Goal: Use online tool/utility: Use online tool/utility

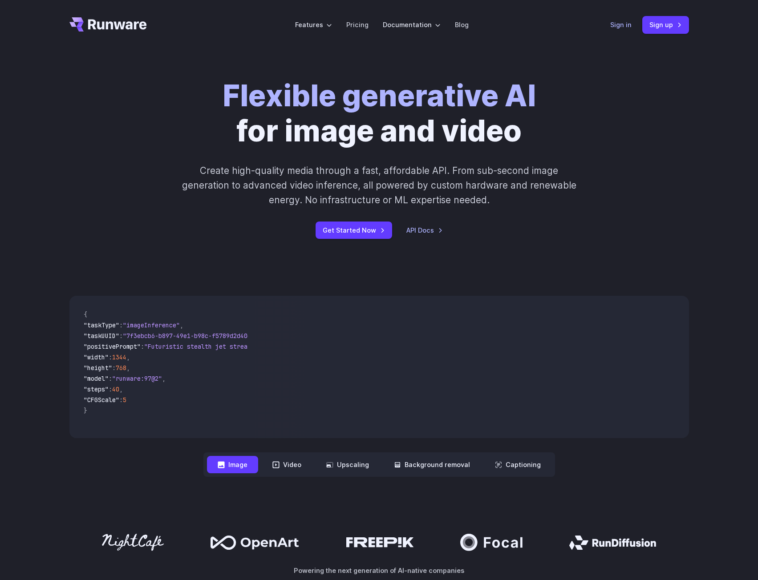
click at [621, 25] on link "Sign in" at bounding box center [620, 25] width 21 height 10
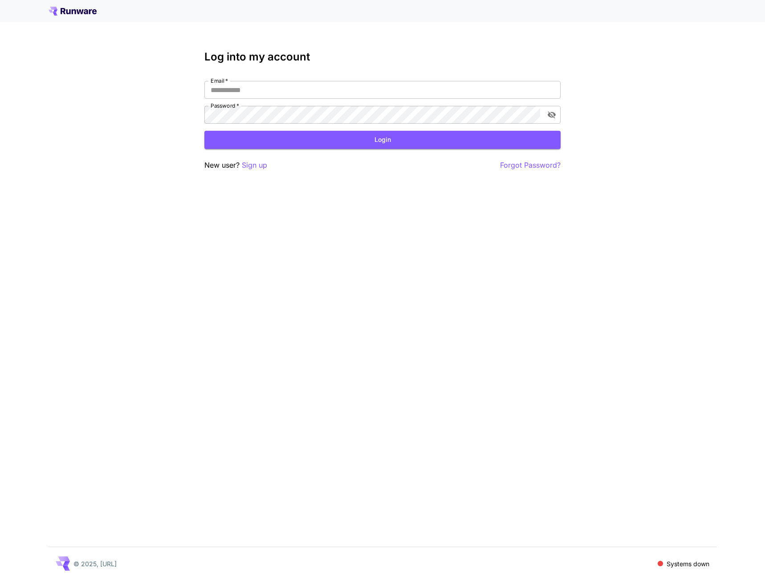
type input "**********"
click at [357, 136] on button "Login" at bounding box center [382, 140] width 356 height 18
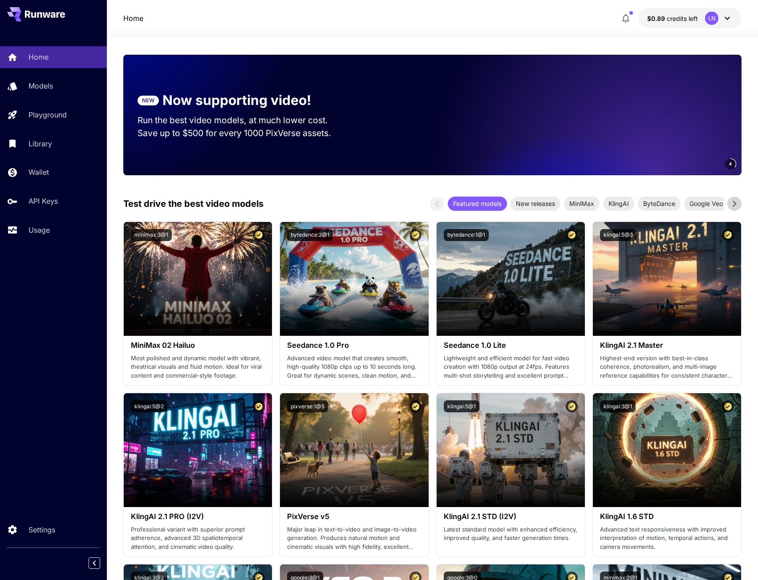
scroll to position [89, 0]
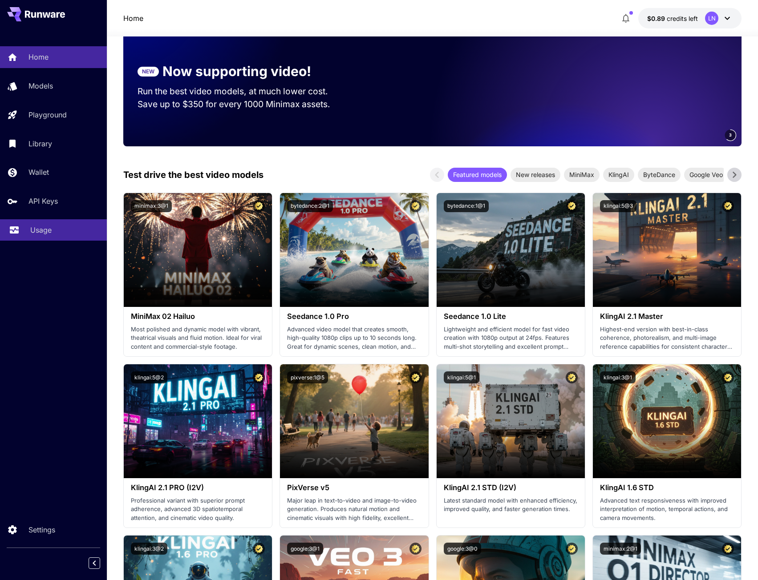
click at [43, 237] on link "Usage" at bounding box center [53, 230] width 107 height 22
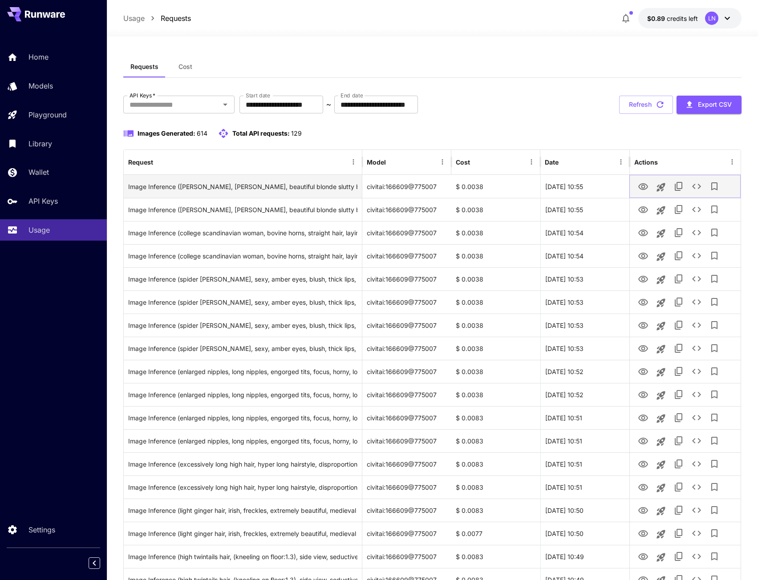
click at [642, 184] on icon "View Image" at bounding box center [643, 187] width 11 height 11
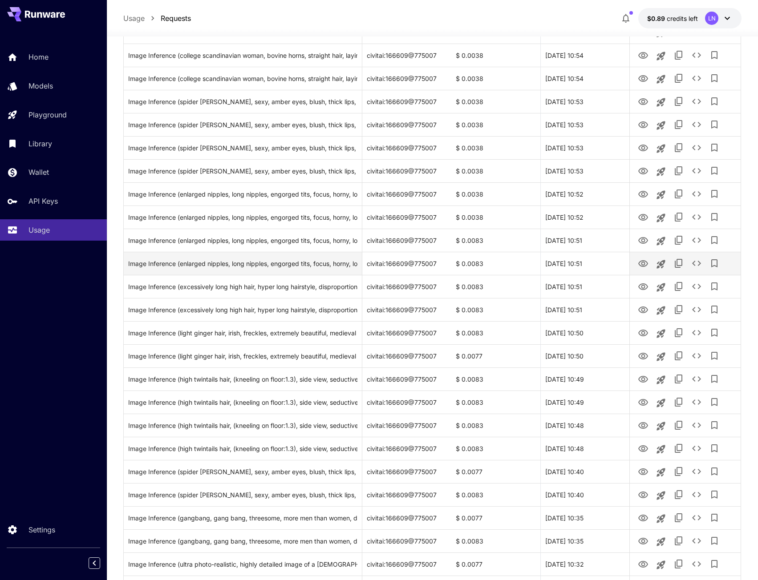
scroll to position [178, 0]
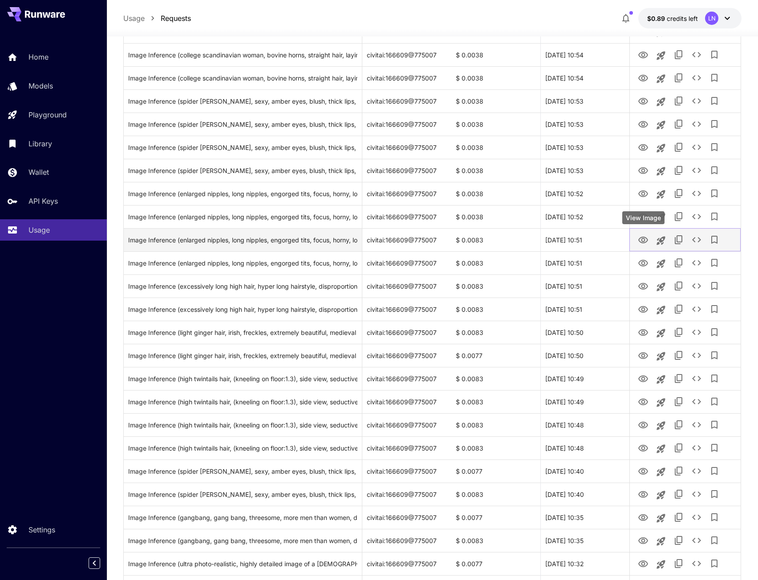
click at [639, 239] on icon "View Image" at bounding box center [643, 240] width 10 height 7
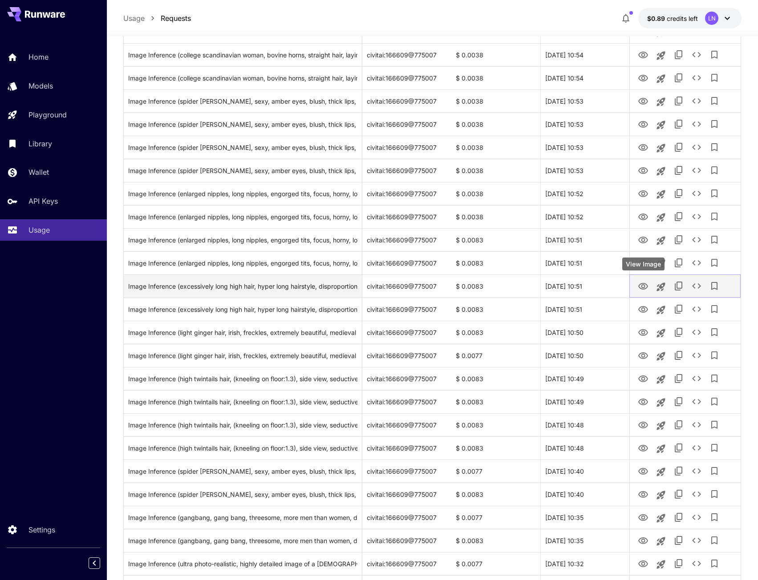
click at [645, 285] on icon "View Image" at bounding box center [643, 286] width 11 height 11
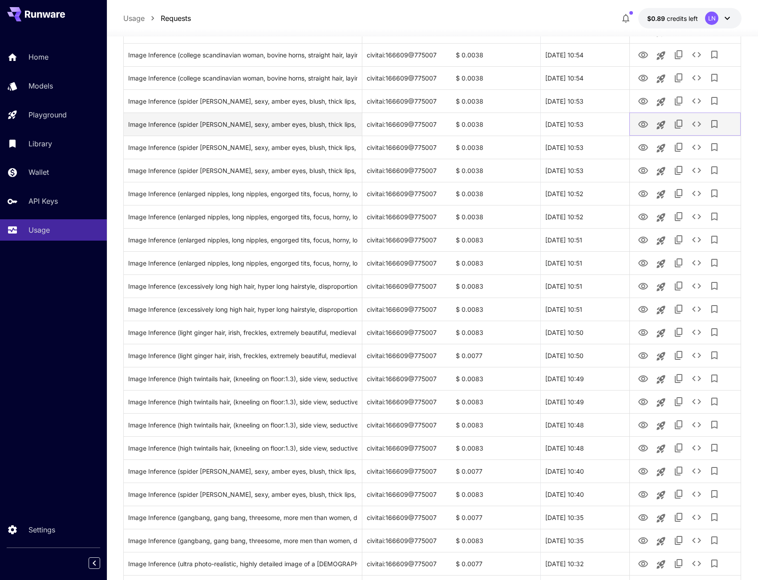
click at [640, 122] on icon "View Image" at bounding box center [643, 124] width 10 height 7
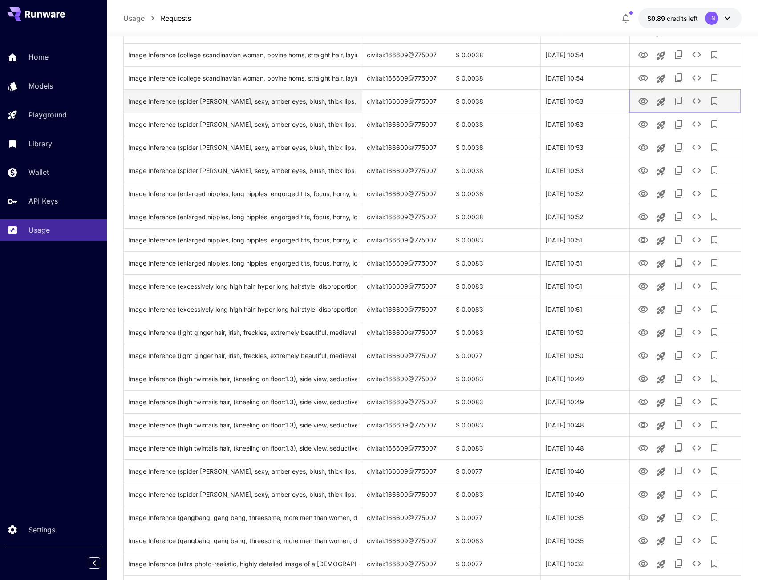
click at [643, 102] on icon "View Image" at bounding box center [643, 101] width 11 height 11
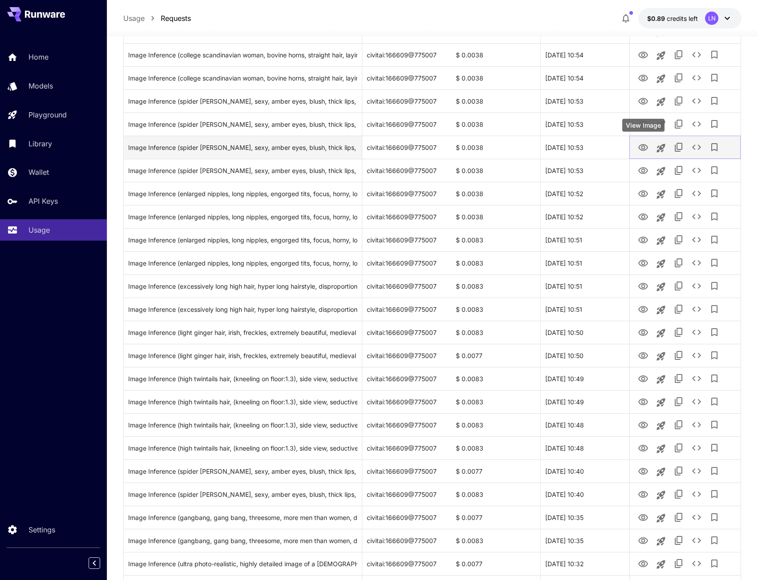
click at [646, 150] on icon "View Image" at bounding box center [643, 147] width 11 height 11
click at [662, 143] on icon "Launch in playground" at bounding box center [661, 148] width 11 height 11
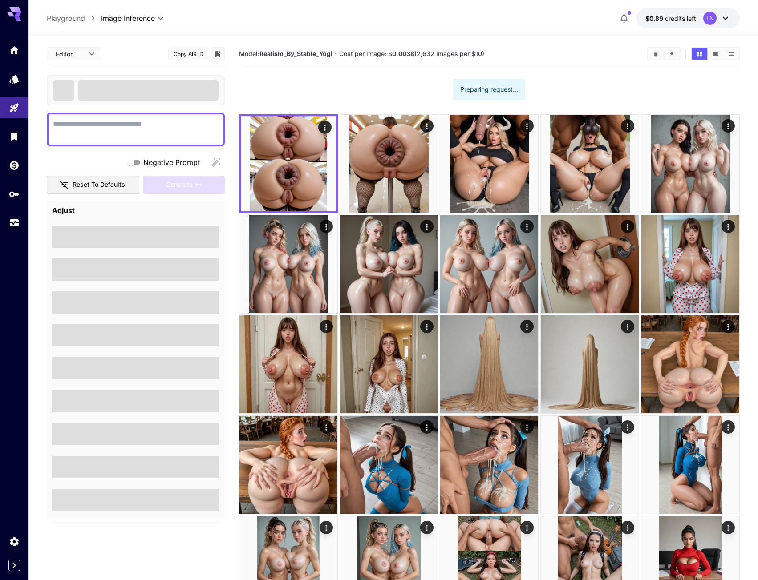
type textarea "**********"
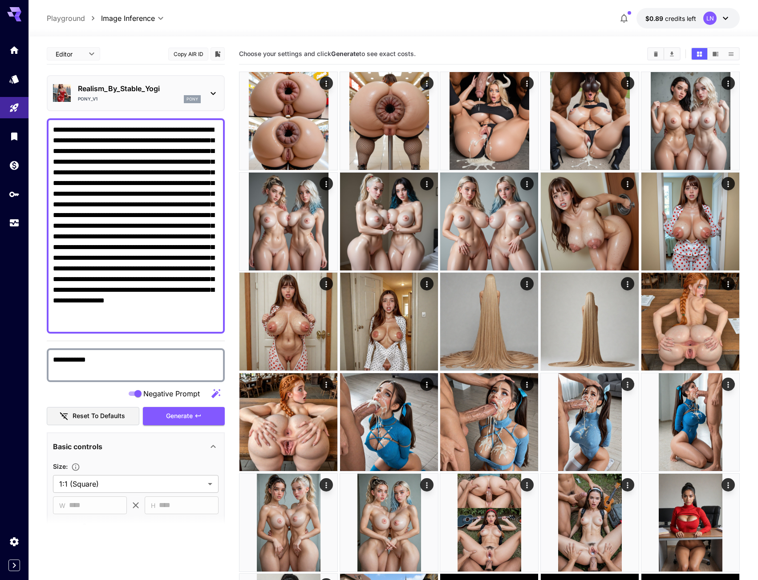
drag, startPoint x: 368, startPoint y: 26, endPoint x: 340, endPoint y: 30, distance: 29.2
click at [368, 26] on div at bounding box center [392, 31] width 729 height 11
click at [373, 14] on div "**********" at bounding box center [393, 18] width 693 height 20
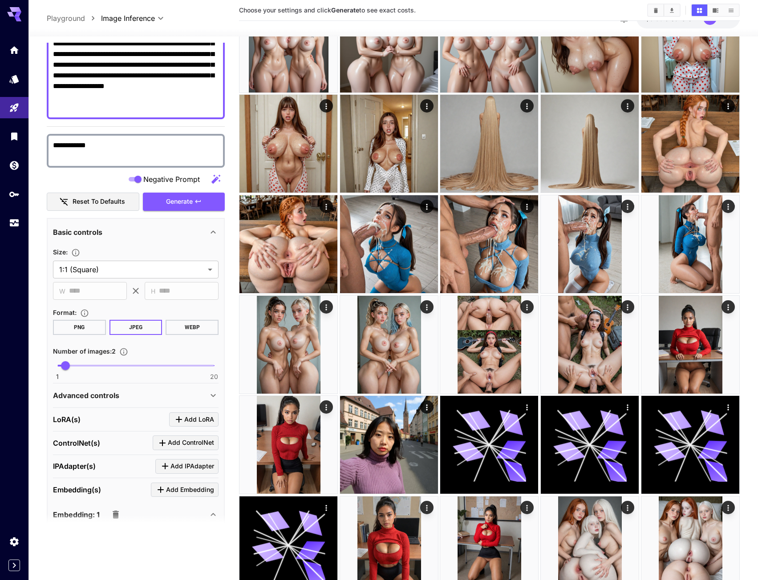
scroll to position [312, 0]
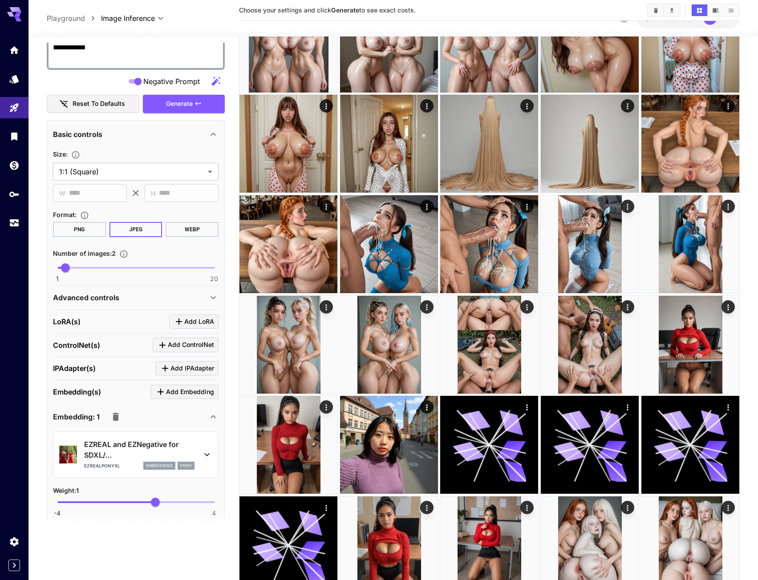
click at [112, 297] on p "Advanced controls" at bounding box center [86, 297] width 66 height 11
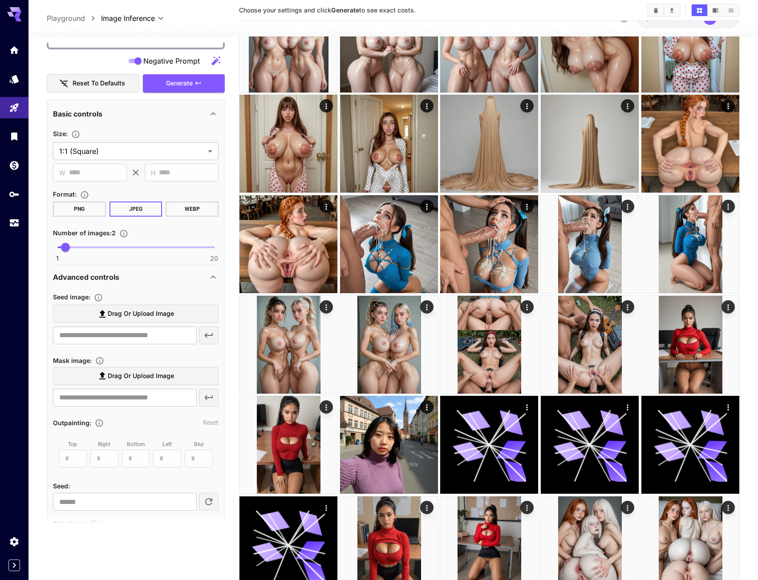
scroll to position [490, 0]
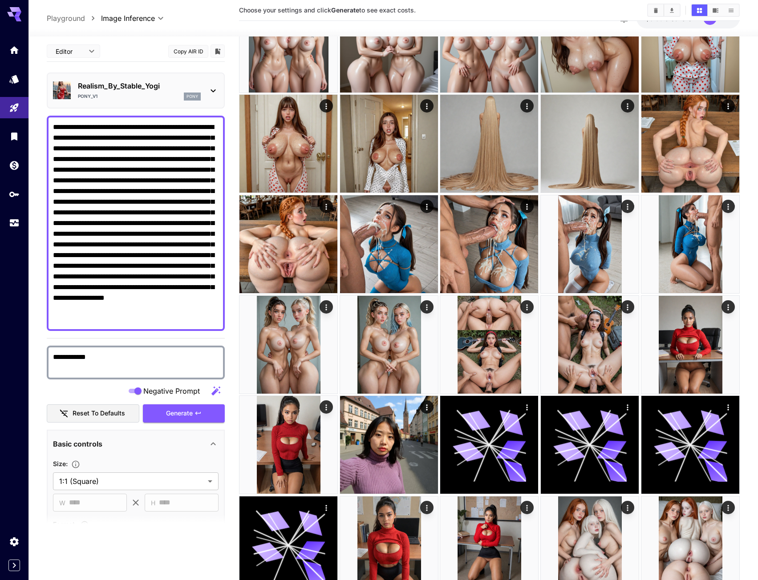
scroll to position [0, 0]
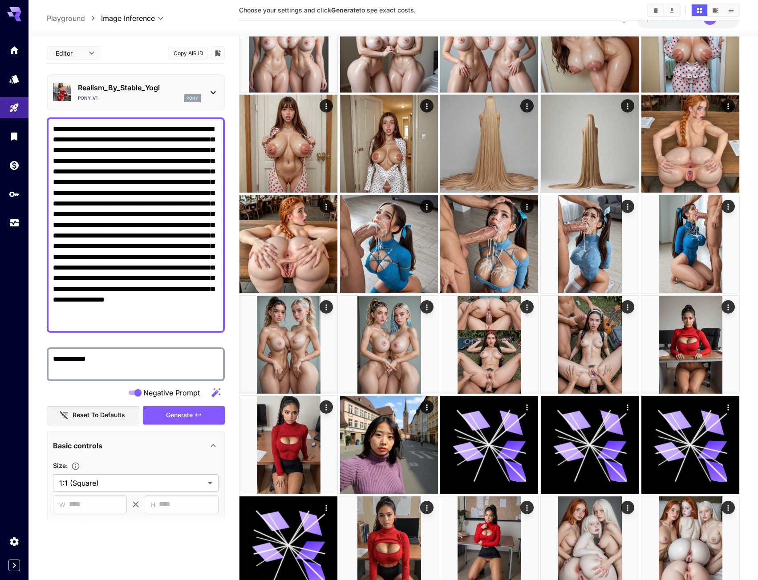
click at [99, 176] on textarea "**********" at bounding box center [136, 225] width 166 height 203
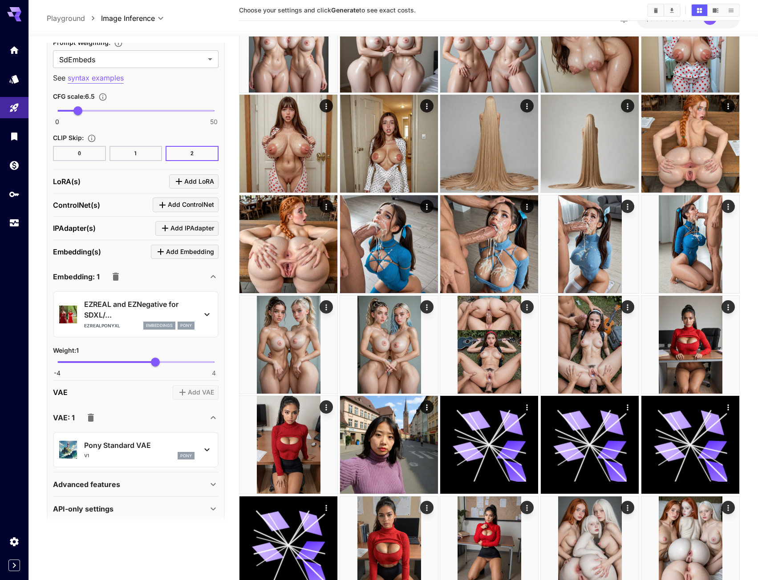
scroll to position [902, 0]
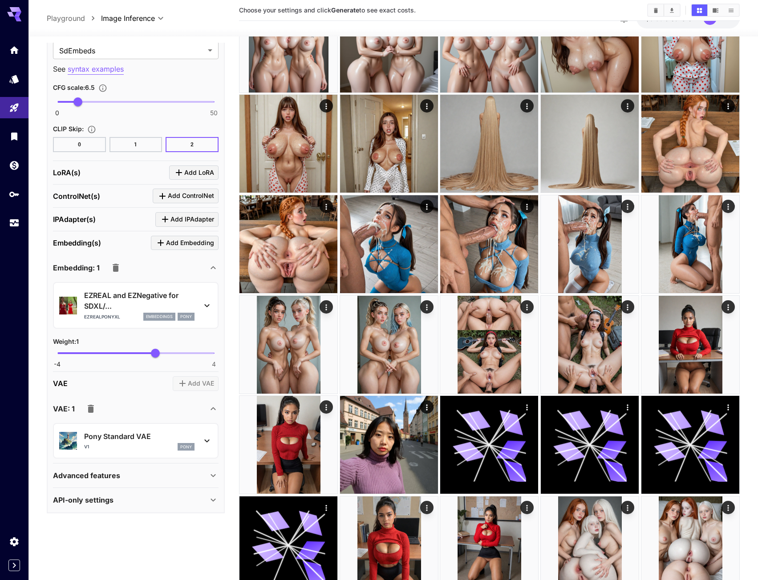
click at [109, 307] on p "EZREAL and EZNegative for SDXL/..." at bounding box center [139, 300] width 110 height 21
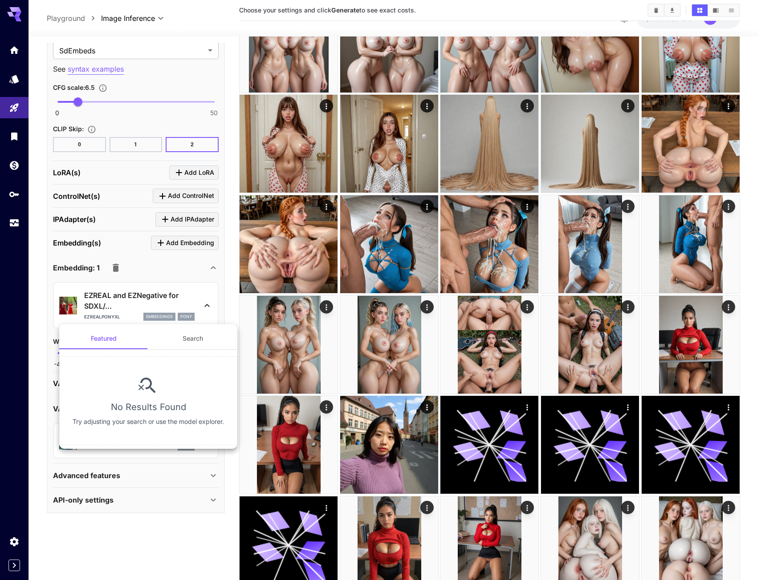
drag, startPoint x: 111, startPoint y: 304, endPoint x: 95, endPoint y: 301, distance: 15.9
click at [98, 303] on div at bounding box center [382, 290] width 765 height 580
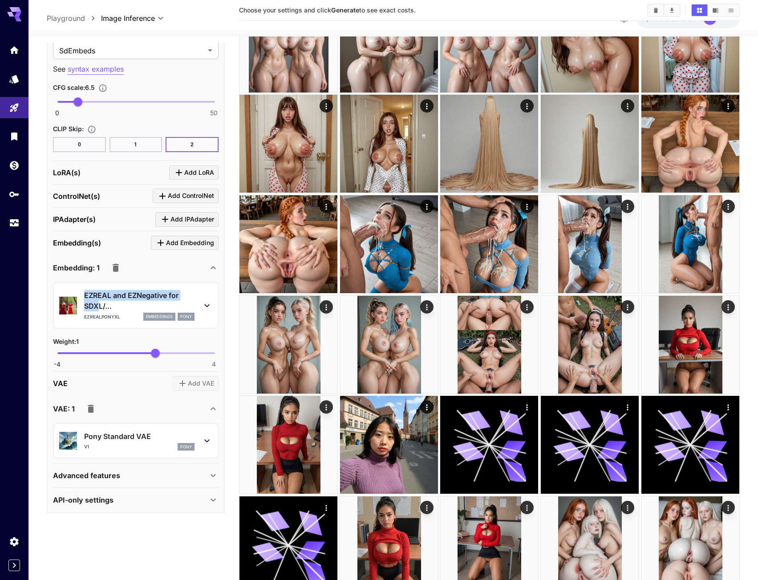
drag, startPoint x: 82, startPoint y: 293, endPoint x: 101, endPoint y: 305, distance: 22.0
click at [101, 305] on div "EZREAL and EZNegative for SDXL/... EZRealPONYXL embeddings pony" at bounding box center [135, 306] width 153 height 38
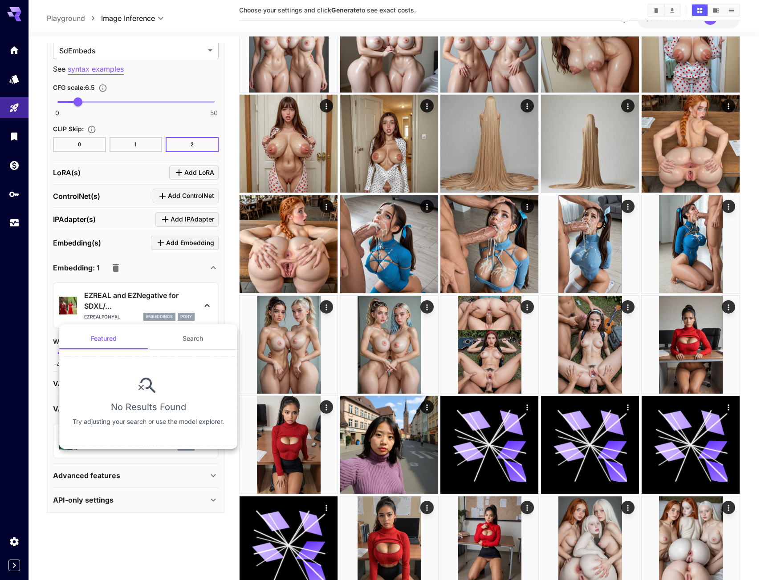
drag, startPoint x: 101, startPoint y: 305, endPoint x: 86, endPoint y: 294, distance: 18.2
click at [86, 294] on div at bounding box center [382, 290] width 765 height 580
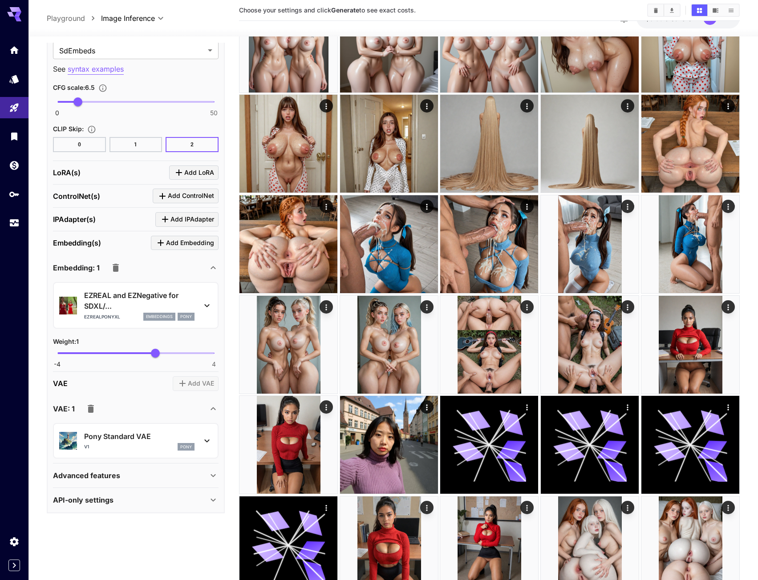
click at [223, 279] on div "**********" at bounding box center [136, 22] width 178 height 984
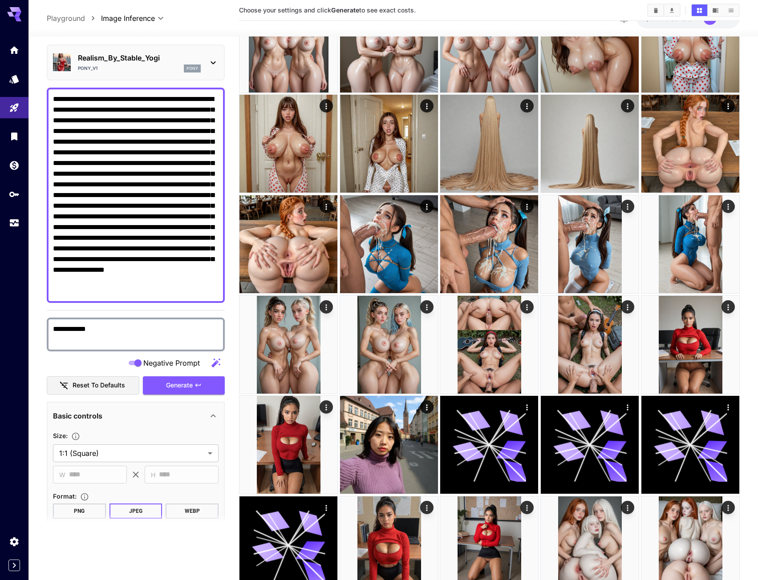
scroll to position [0, 0]
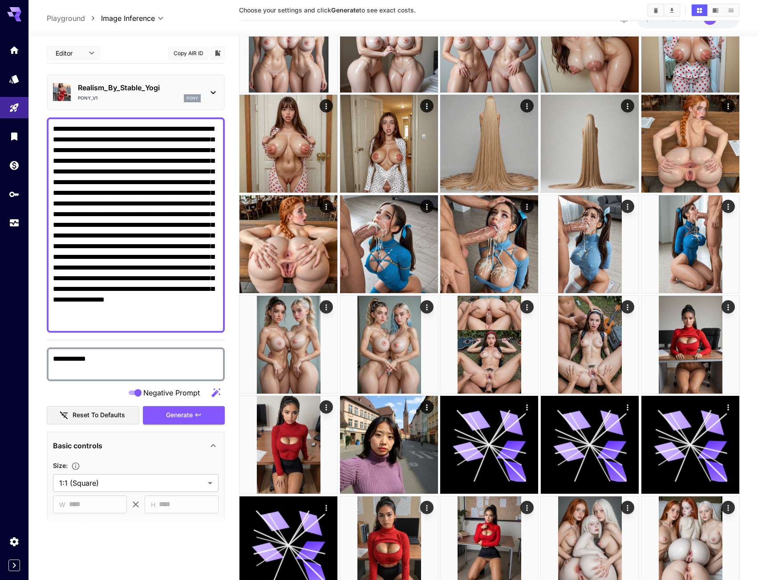
click at [88, 359] on textarea "**********" at bounding box center [136, 364] width 166 height 21
click at [420, 18] on div "Choose your settings and click Generate to see exact costs." at bounding box center [489, 10] width 501 height 21
click at [20, 73] on link at bounding box center [14, 79] width 28 height 22
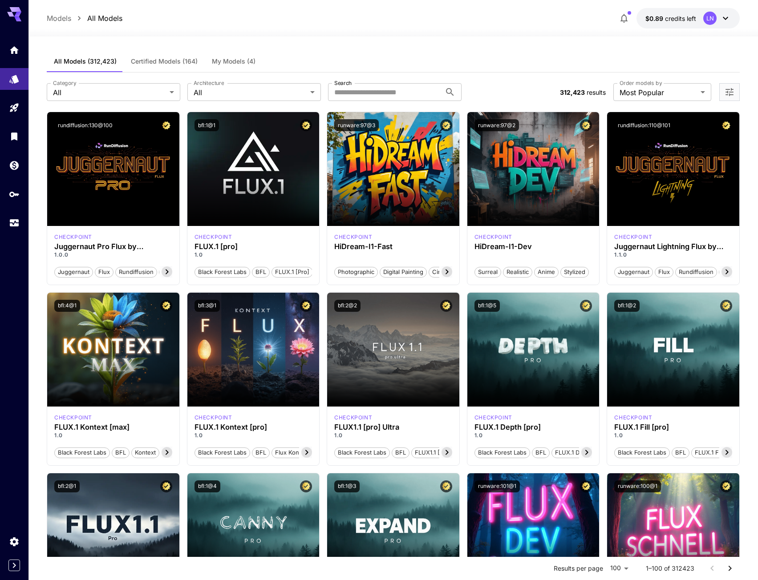
click at [174, 65] on span "Certified Models (164)" at bounding box center [164, 61] width 67 height 8
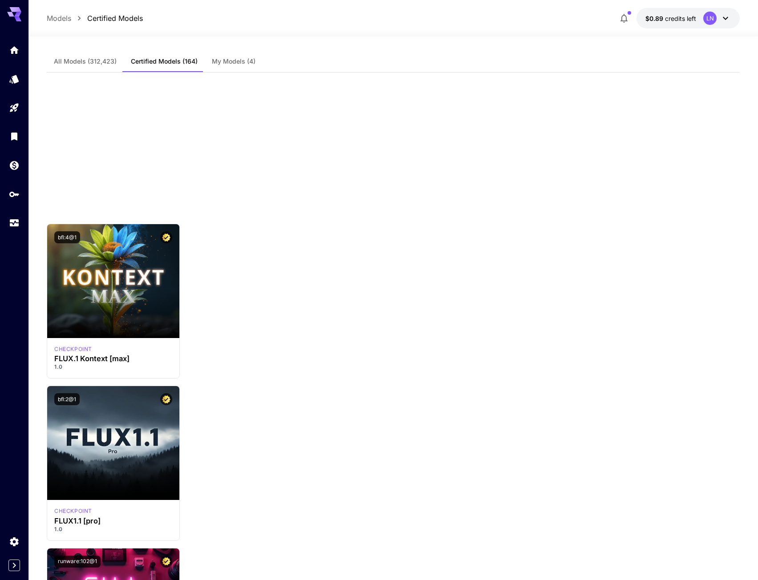
click at [243, 65] on span "My Models (4)" at bounding box center [234, 61] width 44 height 8
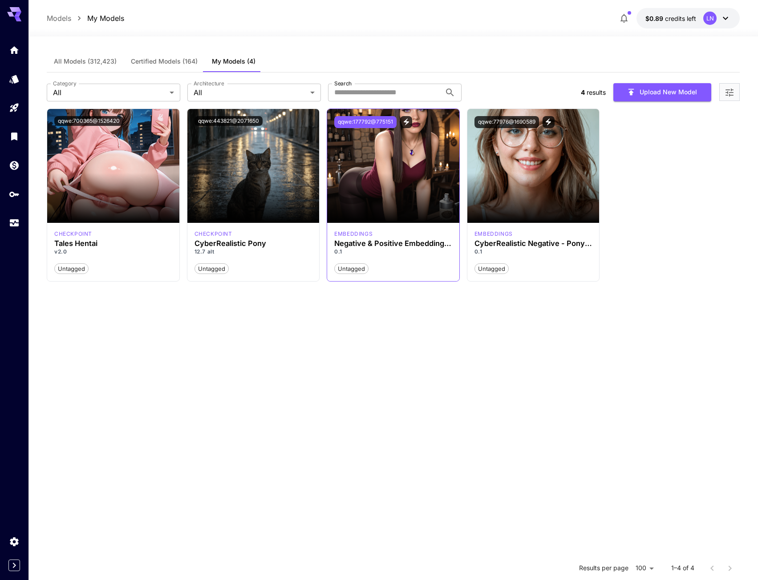
click at [369, 119] on button "qqwe:177792@775151" at bounding box center [365, 122] width 62 height 12
click at [407, 118] on icon "View trigger words" at bounding box center [406, 122] width 8 height 8
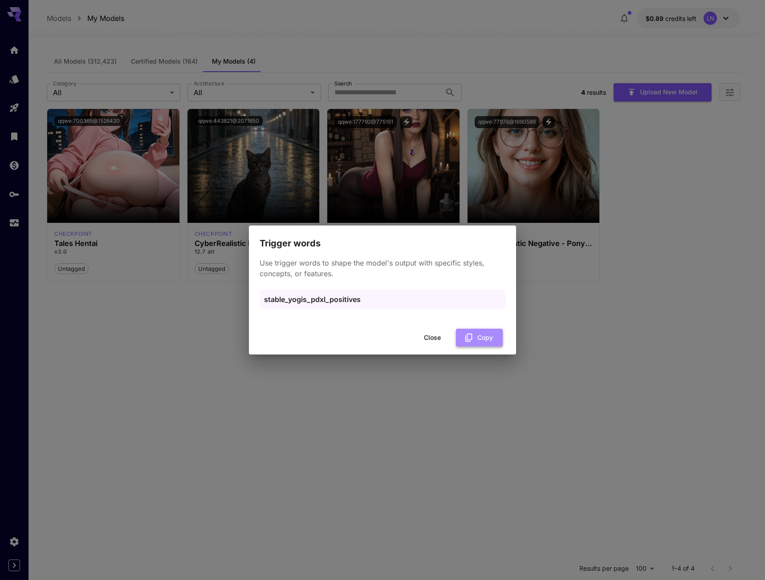
click at [476, 338] on button "Copy" at bounding box center [479, 338] width 47 height 18
click at [433, 345] on button "Close" at bounding box center [432, 338] width 40 height 18
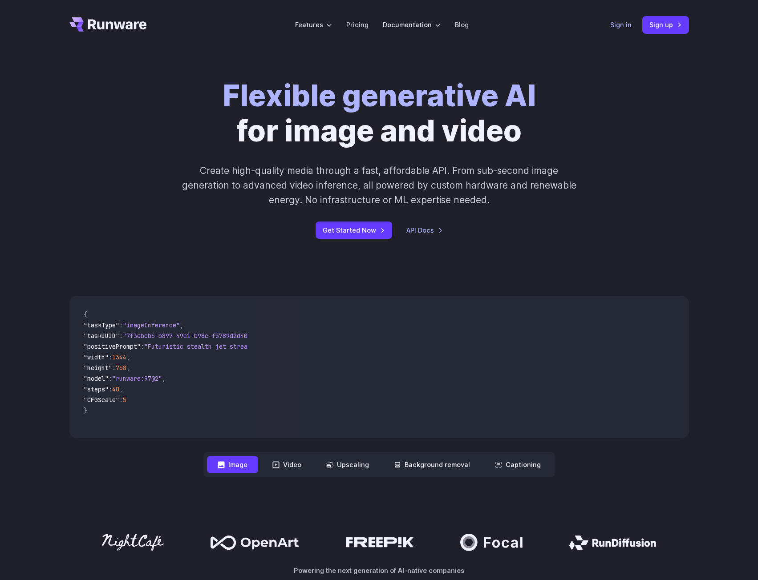
click at [624, 24] on link "Sign in" at bounding box center [620, 25] width 21 height 10
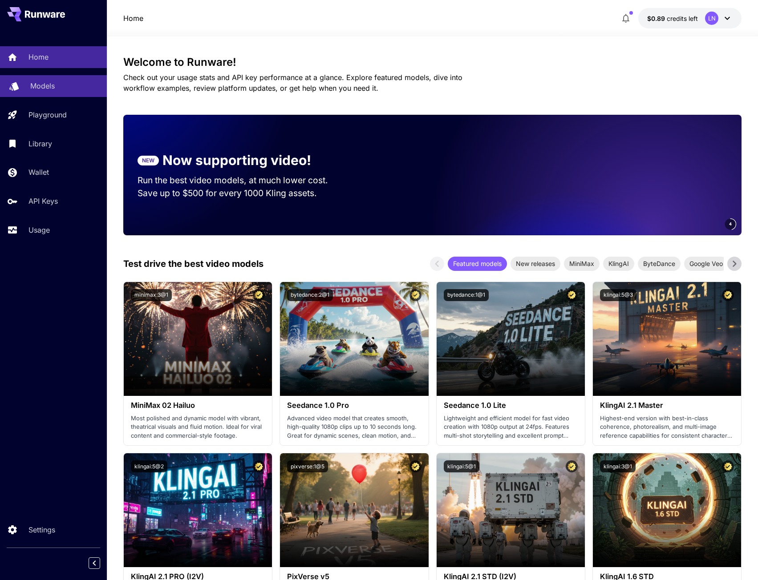
click at [66, 89] on div "Models" at bounding box center [64, 86] width 69 height 11
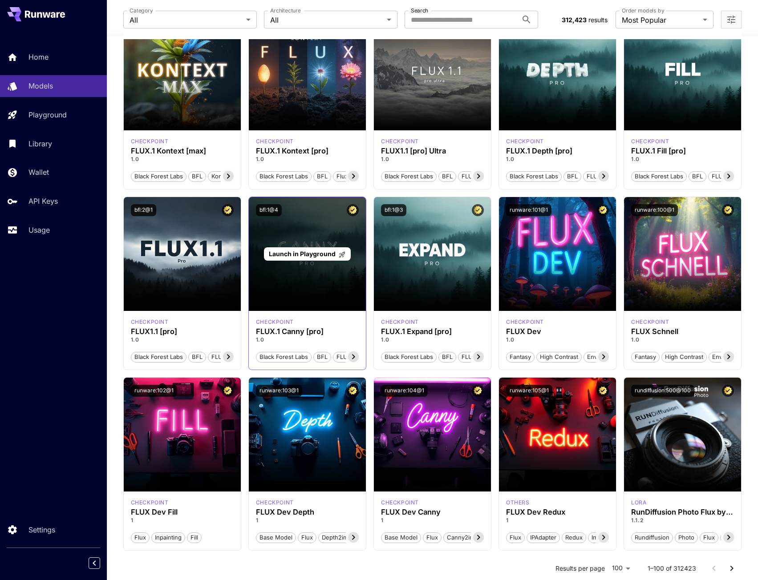
scroll to position [312, 0]
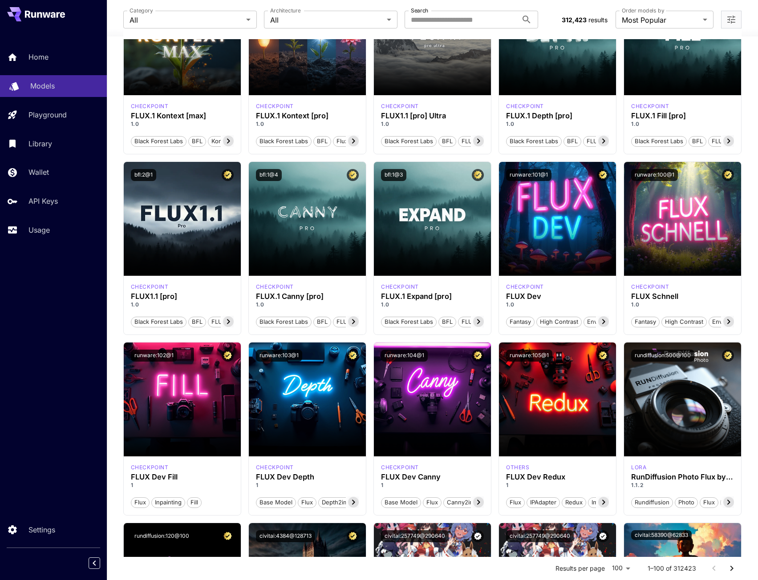
click at [39, 83] on p "Models" at bounding box center [42, 86] width 24 height 11
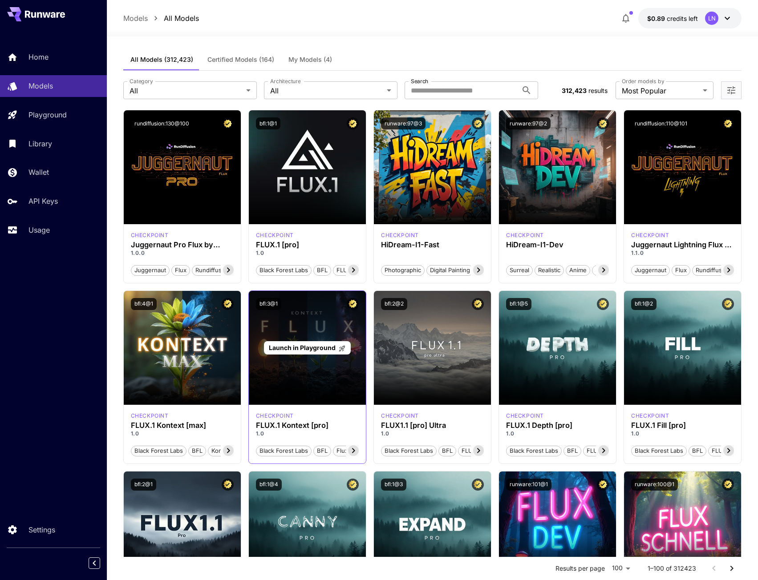
scroll to position [0, 0]
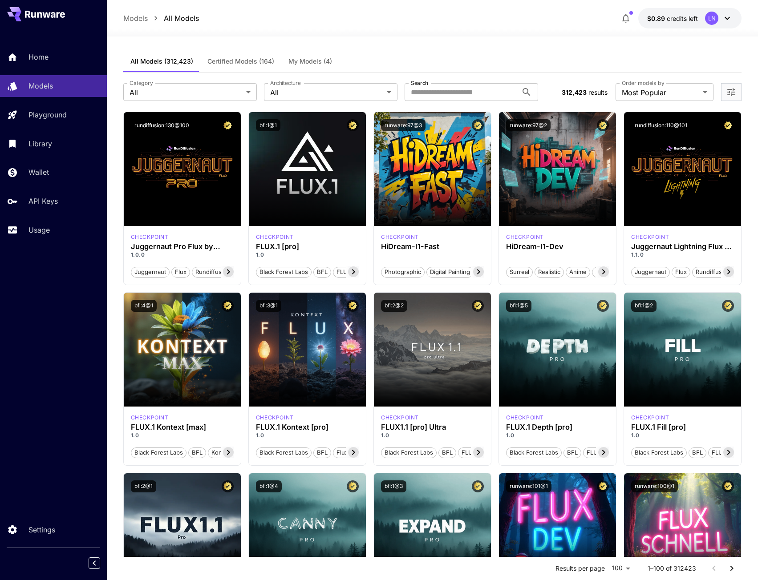
click at [243, 61] on span "Certified Models (164)" at bounding box center [240, 61] width 67 height 8
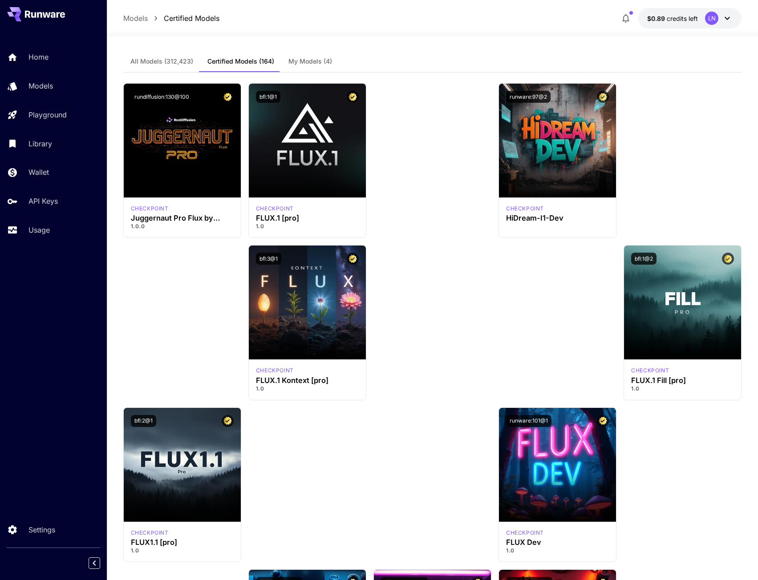
click at [301, 62] on span "My Models (4)" at bounding box center [310, 61] width 44 height 8
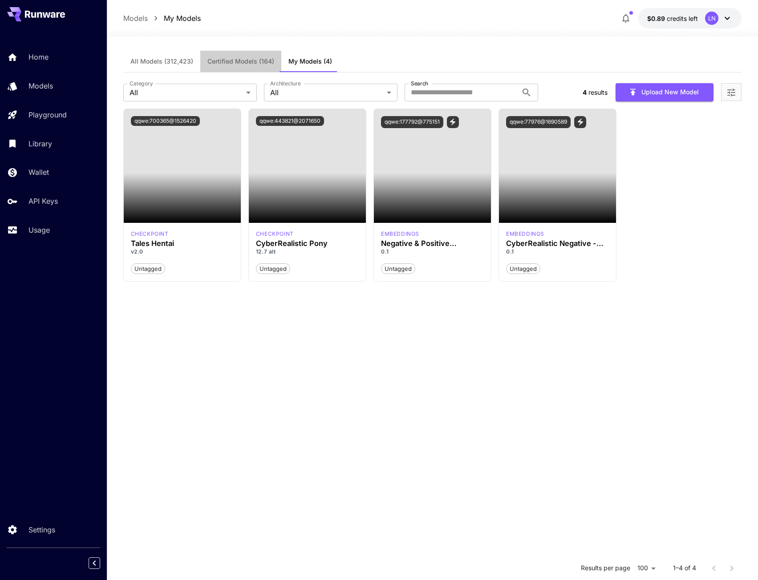
drag, startPoint x: 228, startPoint y: 63, endPoint x: 174, endPoint y: 66, distance: 53.9
click at [227, 63] on span "Certified Models (164)" at bounding box center [240, 61] width 67 height 8
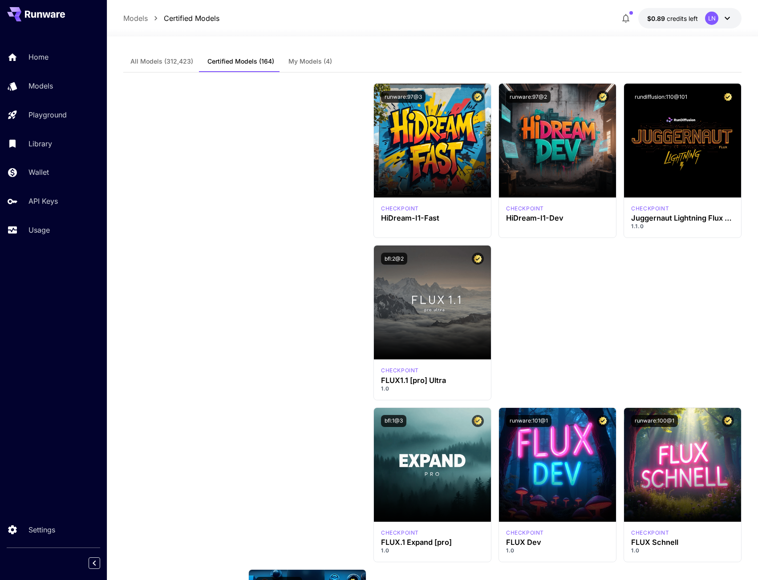
click at [162, 64] on span "All Models (312,423)" at bounding box center [161, 61] width 63 height 8
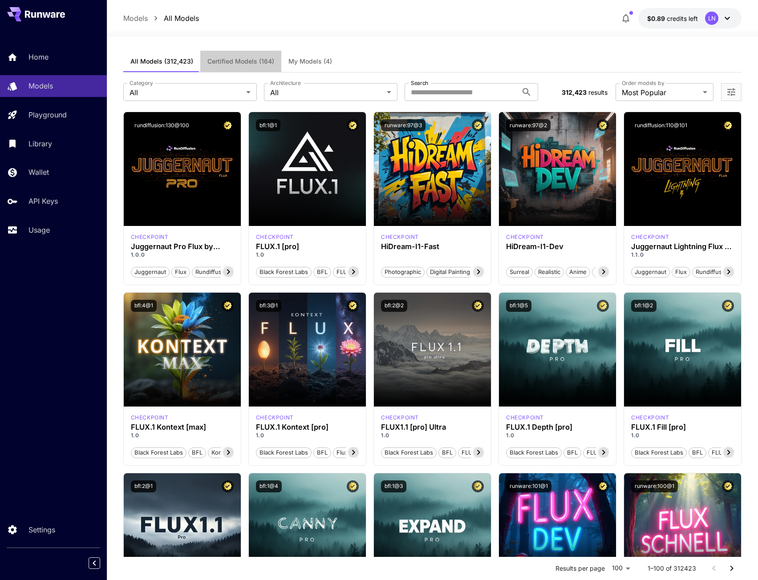
click at [230, 62] on span "Certified Models (164)" at bounding box center [240, 61] width 67 height 8
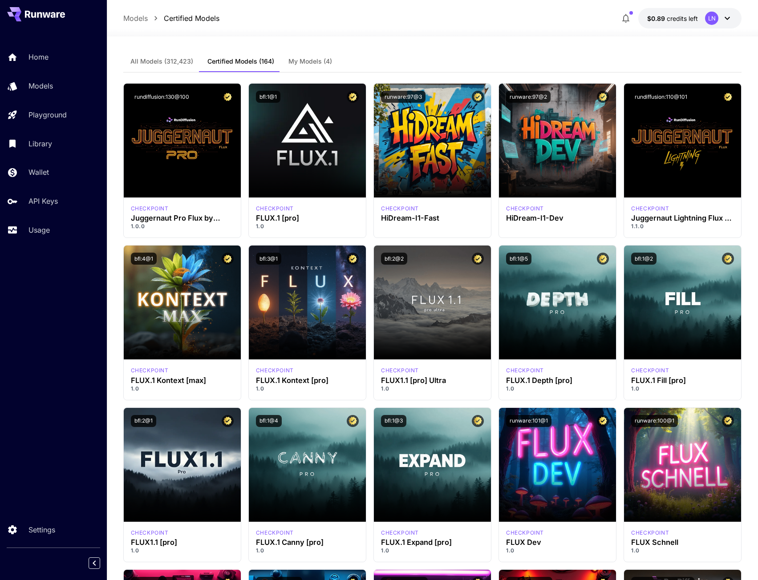
click at [295, 67] on button "My Models (4)" at bounding box center [310, 61] width 58 height 21
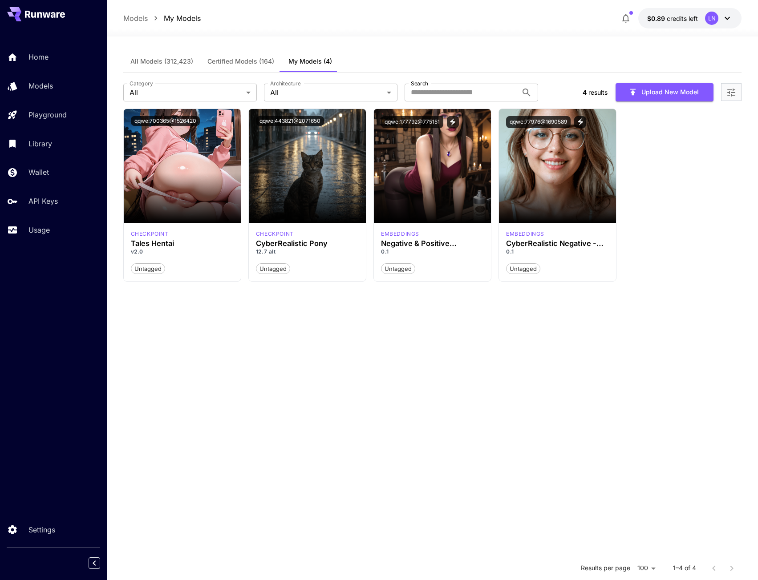
drag, startPoint x: 250, startPoint y: 59, endPoint x: 231, endPoint y: 59, distance: 19.1
click at [249, 59] on span "Certified Models (164)" at bounding box center [240, 61] width 67 height 8
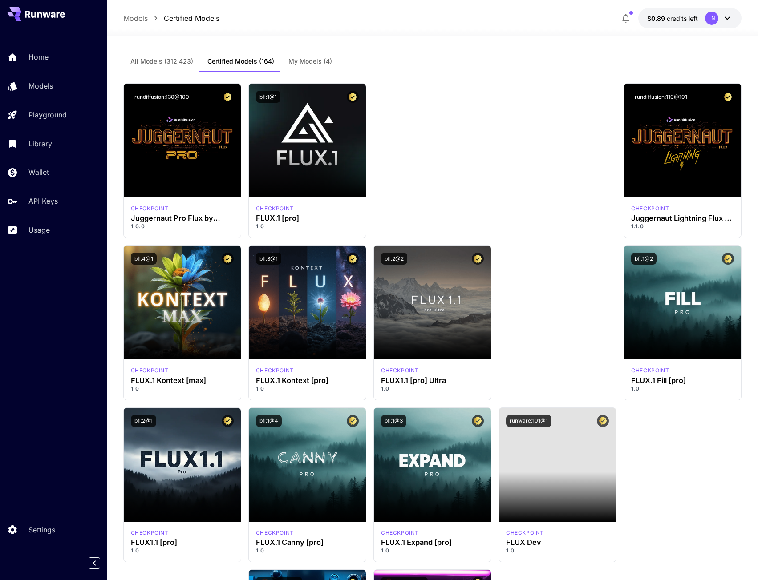
drag, startPoint x: 171, startPoint y: 63, endPoint x: 182, endPoint y: 64, distance: 10.7
click at [170, 64] on span "All Models (312,423)" at bounding box center [161, 61] width 63 height 8
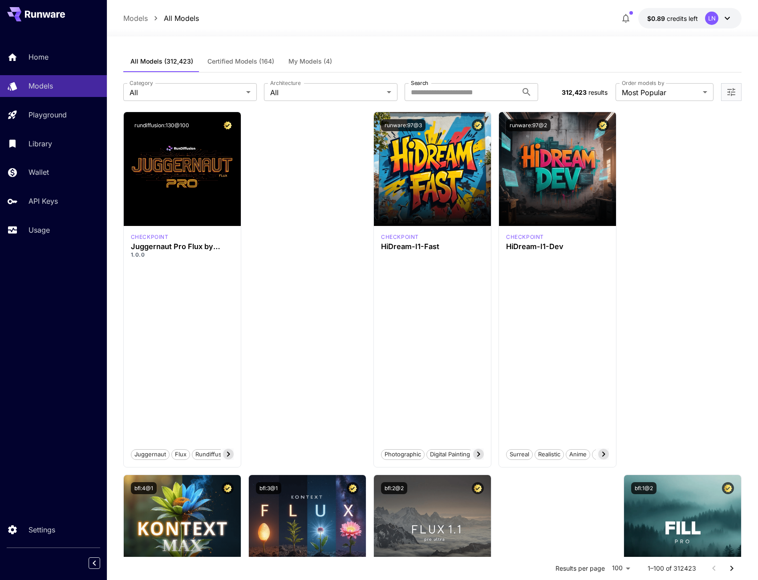
drag, startPoint x: 247, startPoint y: 71, endPoint x: 271, endPoint y: 67, distance: 24.8
click at [247, 71] on button "Certified Models (164)" at bounding box center [240, 61] width 81 height 21
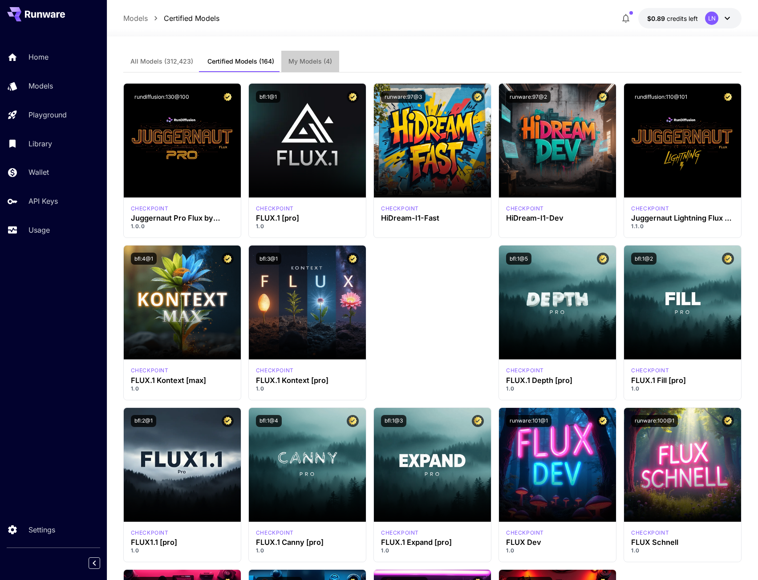
click at [298, 62] on span "My Models (4)" at bounding box center [310, 61] width 44 height 8
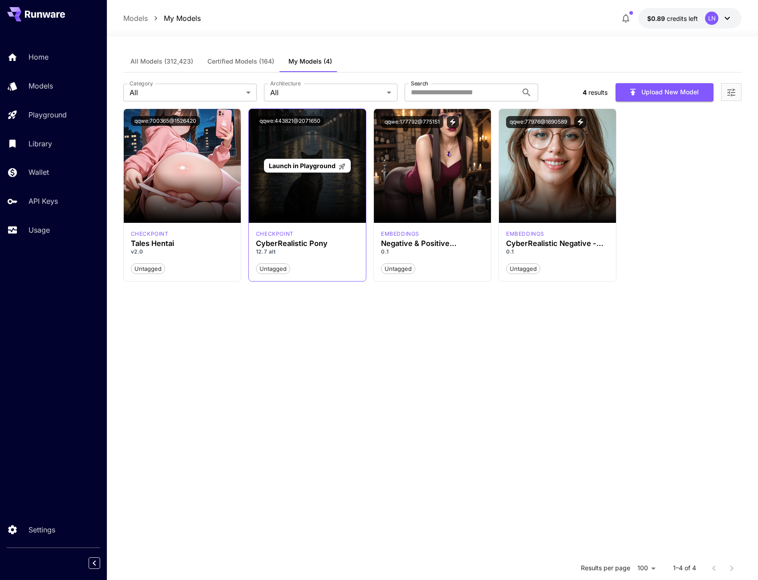
click at [298, 165] on span "Launch in Playground" at bounding box center [302, 166] width 67 height 8
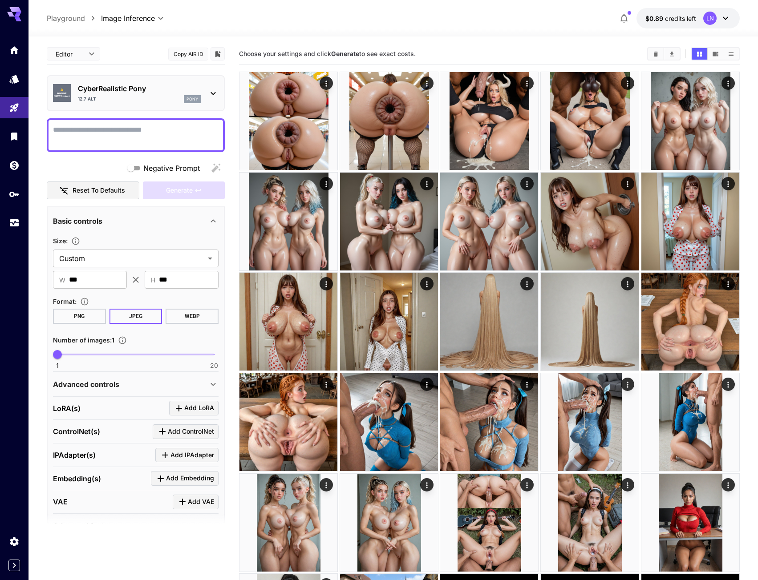
click at [144, 134] on textarea "Negative Prompt" at bounding box center [136, 135] width 166 height 21
type textarea "*****"
drag, startPoint x: 188, startPoint y: 192, endPoint x: 142, endPoint y: 193, distance: 45.8
click at [189, 192] on span "Generate" at bounding box center [179, 190] width 27 height 11
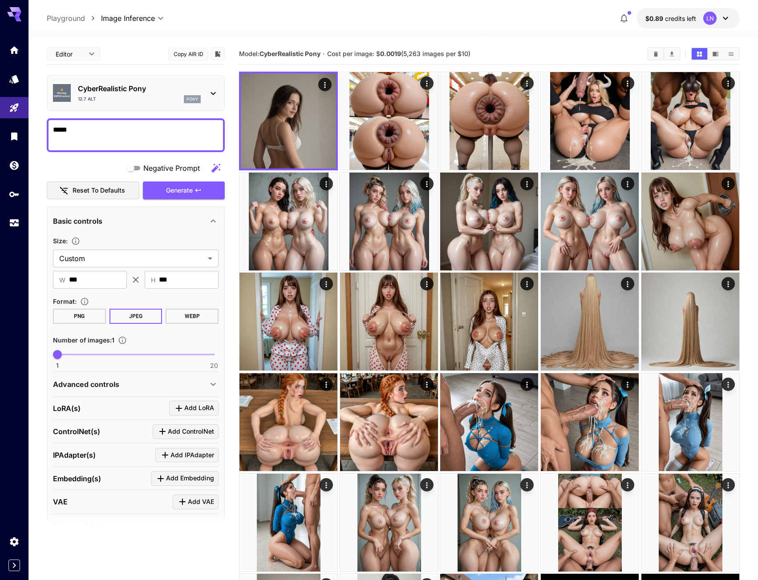
click at [605, 53] on section "Model: CyberRealistic Pony · Cost per image: $ 0.0019 (5,263 images per $10)" at bounding box center [439, 54] width 401 height 11
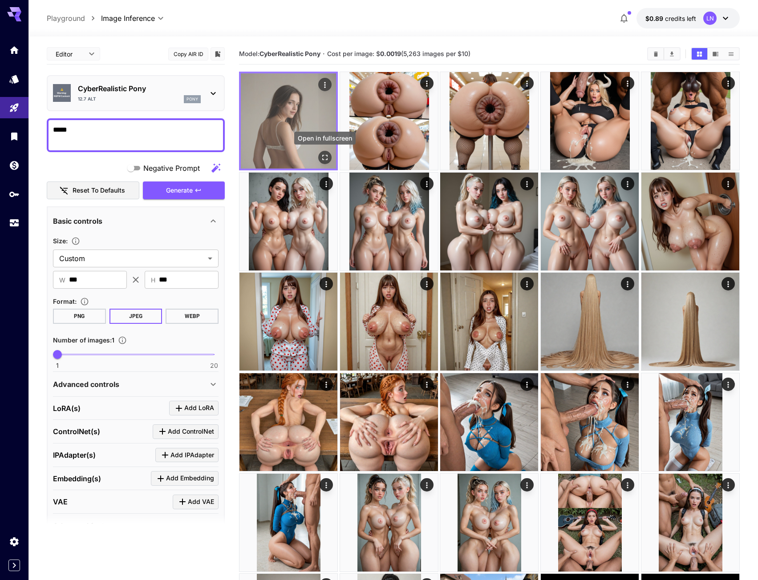
click at [320, 160] on button "Open in fullscreen" at bounding box center [324, 157] width 13 height 13
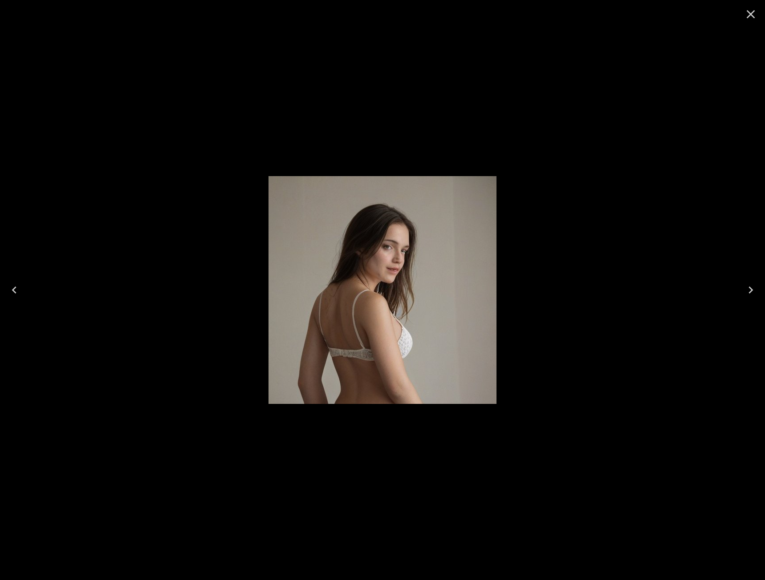
click at [756, 13] on icon "Close" at bounding box center [750, 14] width 14 height 14
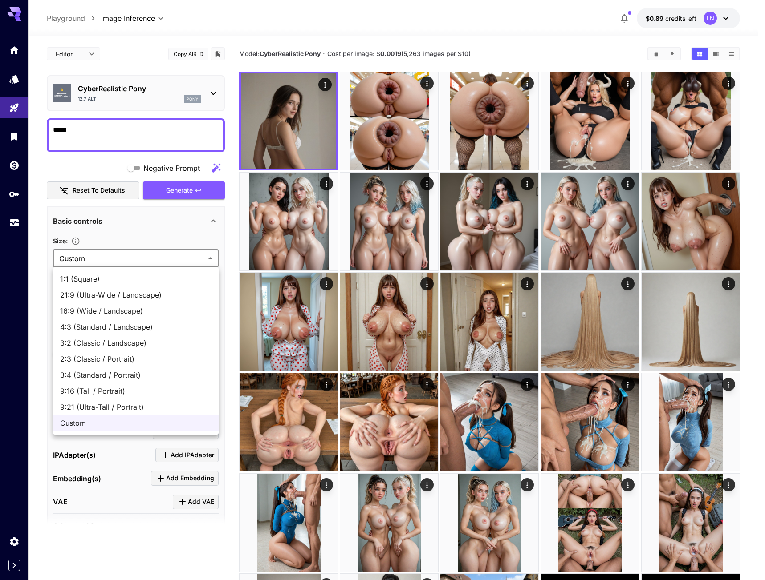
click at [101, 361] on span "2:3 (Classic / Portrait)" at bounding box center [135, 359] width 151 height 11
type input "**********"
type input "***"
type input "****"
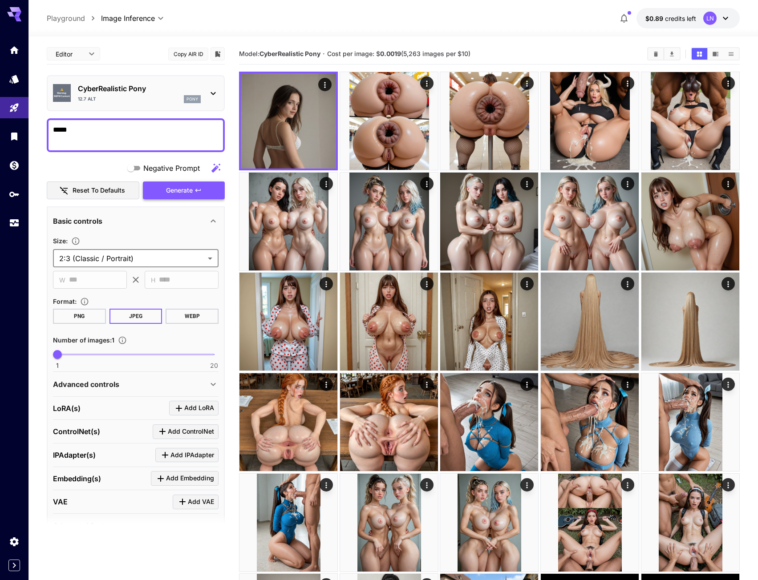
click at [170, 189] on span "Generate" at bounding box center [179, 190] width 27 height 11
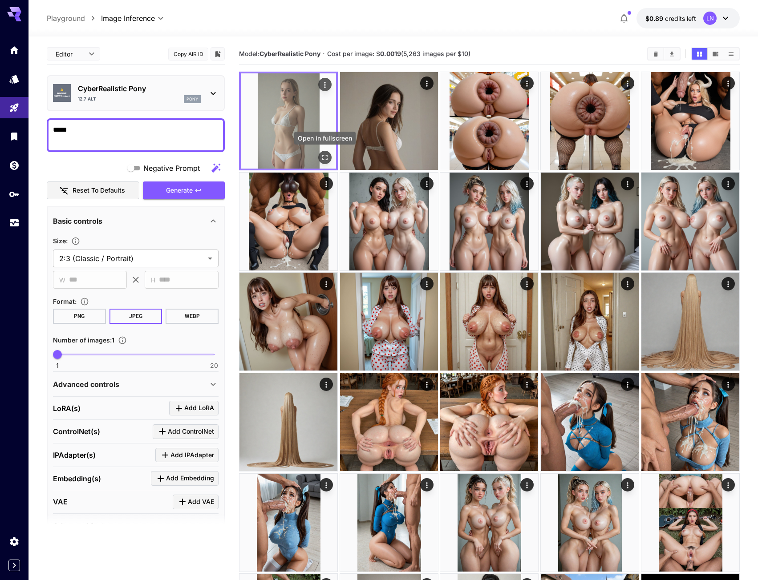
click at [330, 155] on button "Open in fullscreen" at bounding box center [324, 157] width 13 height 13
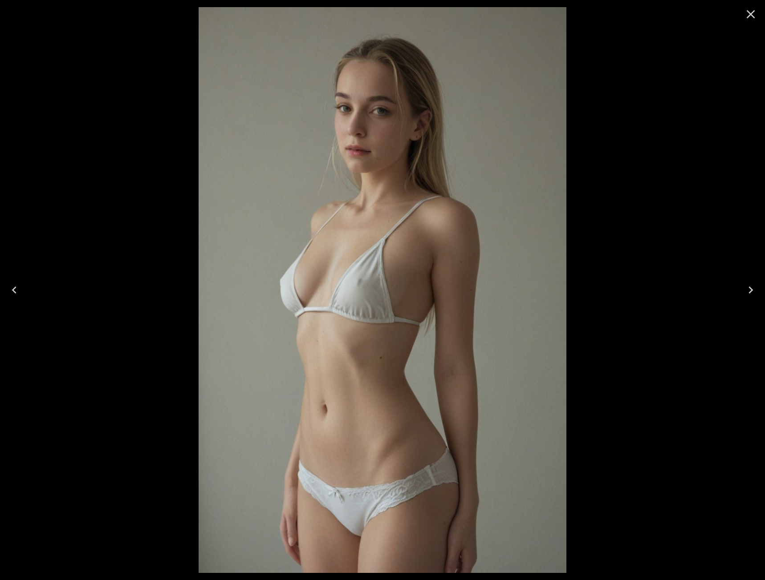
click at [745, 16] on icon "Close" at bounding box center [750, 14] width 14 height 14
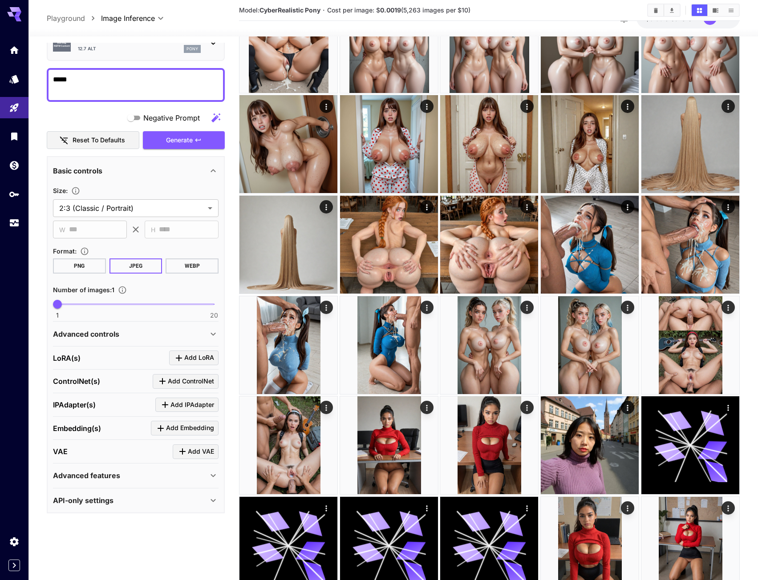
scroll to position [178, 0]
drag, startPoint x: 119, startPoint y: 331, endPoint x: 144, endPoint y: 308, distance: 33.4
click at [120, 330] on div "Advanced controls" at bounding box center [130, 334] width 155 height 11
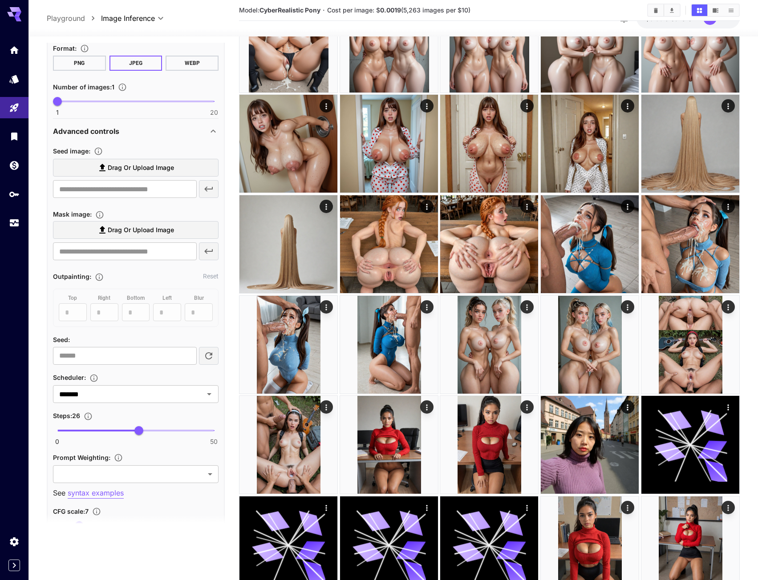
scroll to position [272, 0]
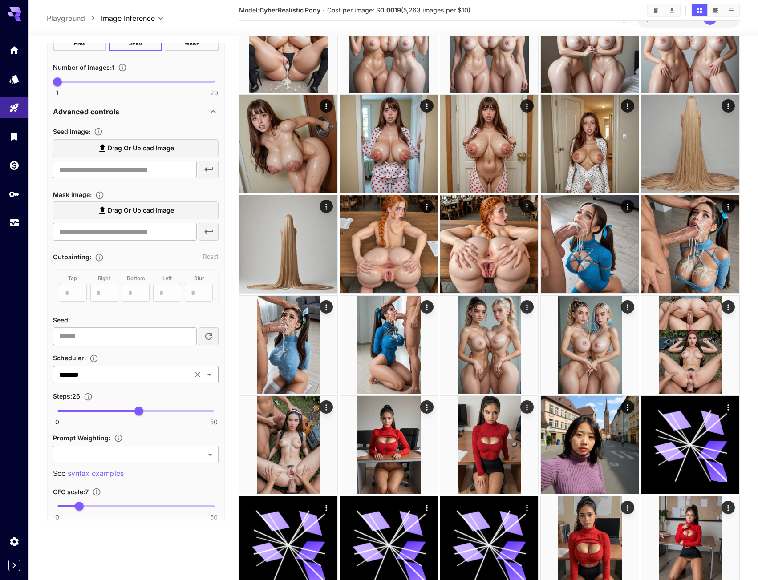
click at [99, 382] on div "******* ​" at bounding box center [136, 375] width 166 height 18
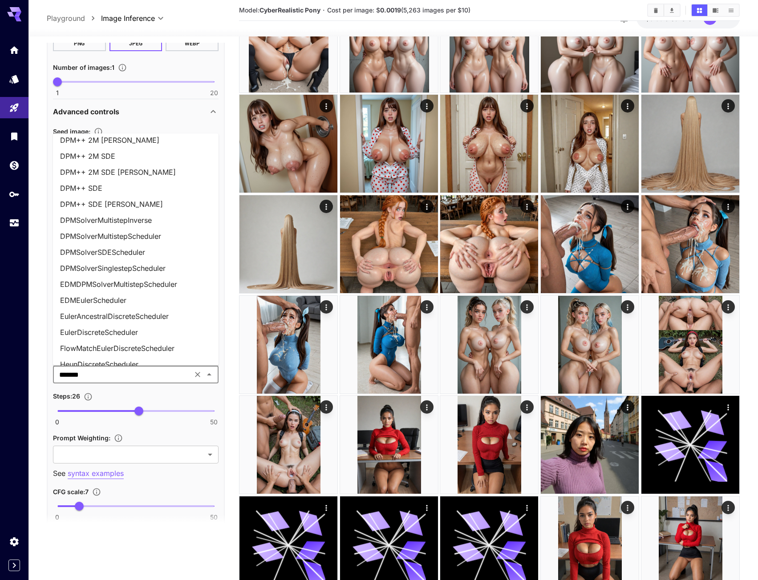
scroll to position [45, 0]
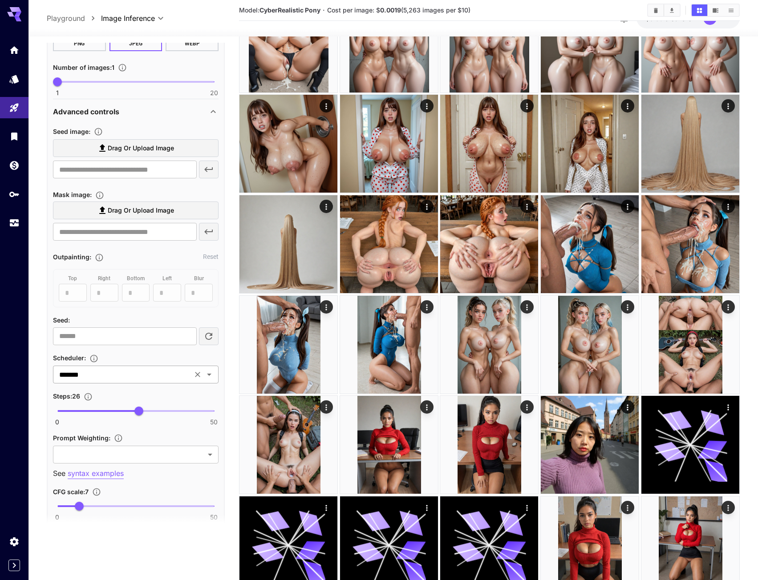
click at [183, 383] on div "******* ​" at bounding box center [136, 375] width 166 height 18
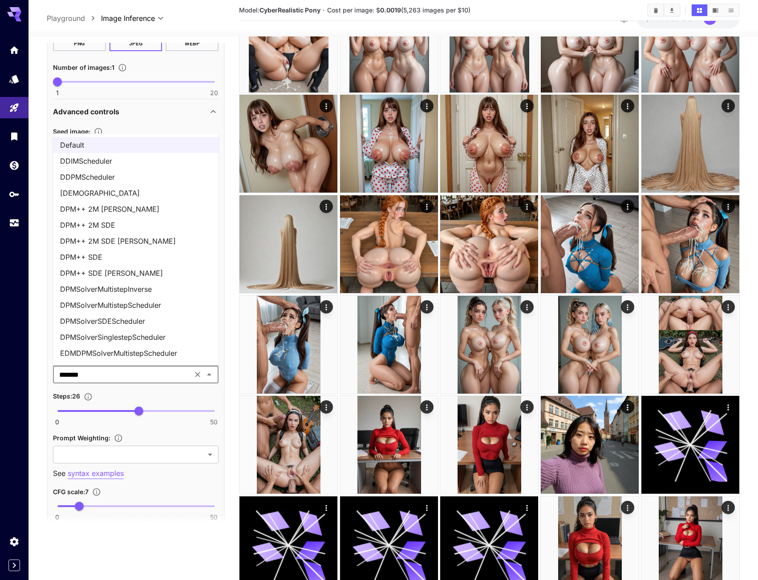
click at [143, 223] on li "DPM++ 2M SDE" at bounding box center [136, 225] width 166 height 16
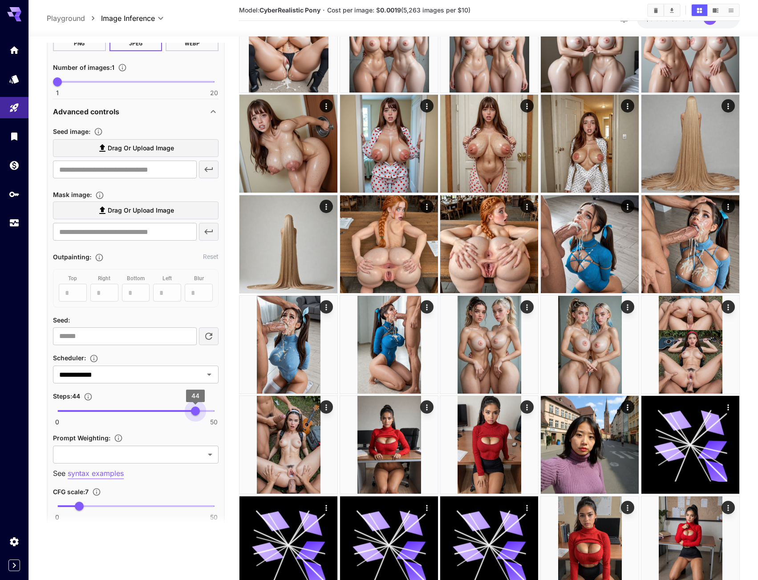
type input "**"
click at [195, 407] on span "44" at bounding box center [195, 411] width 9 height 9
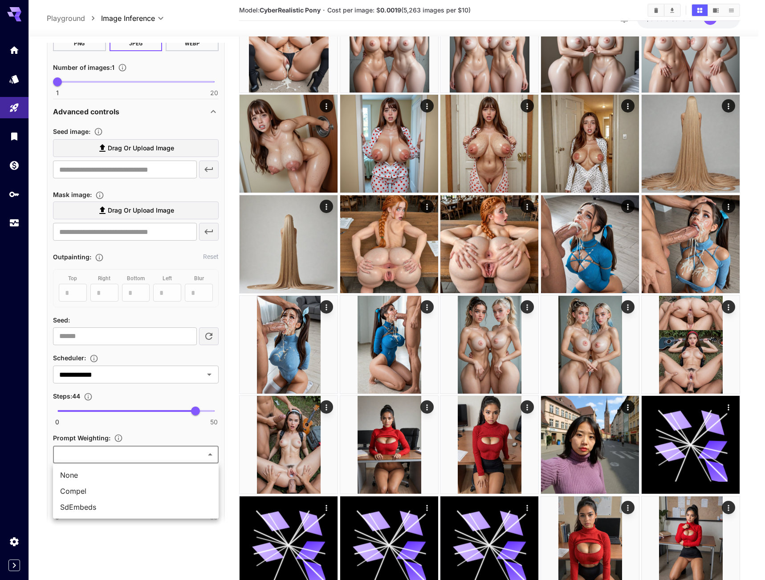
drag, startPoint x: 90, startPoint y: 504, endPoint x: 90, endPoint y: 496, distance: 8.5
click at [89, 504] on span "SdEmbeds" at bounding box center [135, 507] width 151 height 11
type input "********"
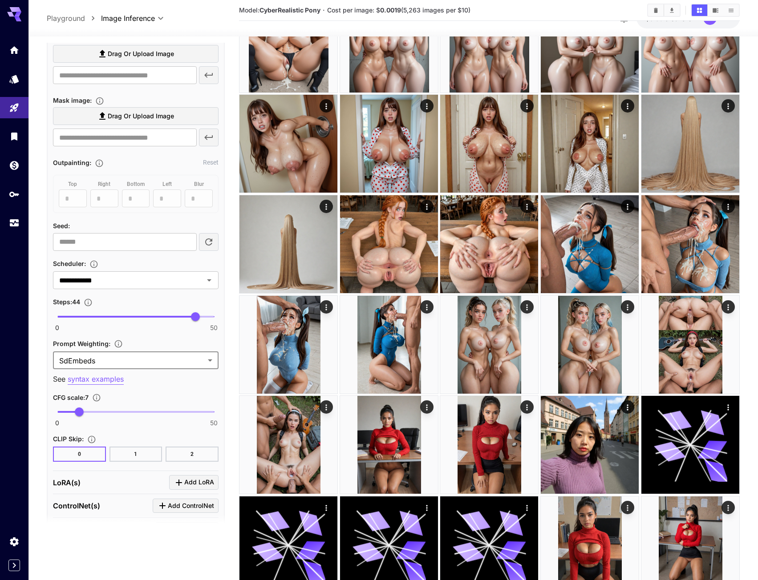
scroll to position [405, 0]
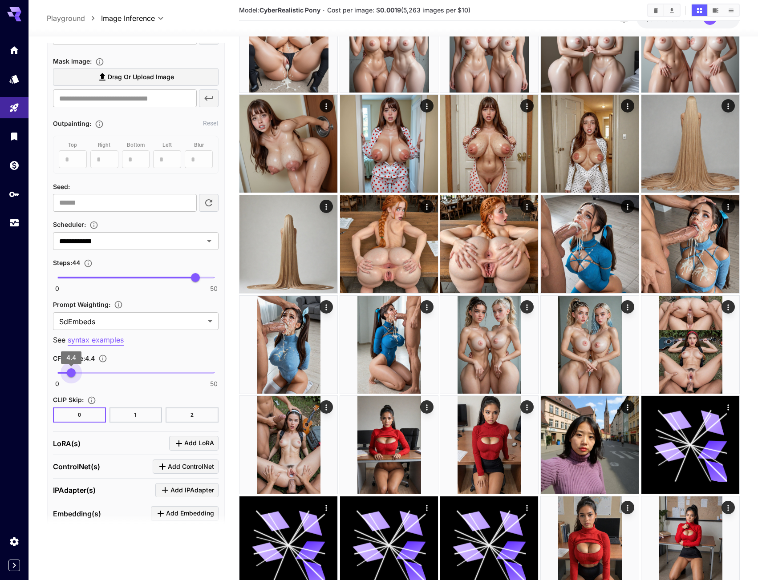
type input "***"
drag, startPoint x: 78, startPoint y: 370, endPoint x: 72, endPoint y: 366, distance: 7.4
click at [72, 368] on span "4.7" at bounding box center [72, 372] width 9 height 9
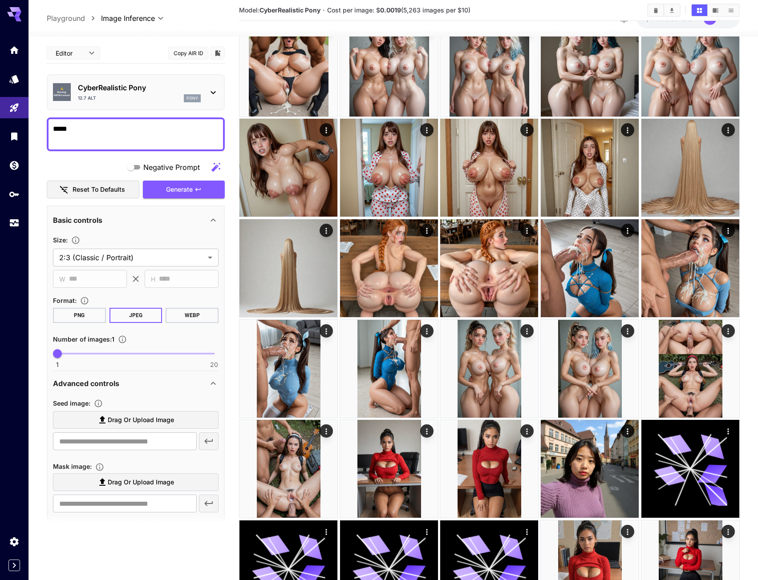
scroll to position [134, 0]
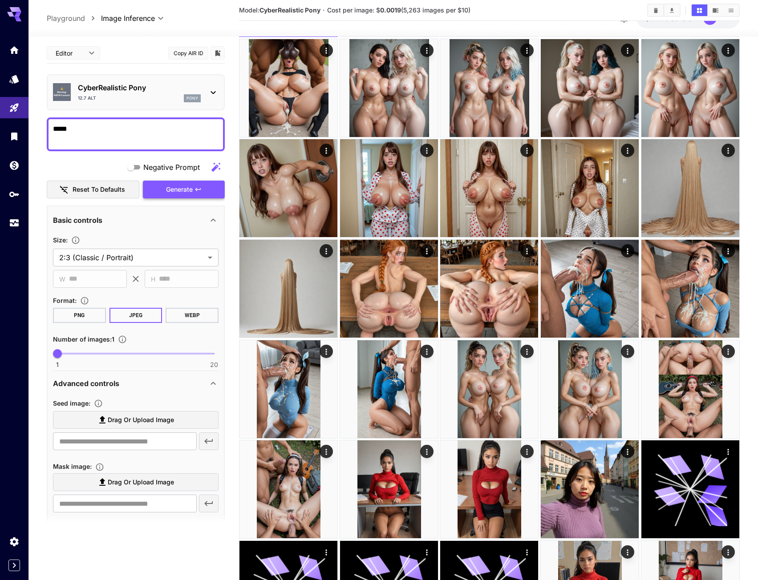
click at [166, 184] on span "Generate" at bounding box center [179, 189] width 27 height 11
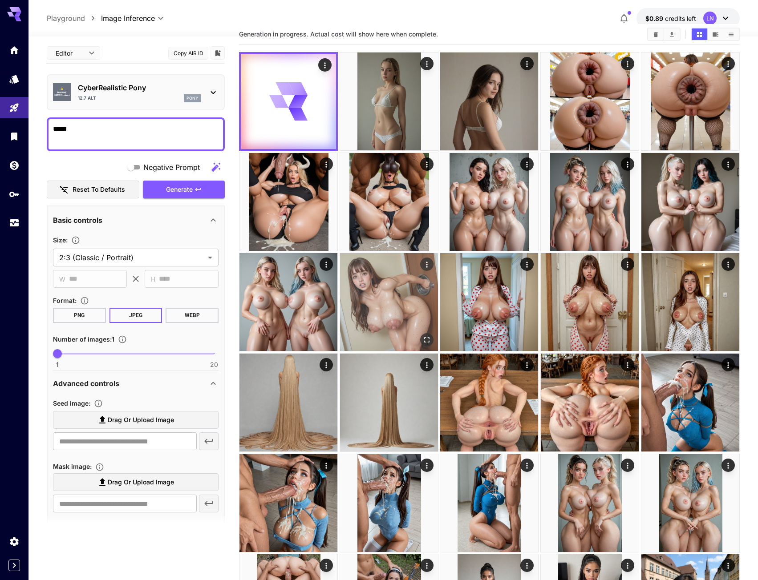
scroll to position [0, 0]
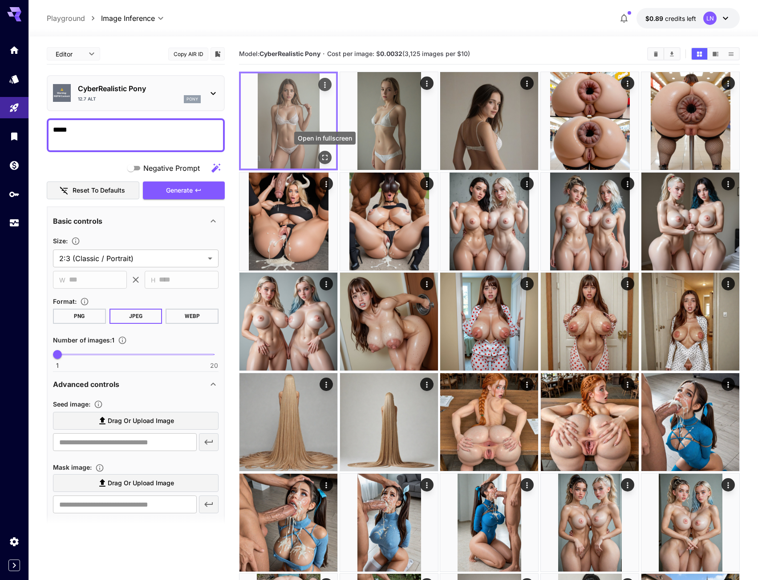
click at [325, 153] on icon "Open in fullscreen" at bounding box center [324, 157] width 9 height 9
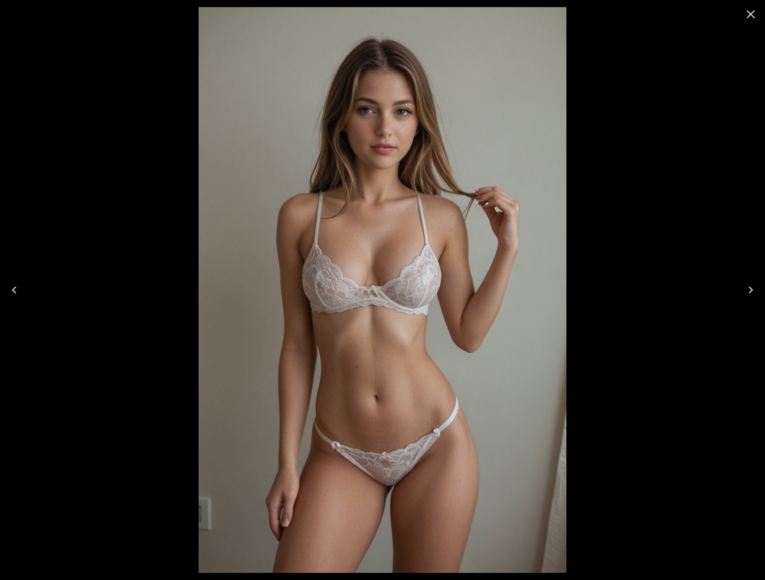
click at [745, 13] on icon "Close" at bounding box center [750, 14] width 14 height 14
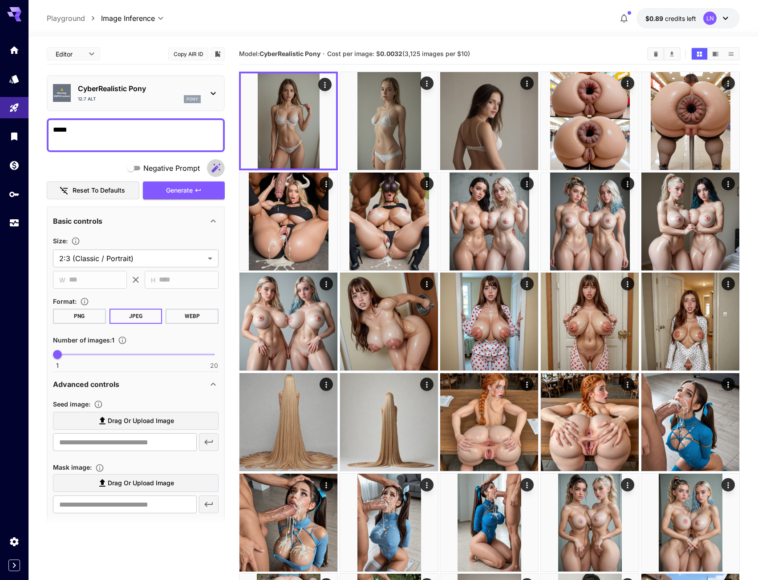
drag, startPoint x: 216, startPoint y: 170, endPoint x: 192, endPoint y: 174, distance: 24.4
click at [216, 170] on icon "button" at bounding box center [216, 168] width 11 height 11
click at [190, 191] on div "Generating" at bounding box center [184, 191] width 82 height 18
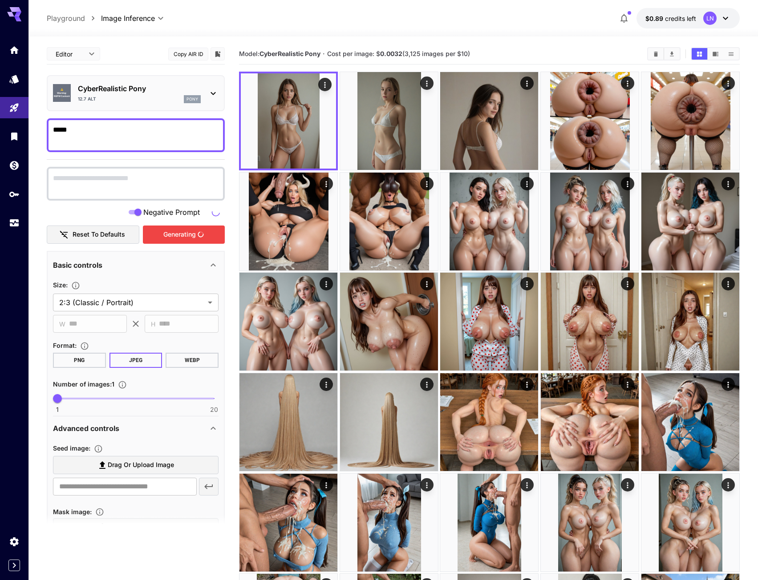
click at [158, 231] on div "Generating" at bounding box center [184, 235] width 82 height 18
click at [133, 135] on textarea "*****" at bounding box center [136, 135] width 166 height 21
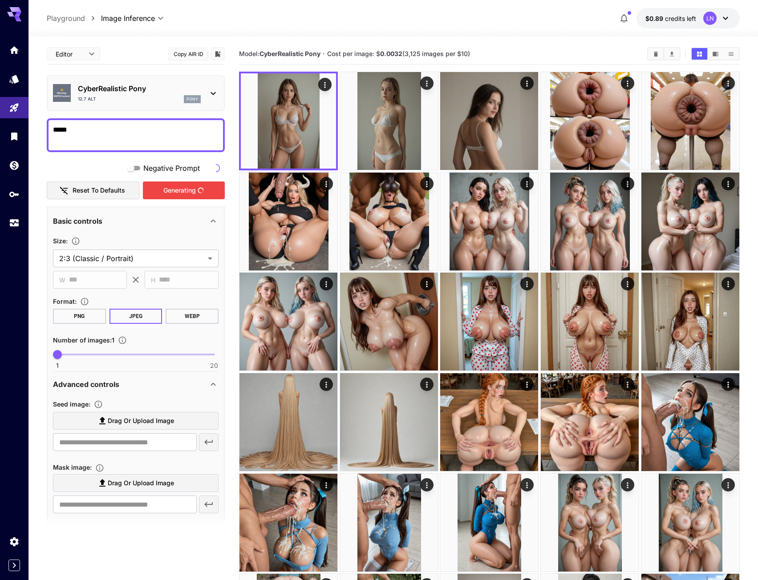
click at [155, 190] on div "Generating" at bounding box center [184, 191] width 82 height 18
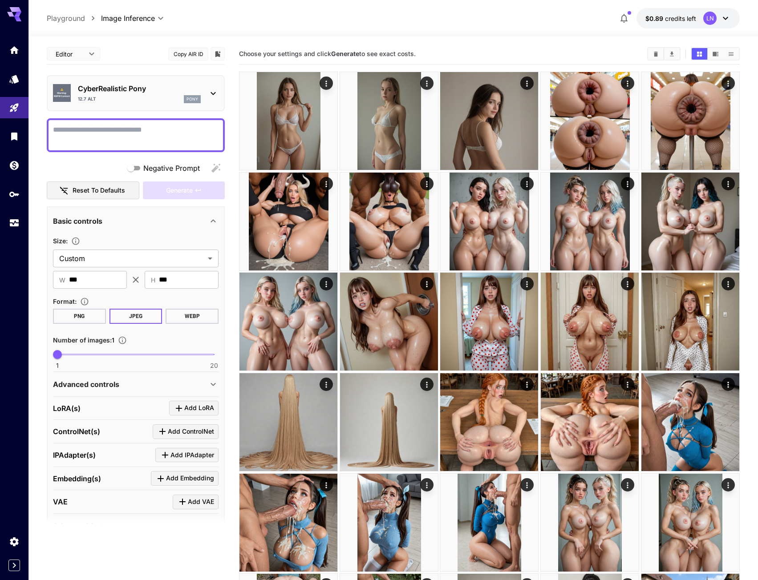
click at [109, 140] on textarea "Negative Prompt" at bounding box center [136, 135] width 166 height 21
paste textarea "**********"
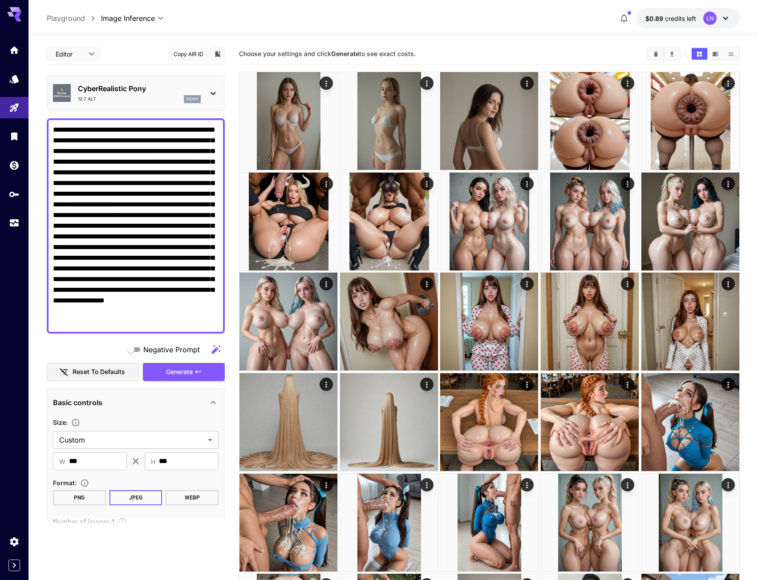
type textarea "**********"
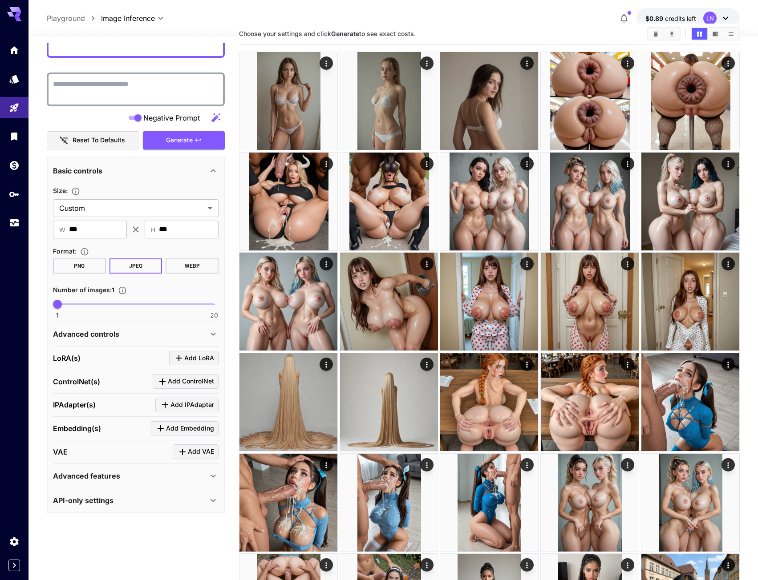
scroll to position [178, 0]
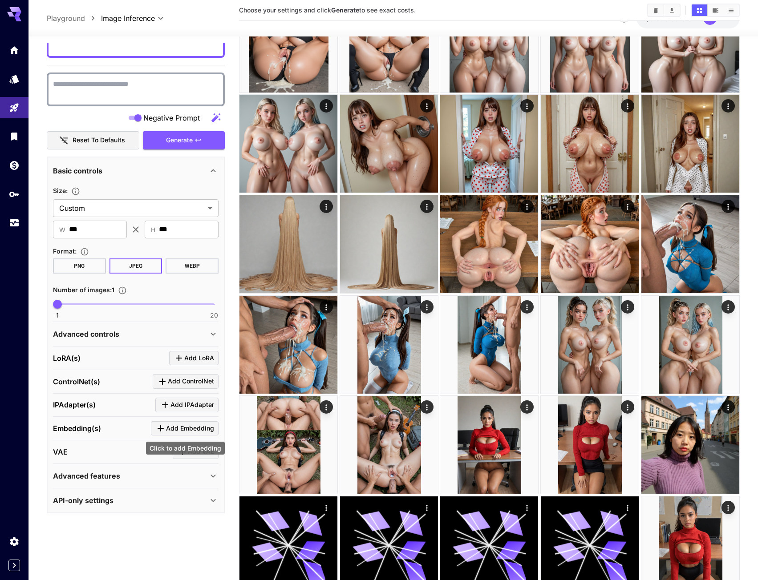
click at [171, 425] on span "Add Embedding" at bounding box center [190, 428] width 48 height 11
click at [118, 482] on p "Select model" at bounding box center [106, 483] width 45 height 11
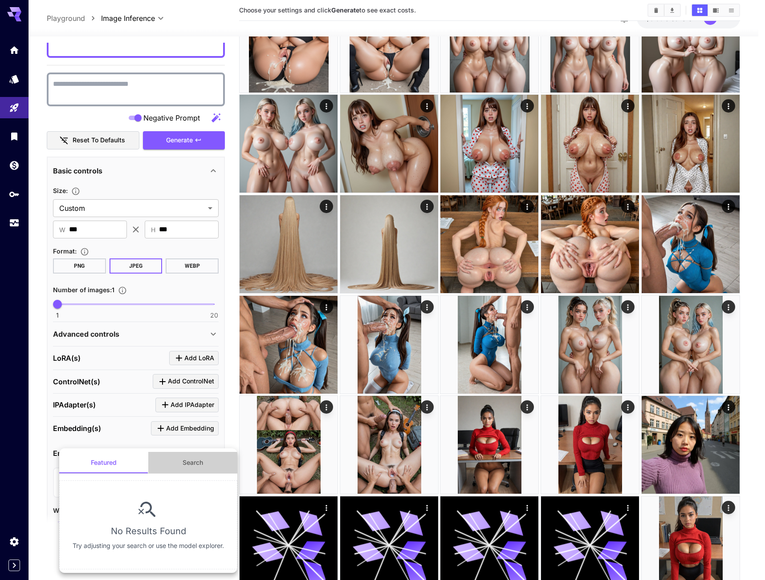
click at [182, 468] on button "Search" at bounding box center [192, 462] width 89 height 21
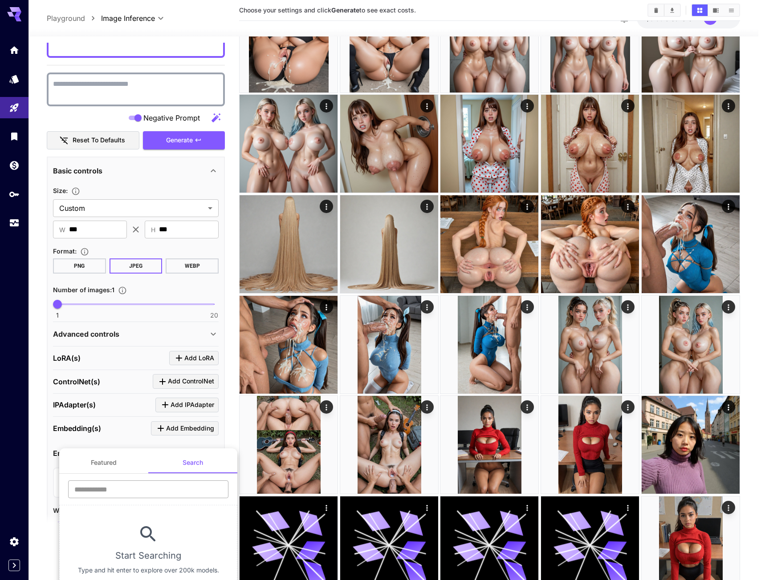
click at [104, 496] on input "text" at bounding box center [148, 490] width 160 height 18
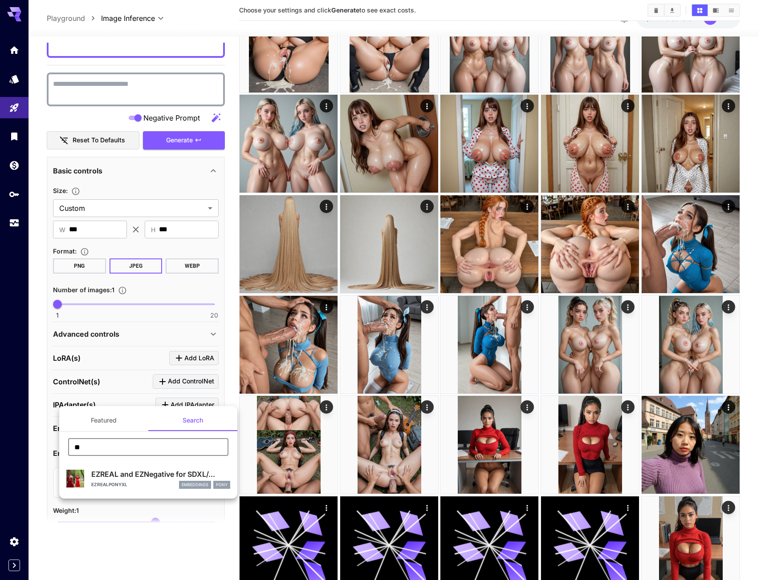
type input "**"
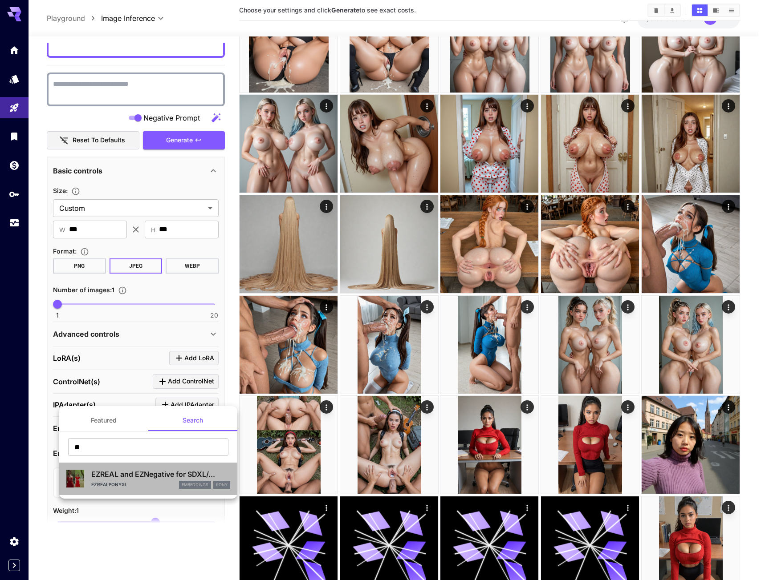
click at [126, 472] on p "EZREAL and EZNegative for SDXL/..." at bounding box center [160, 474] width 139 height 11
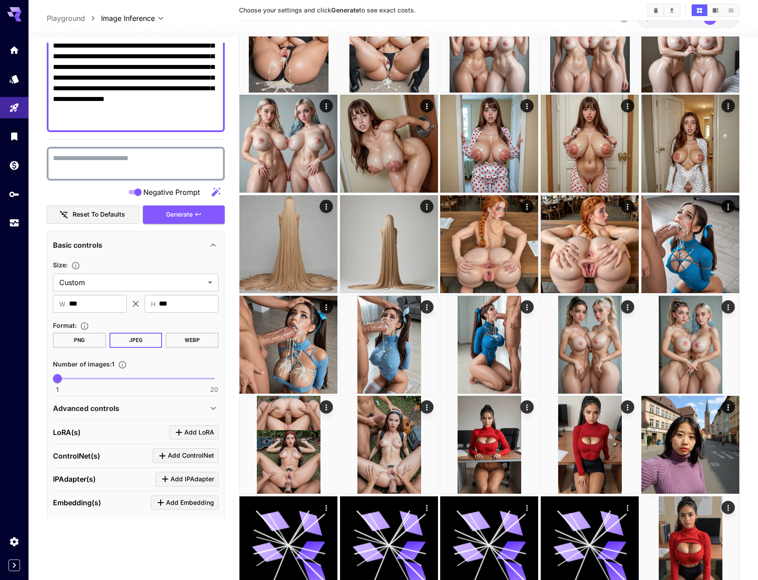
scroll to position [142, 0]
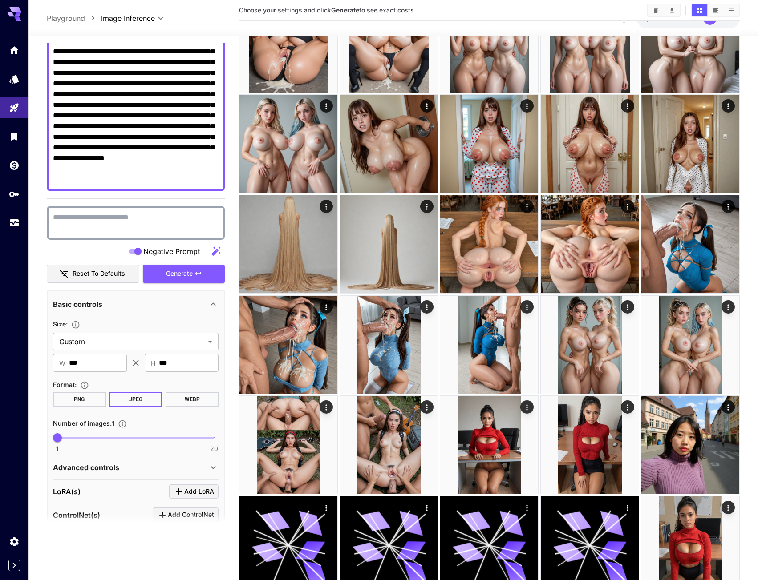
click at [83, 228] on textarea "Negative Prompt" at bounding box center [136, 222] width 166 height 21
paste textarea "**********"
type textarea "**********"
click at [167, 277] on span "Generate" at bounding box center [179, 273] width 27 height 11
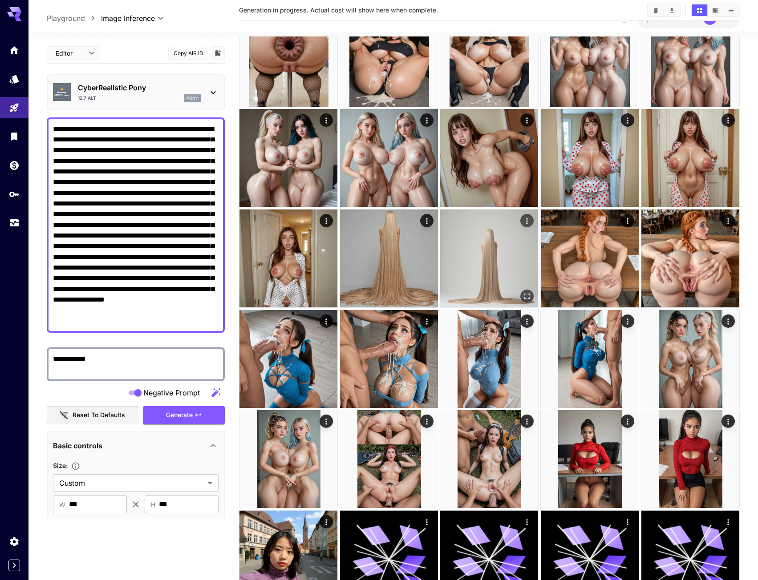
scroll to position [0, 0]
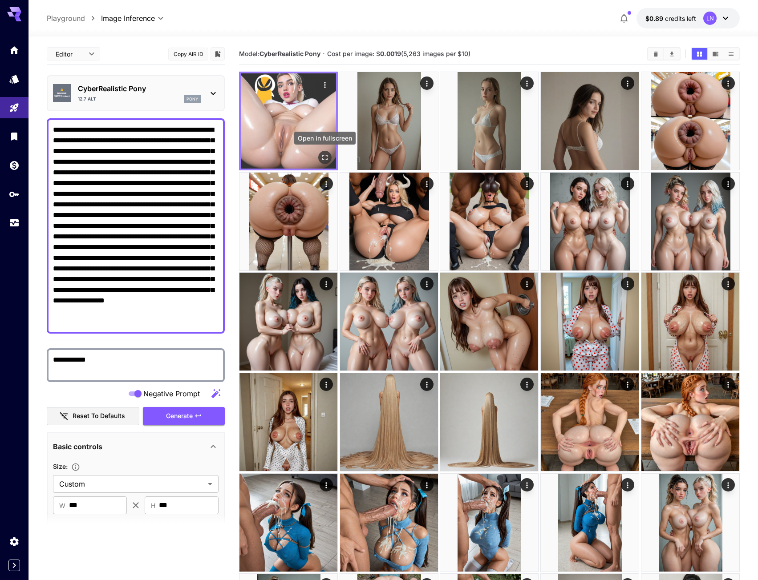
click at [327, 160] on icon "Open in fullscreen" at bounding box center [325, 157] width 5 height 5
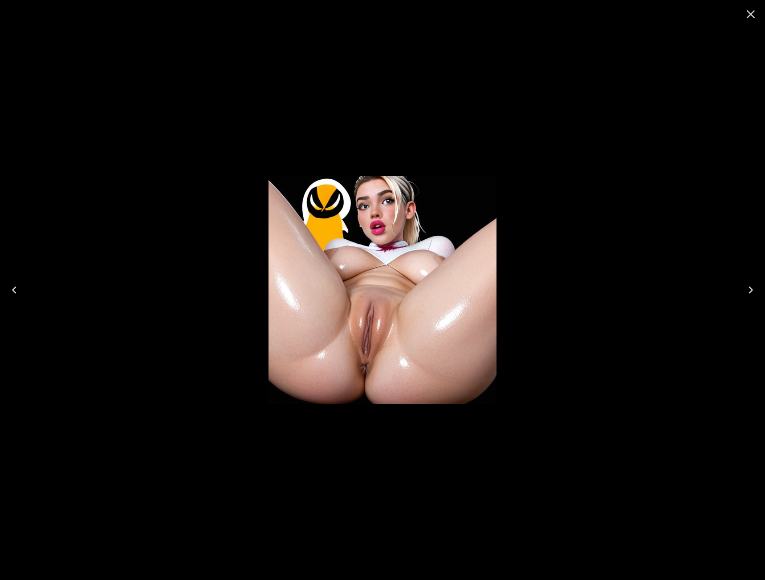
click at [752, 22] on button "Close" at bounding box center [750, 14] width 21 height 21
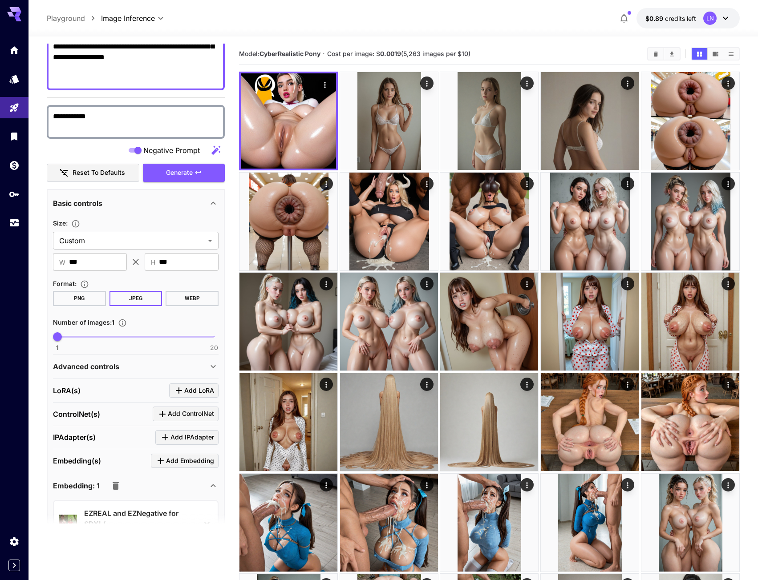
scroll to position [267, 0]
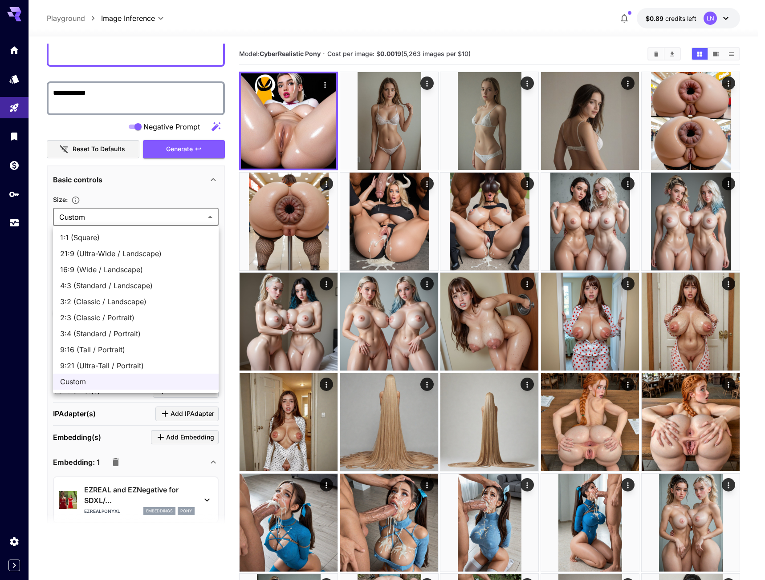
click at [103, 321] on span "2:3 (Classic / Portrait)" at bounding box center [135, 317] width 151 height 11
type input "**********"
type input "***"
type input "****"
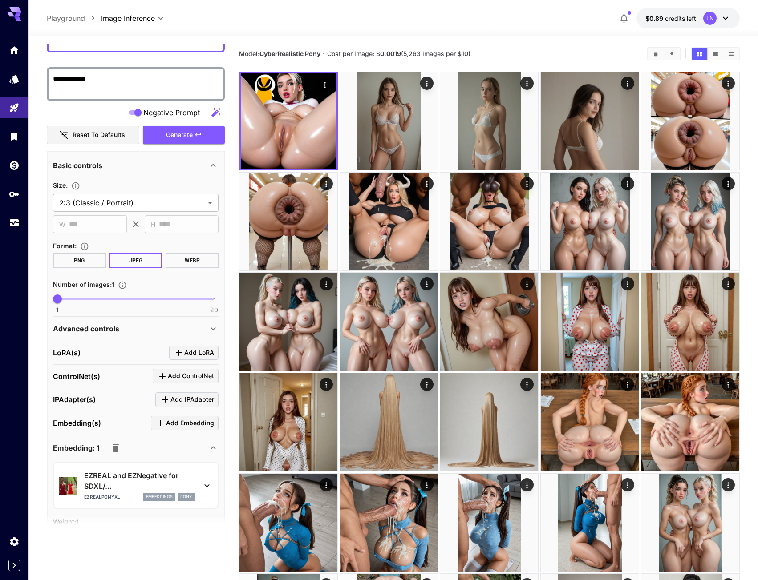
scroll to position [393, 0]
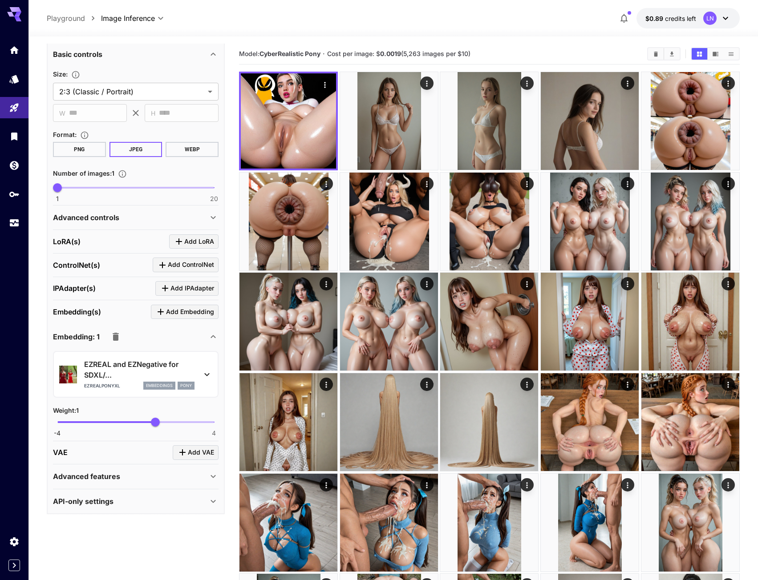
click at [125, 216] on div "Advanced controls" at bounding box center [130, 217] width 155 height 11
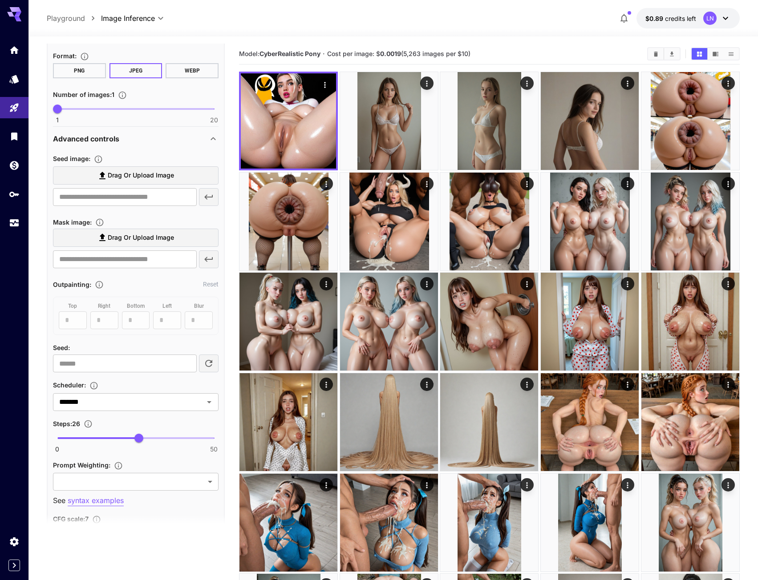
scroll to position [526, 0]
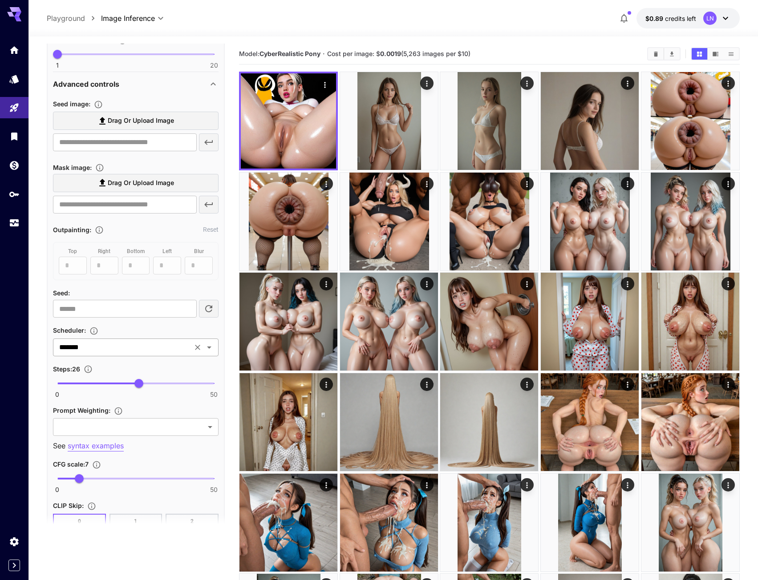
click at [90, 356] on div "******* ​" at bounding box center [136, 348] width 166 height 18
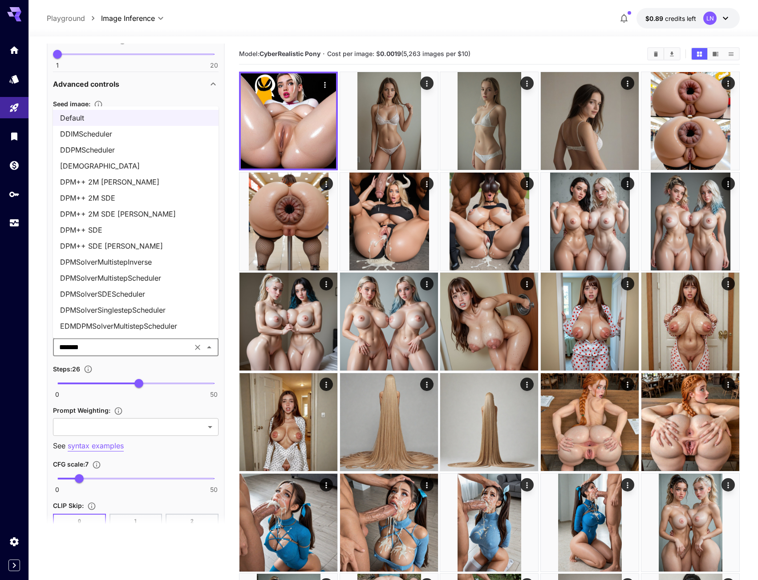
click at [140, 192] on li "DPM++ 2M SDE" at bounding box center [136, 198] width 166 height 16
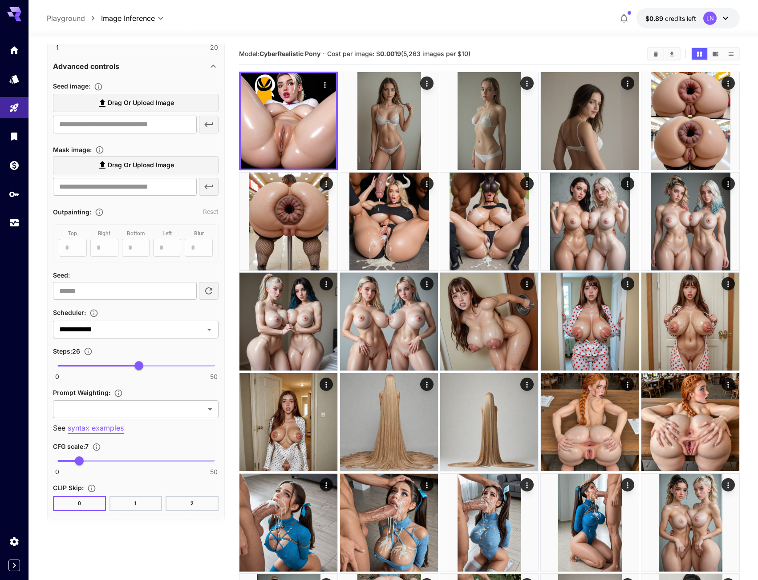
scroll to position [615, 0]
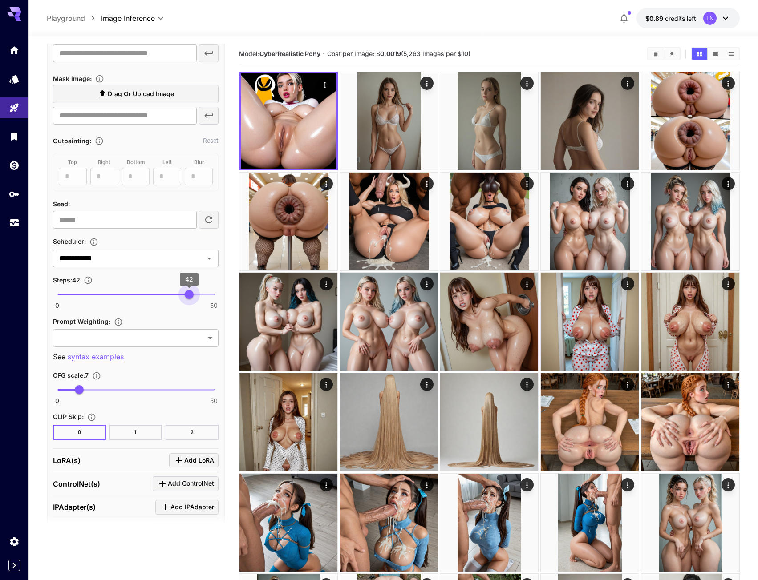
drag, startPoint x: 134, startPoint y: 295, endPoint x: 194, endPoint y: 296, distance: 59.6
click at [194, 296] on span "42" at bounding box center [189, 294] width 9 height 9
type input "**"
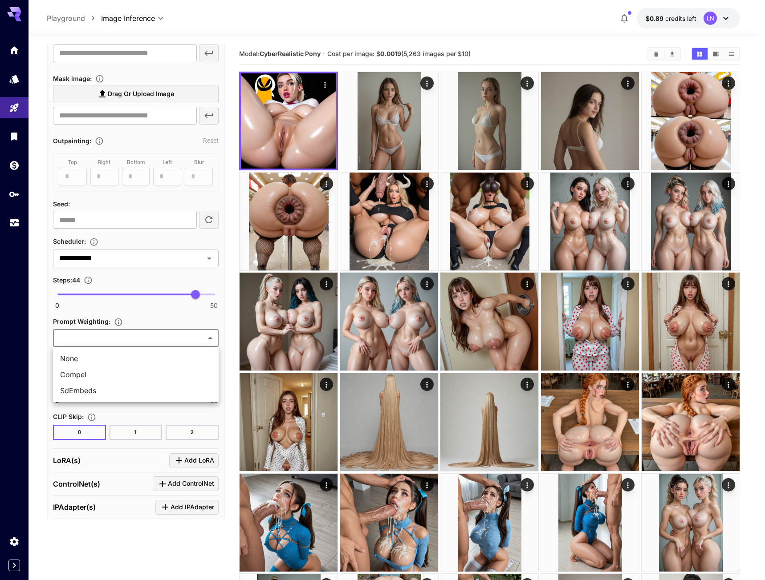
click at [91, 389] on span "SdEmbeds" at bounding box center [135, 390] width 151 height 11
type input "********"
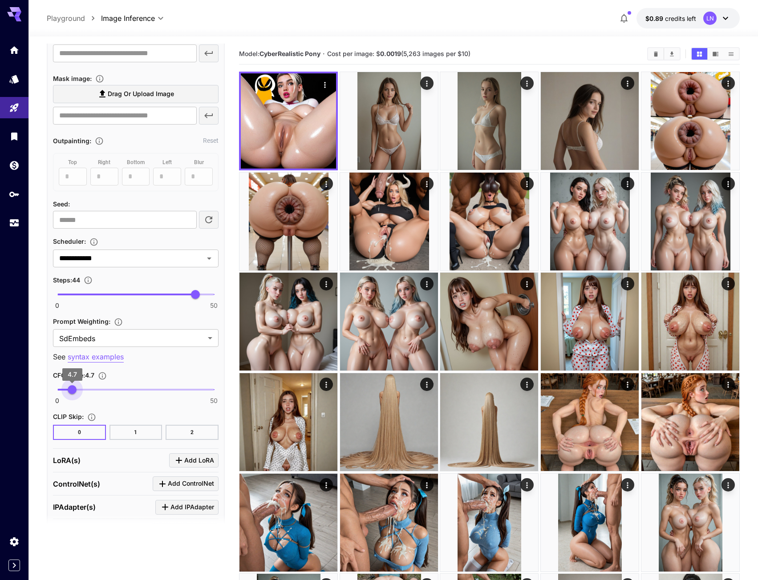
type input "*"
click at [73, 389] on span "5" at bounding box center [73, 389] width 9 height 9
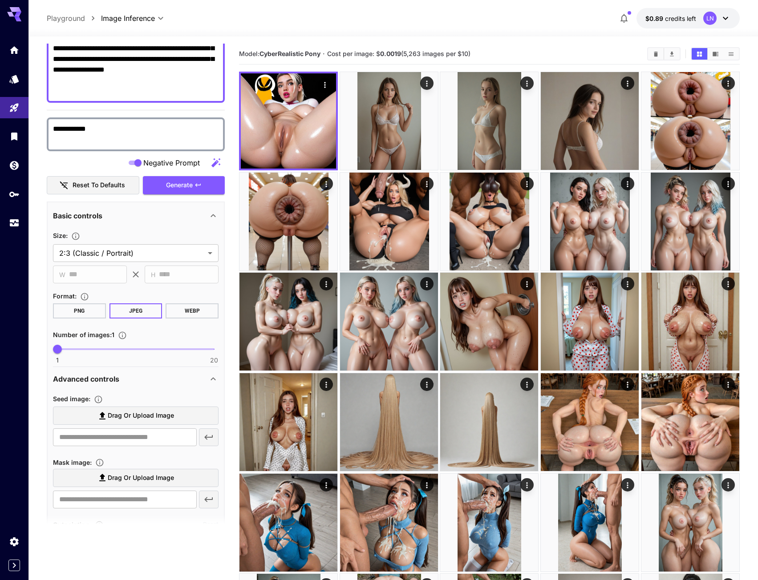
scroll to position [215, 0]
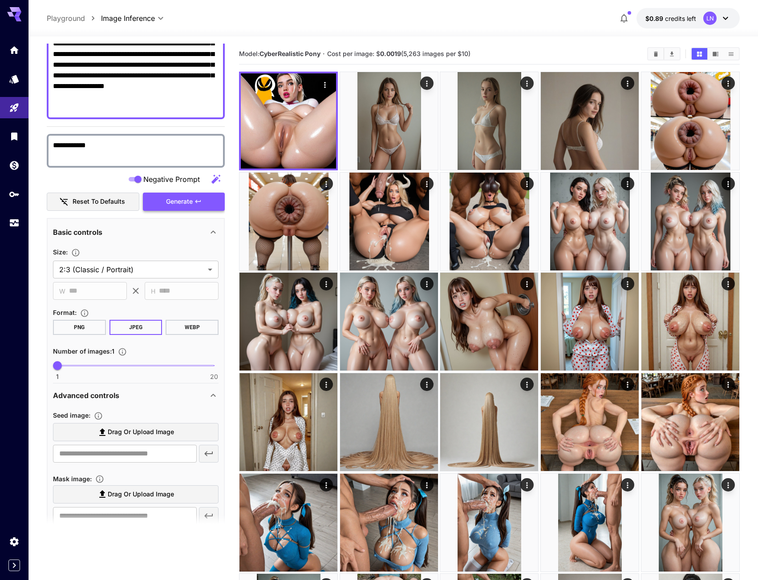
click at [155, 201] on button "Generate" at bounding box center [184, 202] width 82 height 18
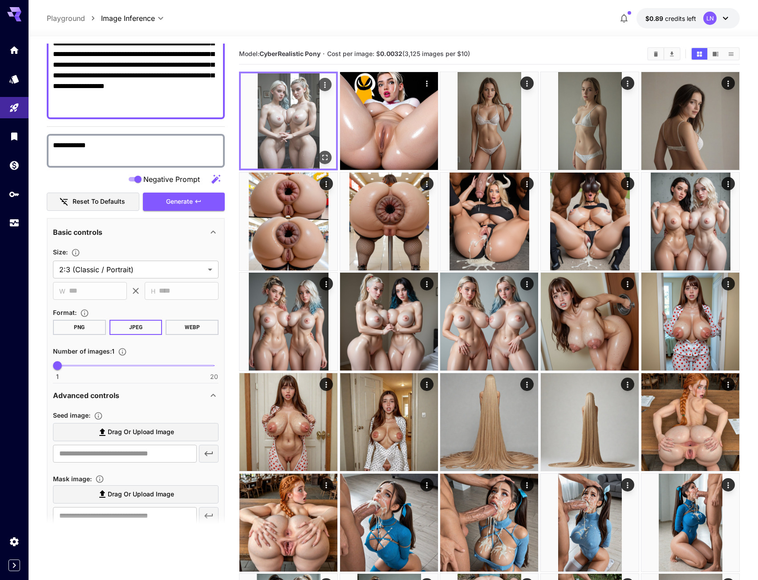
click at [327, 156] on icon "Open in fullscreen" at bounding box center [325, 157] width 5 height 5
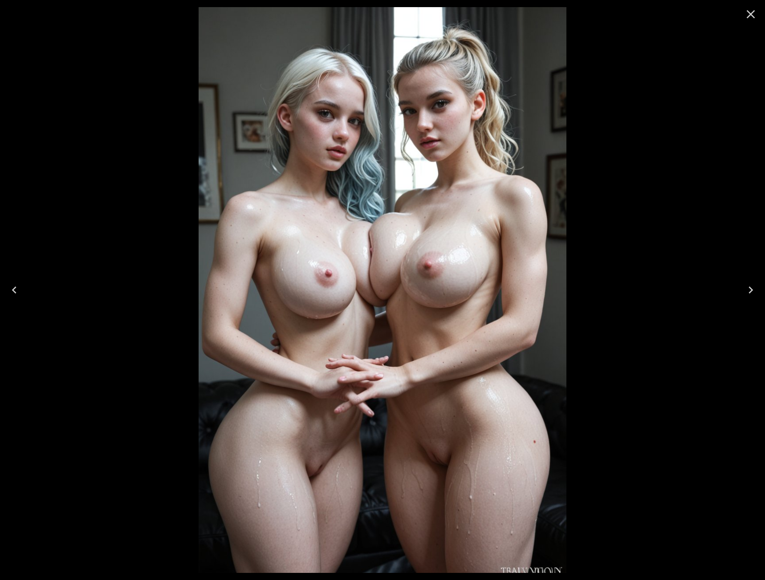
drag, startPoint x: 583, startPoint y: 150, endPoint x: 652, endPoint y: 23, distance: 145.2
click at [586, 141] on div at bounding box center [382, 290] width 765 height 580
click at [742, 8] on button "Close" at bounding box center [750, 14] width 21 height 21
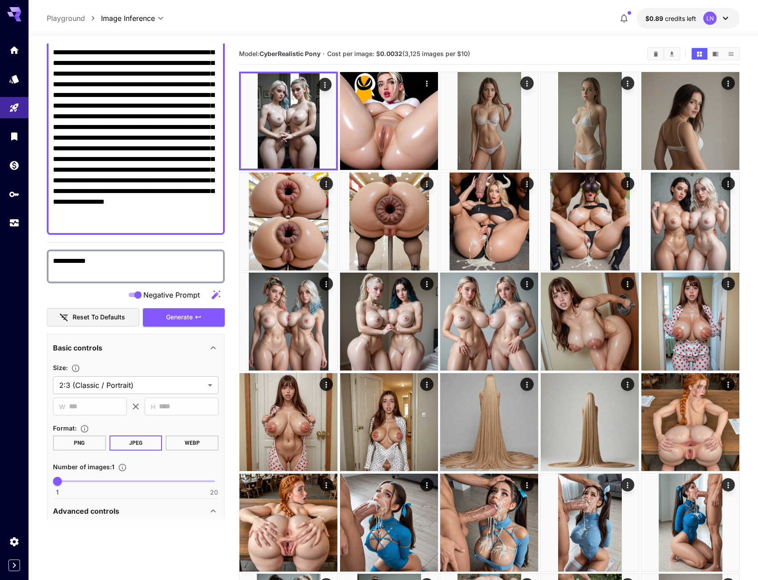
scroll to position [36, 0]
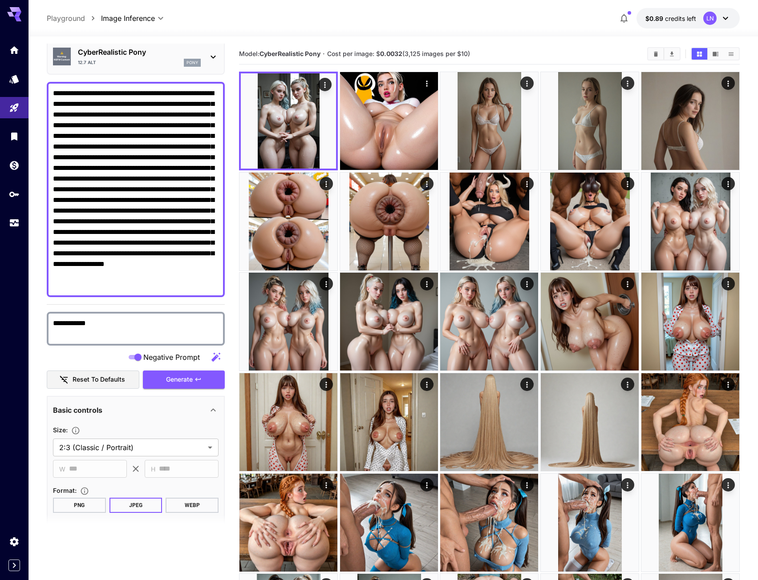
click at [130, 149] on textarea "**********" at bounding box center [136, 189] width 166 height 203
paste textarea
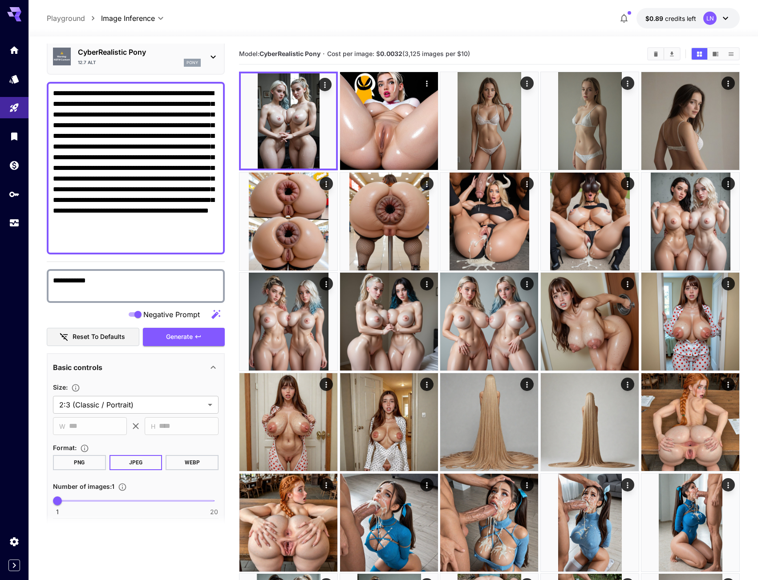
click at [188, 331] on button "Generate" at bounding box center [184, 337] width 82 height 18
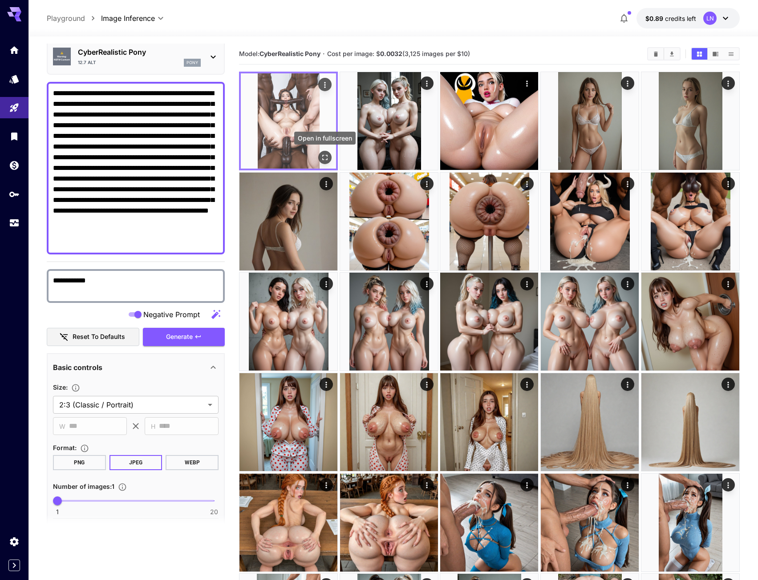
click at [321, 157] on icon "Open in fullscreen" at bounding box center [324, 157] width 9 height 9
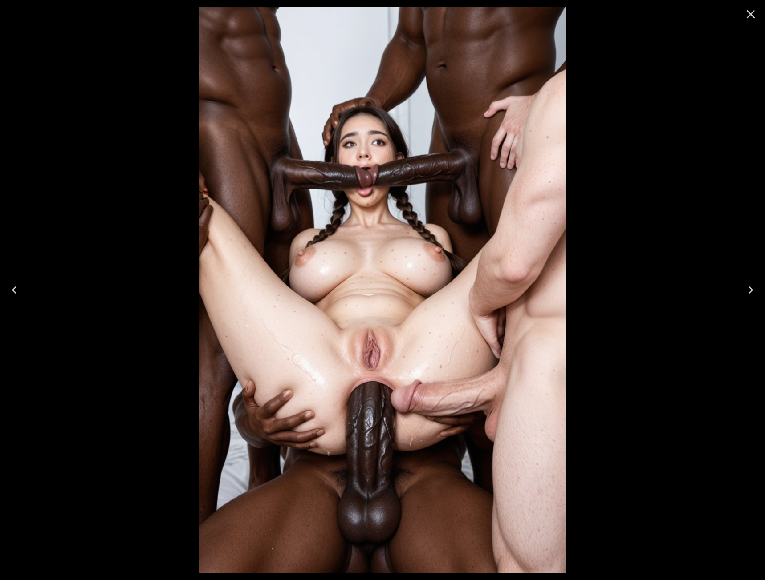
drag, startPoint x: 749, startPoint y: 10, endPoint x: 681, endPoint y: 10, distance: 68.5
click at [749, 10] on icon "Close" at bounding box center [750, 14] width 14 height 14
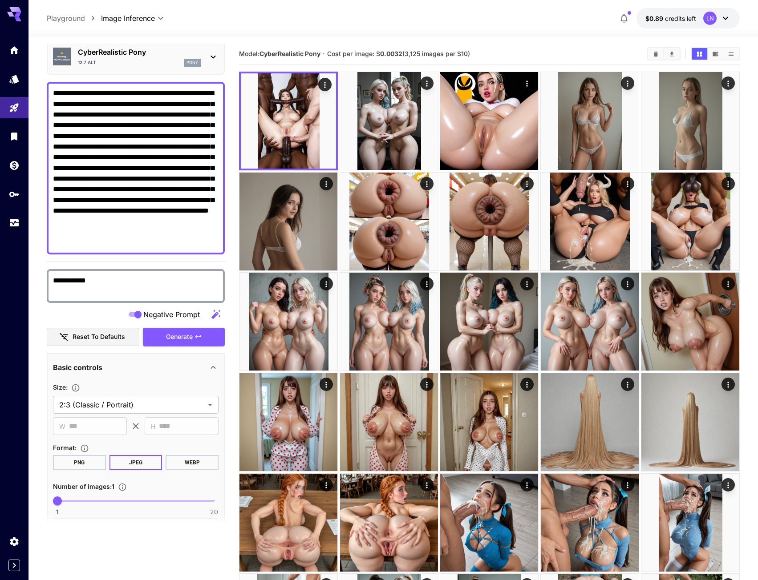
click at [153, 131] on textarea "**********" at bounding box center [136, 168] width 166 height 160
paste textarea
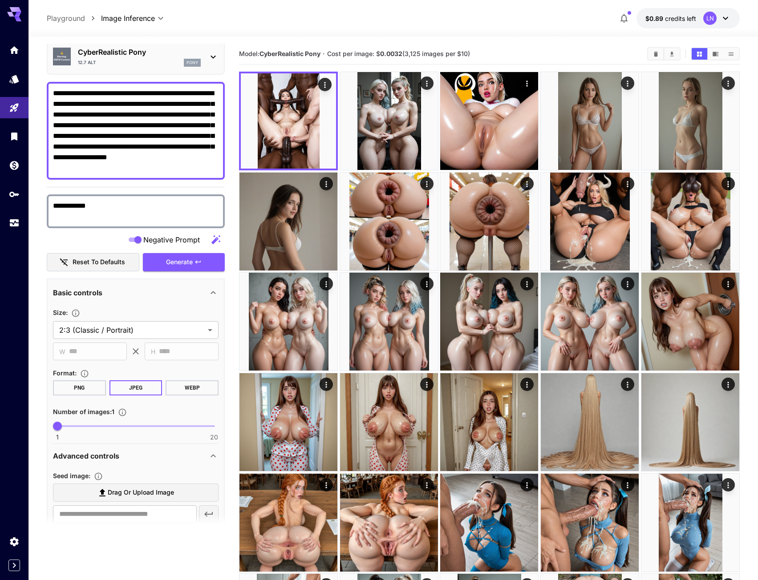
drag, startPoint x: 182, startPoint y: 259, endPoint x: 28, endPoint y: 262, distance: 154.0
click at [182, 259] on span "Generate" at bounding box center [179, 262] width 27 height 11
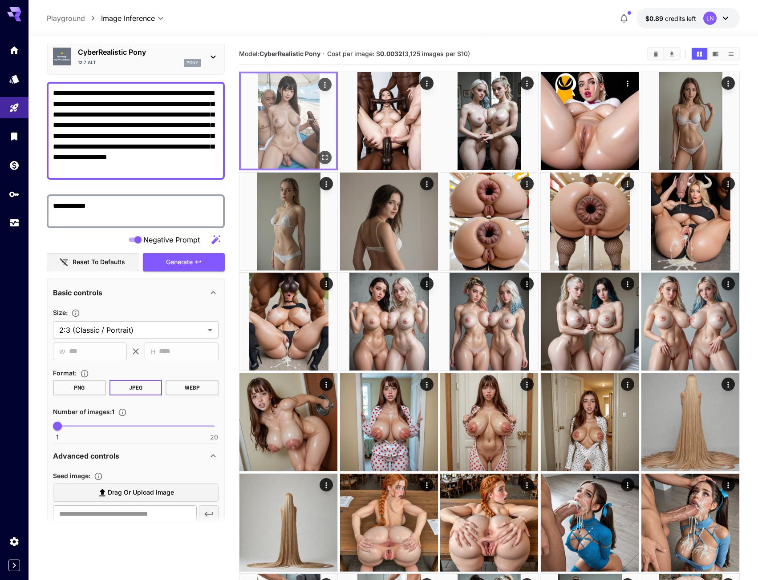
click at [324, 156] on icon "Open in fullscreen" at bounding box center [324, 157] width 9 height 9
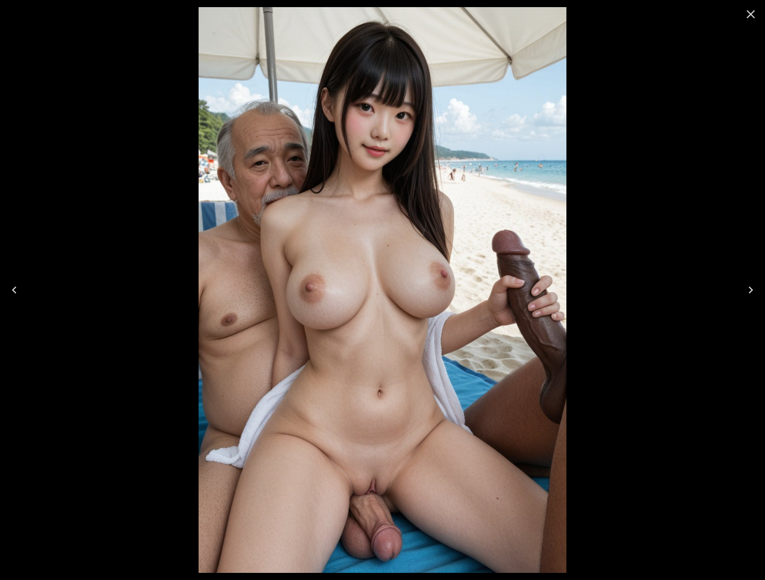
click at [753, 292] on icon "Next" at bounding box center [750, 290] width 14 height 14
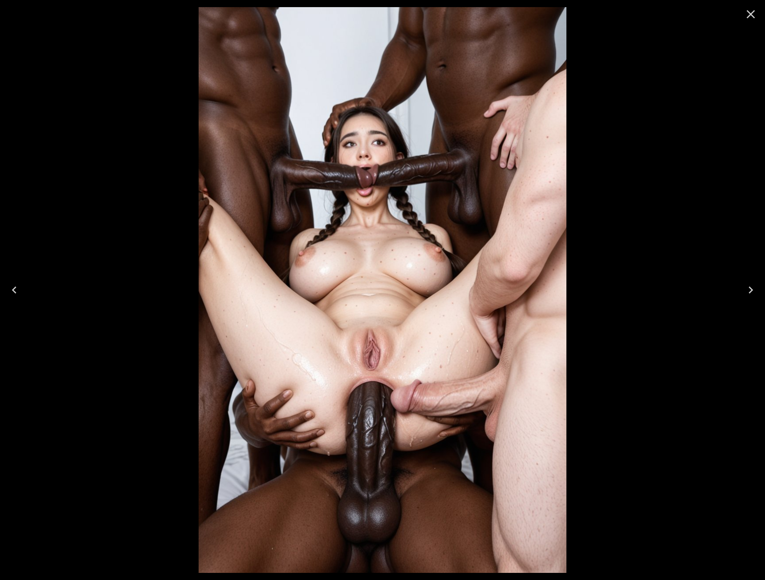
click at [16, 294] on icon "Previous" at bounding box center [14, 290] width 14 height 14
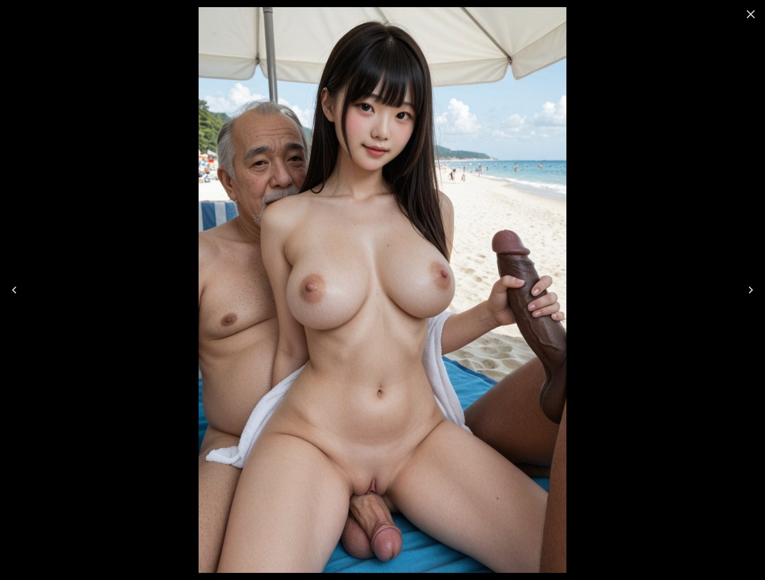
click at [750, 8] on icon "Close" at bounding box center [750, 14] width 14 height 14
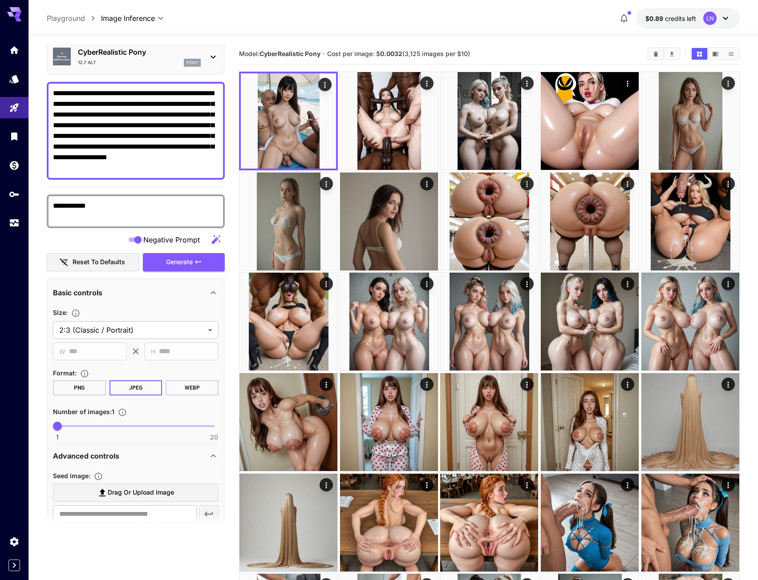
click at [149, 110] on textarea "**********" at bounding box center [136, 130] width 166 height 85
paste textarea "**********"
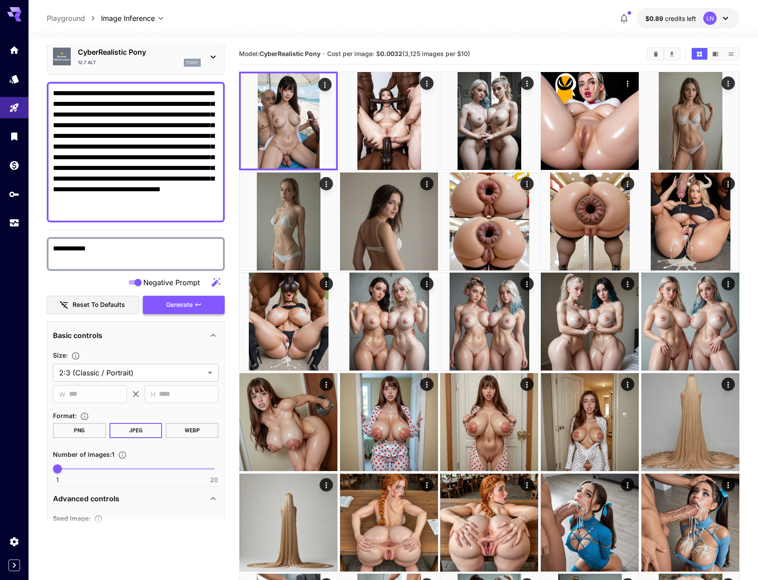
type textarea "**********"
click at [169, 314] on button "Generate" at bounding box center [184, 305] width 82 height 18
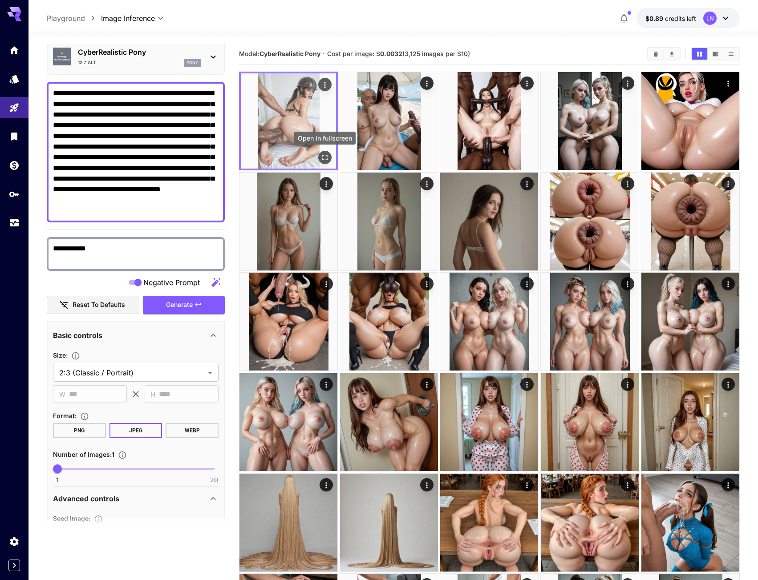
click at [322, 158] on icon "Open in fullscreen" at bounding box center [324, 157] width 9 height 9
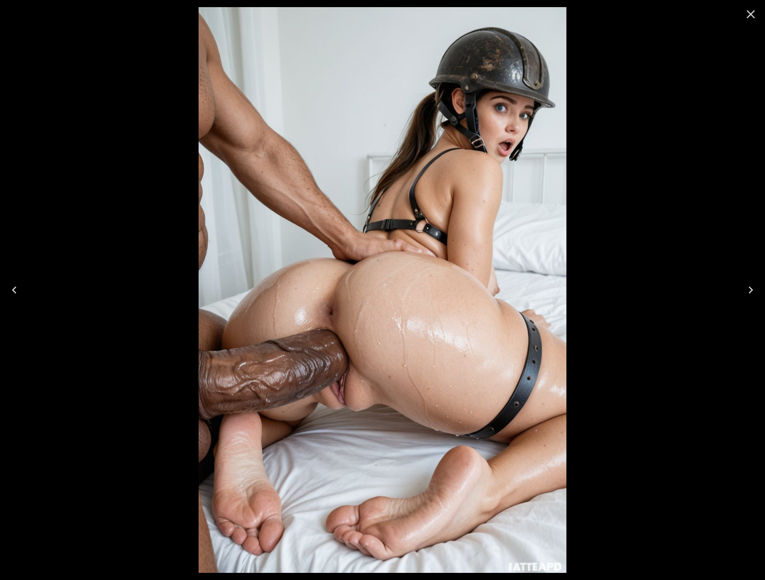
click at [751, 290] on icon "Next" at bounding box center [750, 290] width 4 height 7
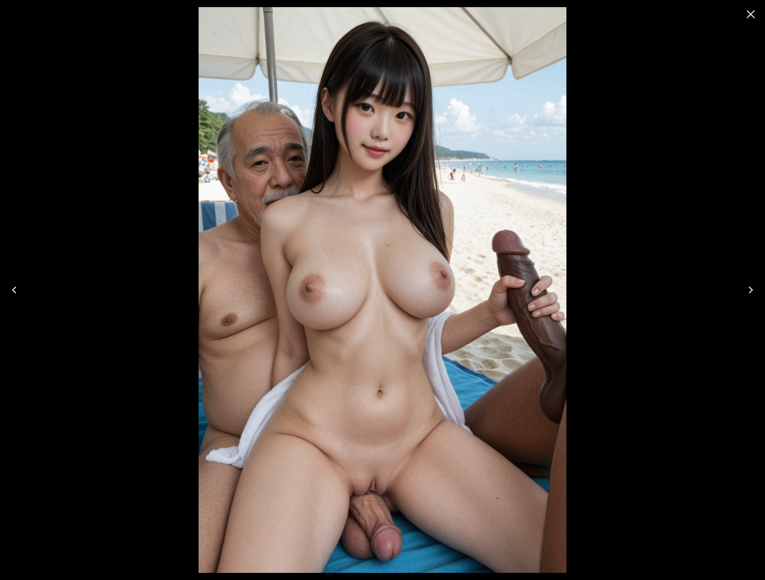
click at [752, 14] on icon "Close" at bounding box center [750, 14] width 14 height 14
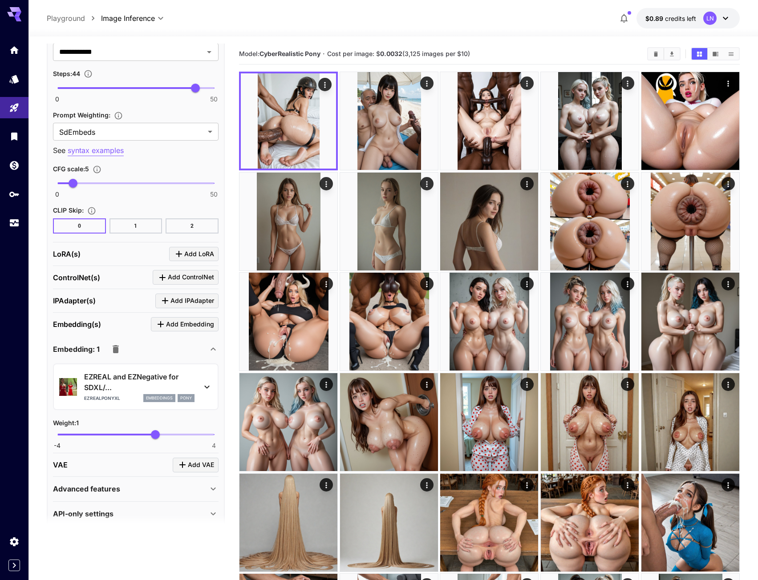
scroll to position [749, 0]
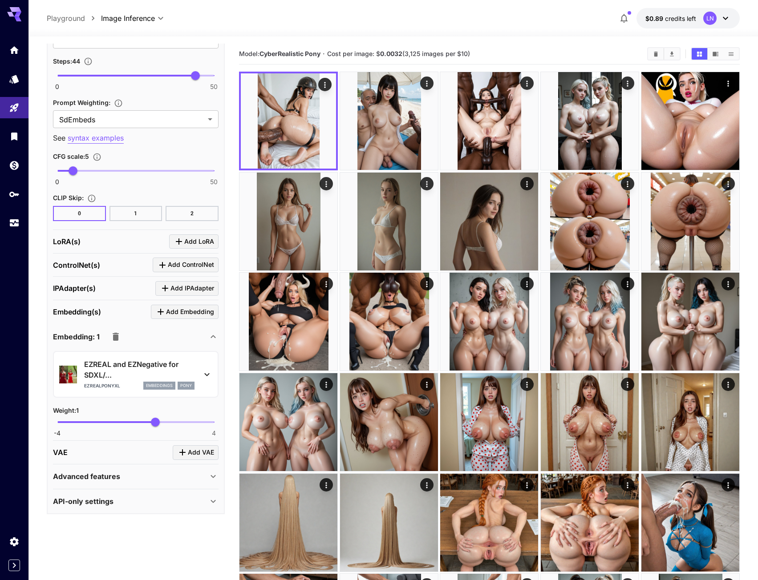
click at [121, 328] on div "Embedding: 1" at bounding box center [136, 336] width 166 height 21
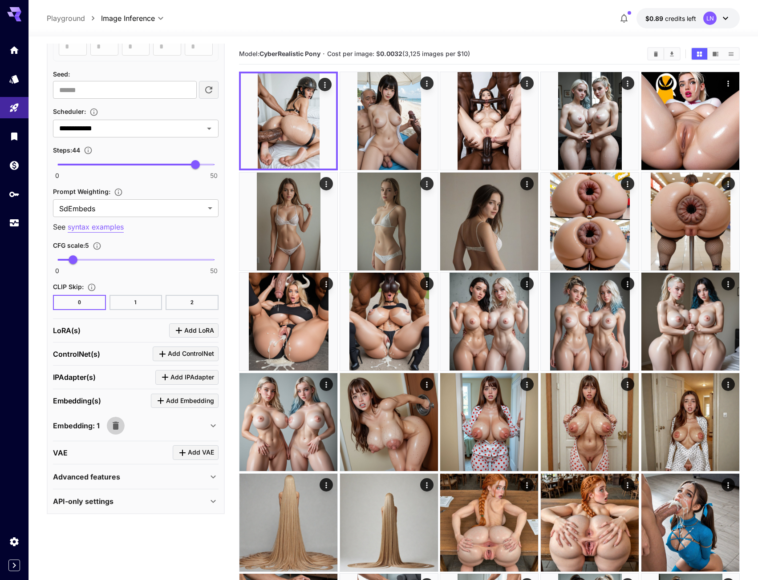
click at [110, 425] on icon "button" at bounding box center [115, 426] width 11 height 11
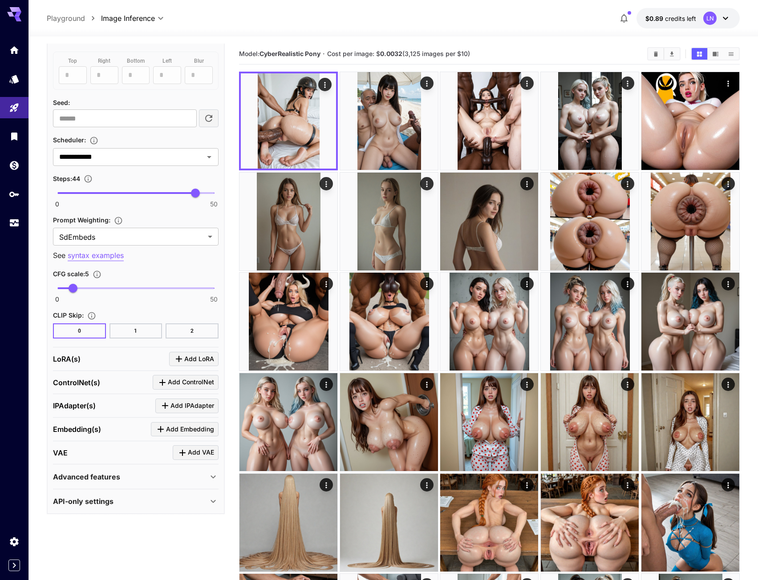
click at [180, 431] on span "Add Embedding" at bounding box center [190, 429] width 48 height 11
click at [116, 489] on p "Select model" at bounding box center [106, 483] width 45 height 11
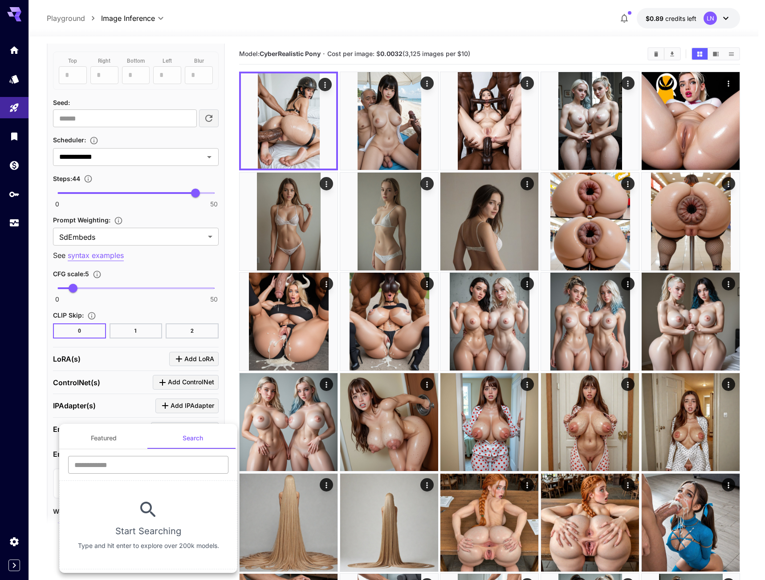
click at [126, 467] on input "text" at bounding box center [148, 465] width 160 height 18
paste input "**********"
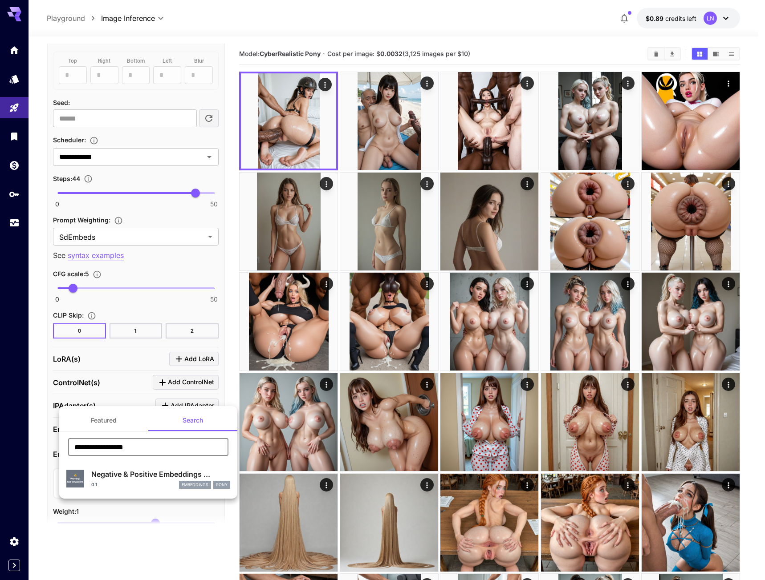
type input "**********"
click at [117, 480] on div "Negative & Positive Embeddings ... 0.1 embeddings Pony" at bounding box center [160, 479] width 139 height 20
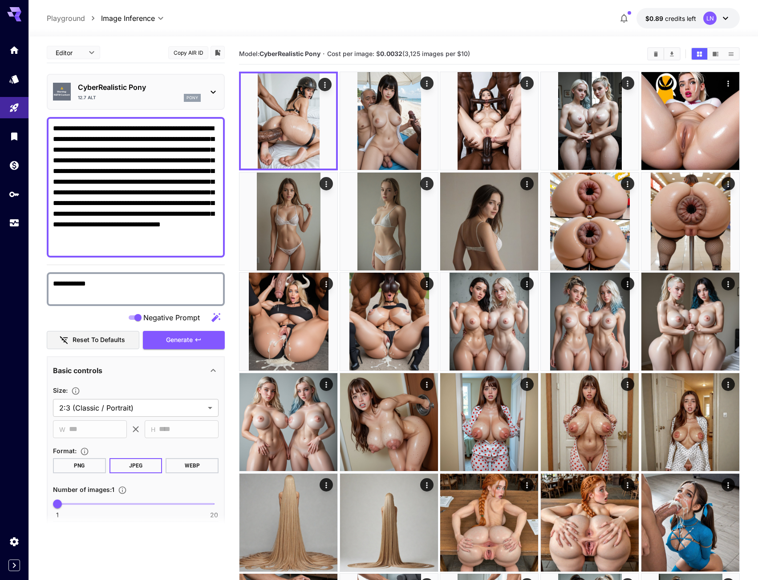
scroll to position [0, 0]
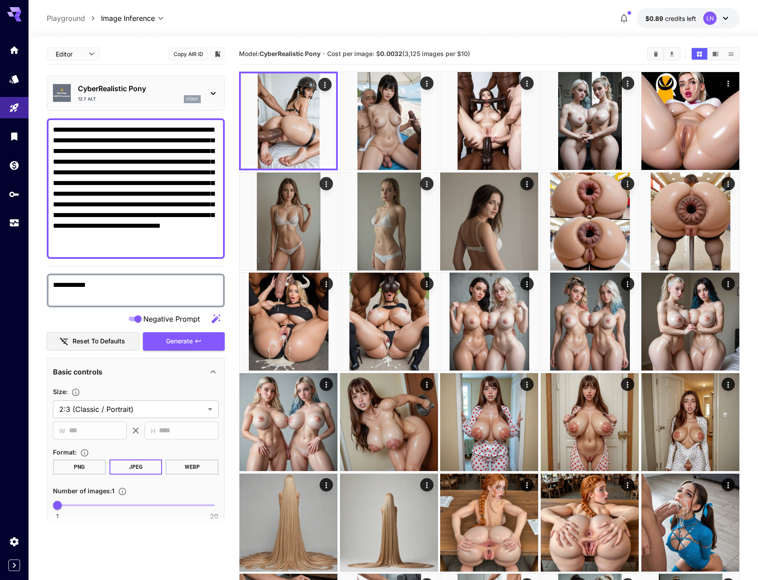
click at [53, 130] on textarea "**********" at bounding box center [136, 189] width 166 height 128
paste textarea "**********"
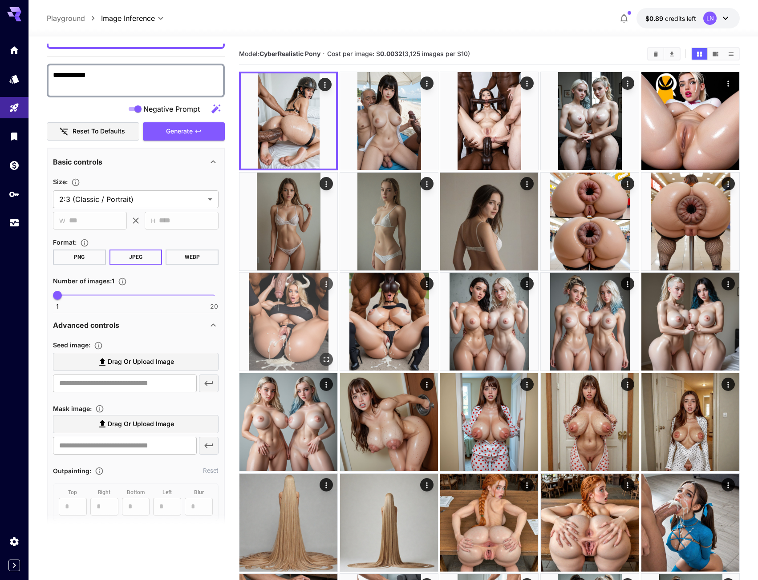
scroll to position [223, 0]
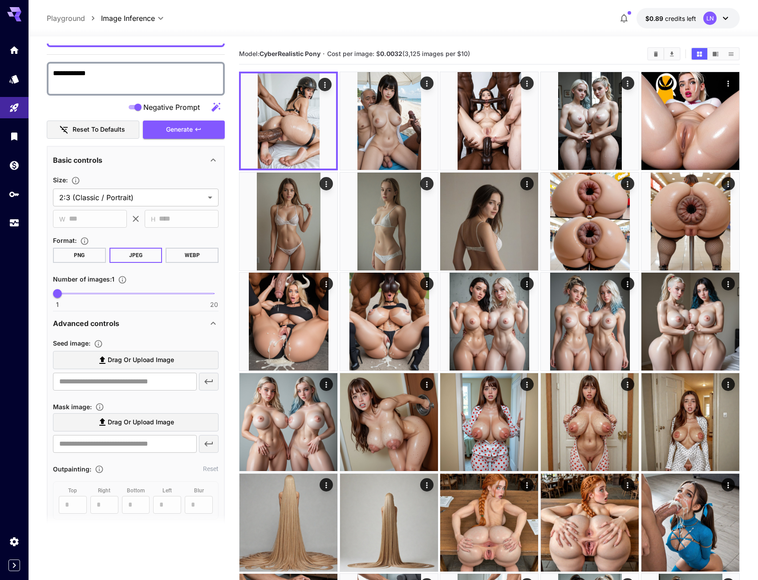
type textarea "**********"
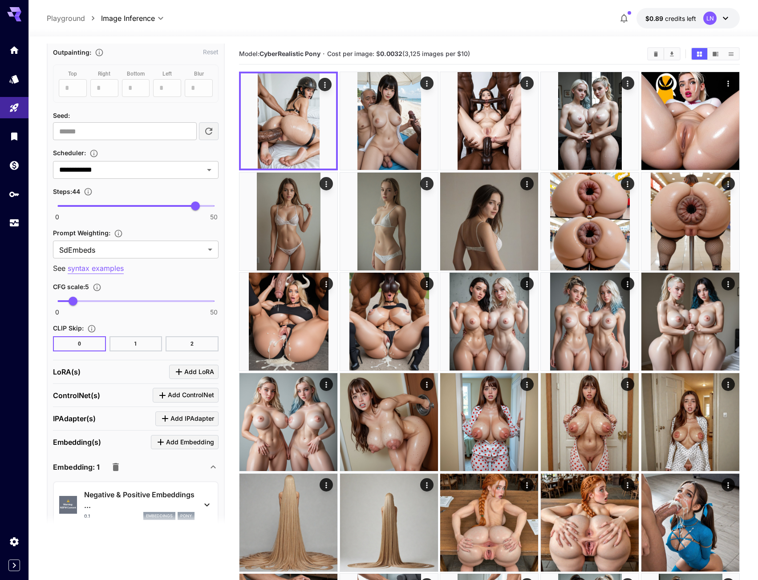
scroll to position [668, 0]
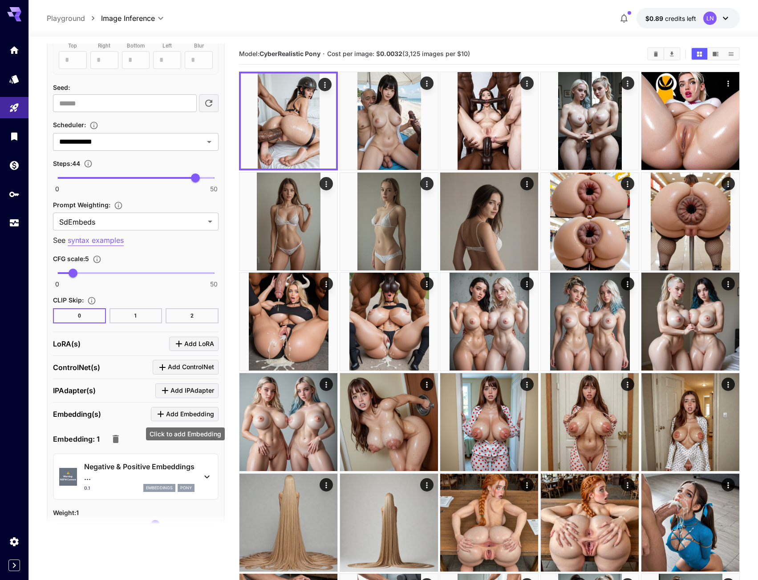
click at [184, 415] on span "Add Embedding" at bounding box center [190, 414] width 48 height 11
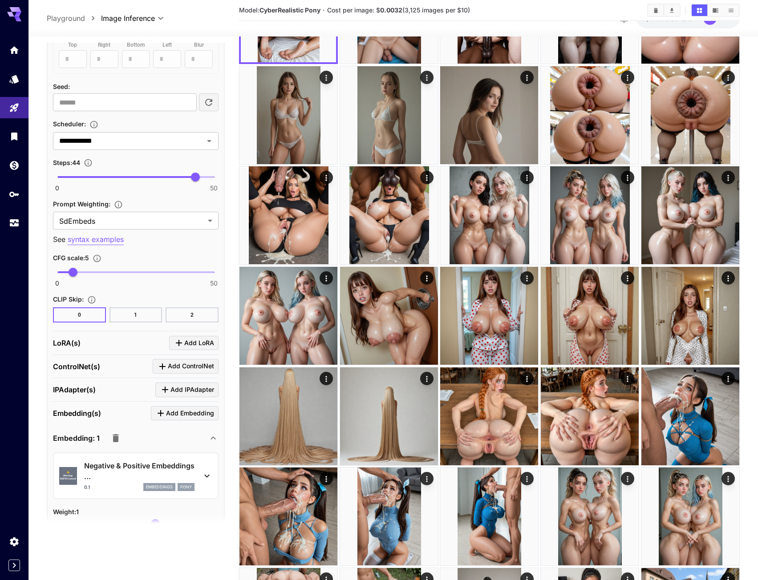
scroll to position [134, 0]
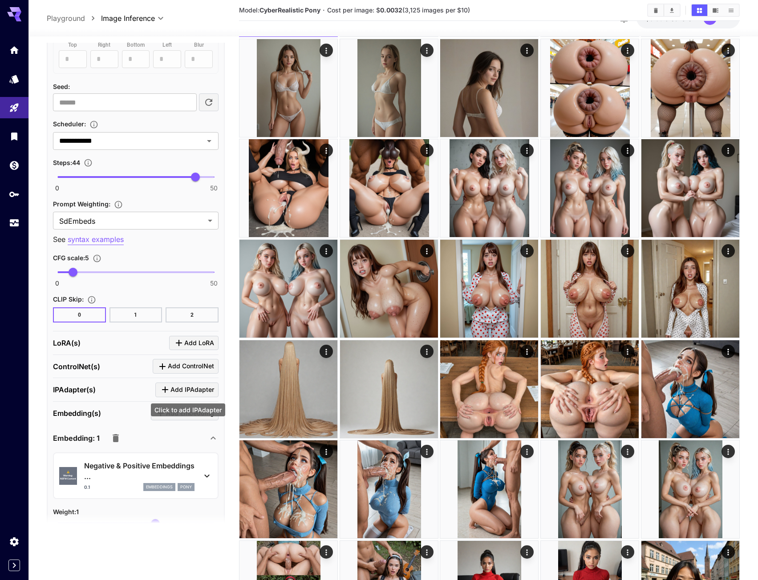
click at [168, 414] on div "Click to add IPAdapter" at bounding box center [188, 410] width 74 height 13
click at [160, 413] on icon "Click to add Embedding" at bounding box center [160, 413] width 11 height 11
click at [172, 414] on span "Add Embedding" at bounding box center [190, 413] width 48 height 11
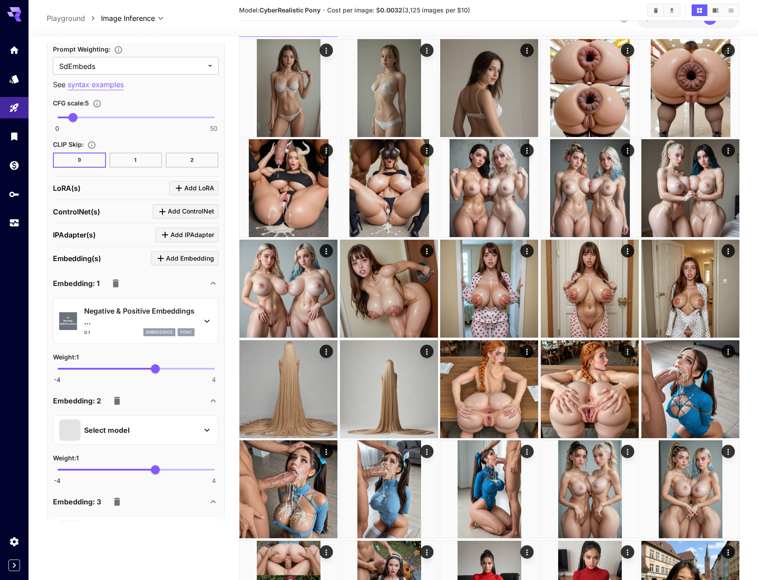
scroll to position [935, 0]
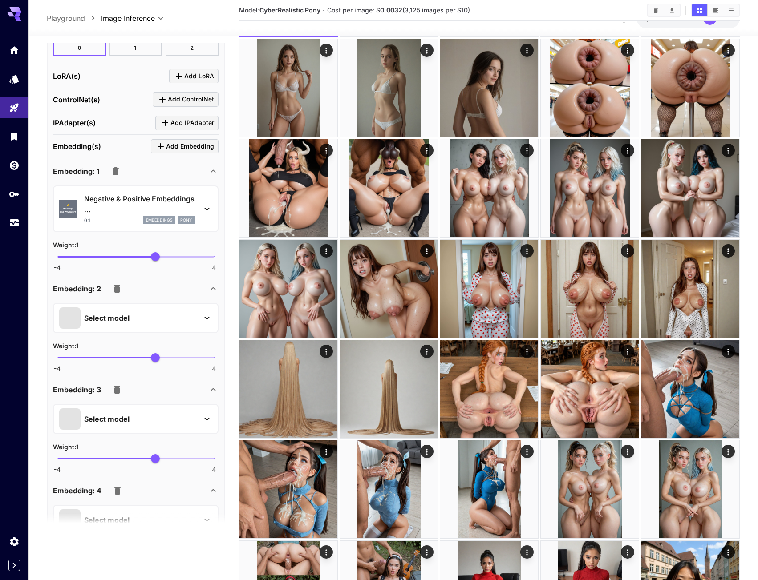
click at [117, 292] on icon "button" at bounding box center [117, 289] width 6 height 8
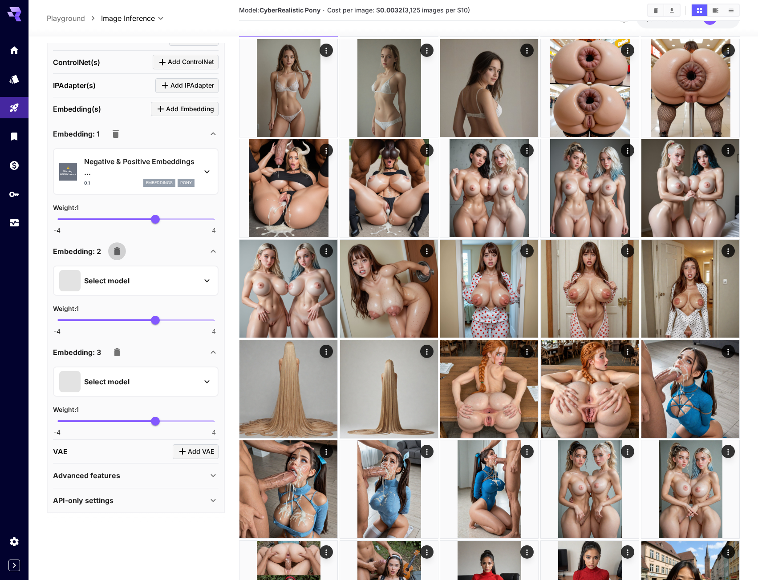
click at [119, 249] on icon "button" at bounding box center [117, 251] width 11 height 11
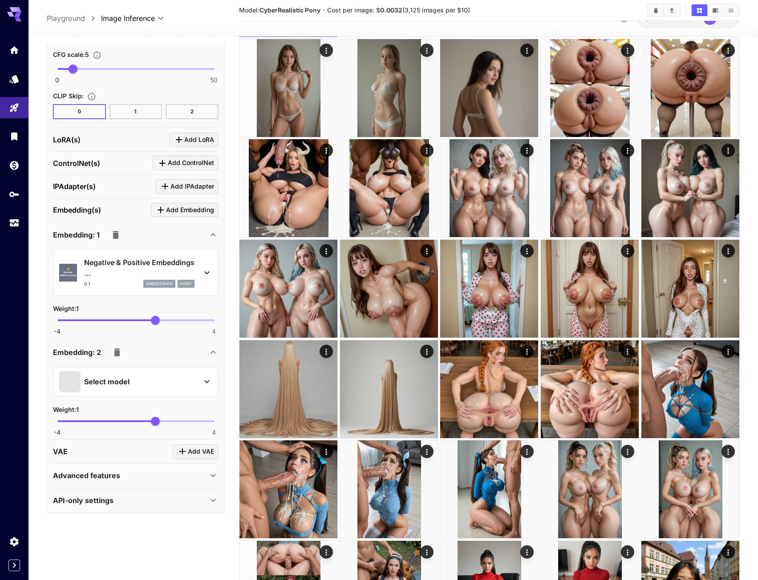
click at [130, 381] on div "Select model" at bounding box center [128, 381] width 139 height 21
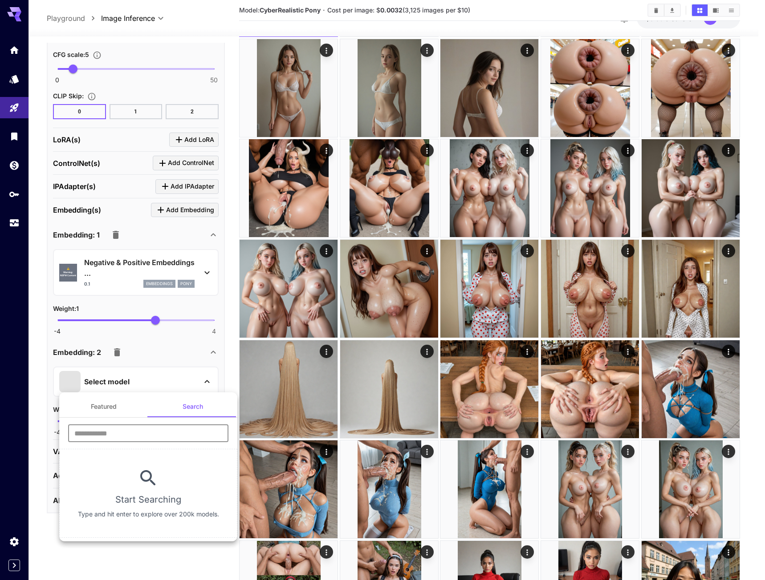
click at [88, 434] on input "text" at bounding box center [148, 434] width 160 height 18
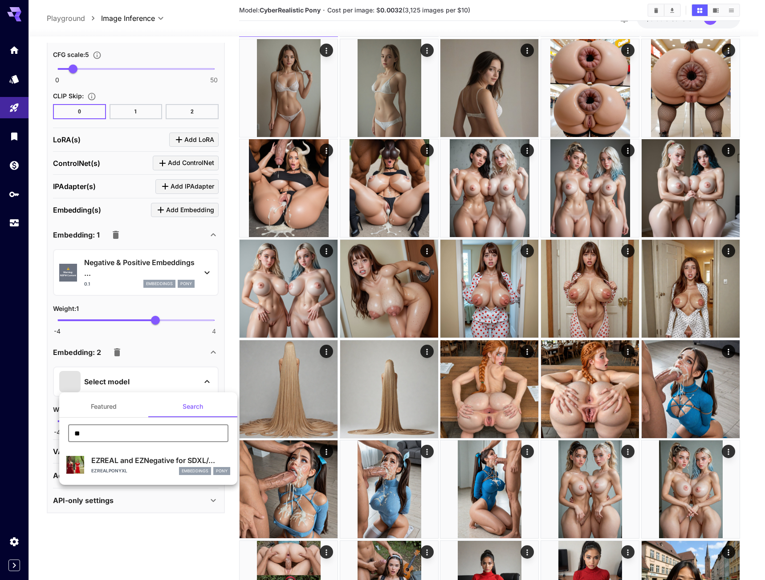
type input "**"
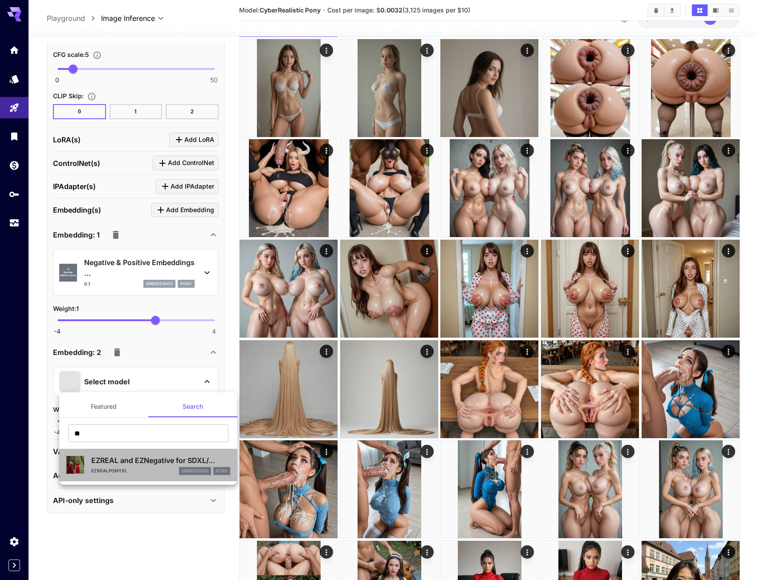
click at [123, 466] on div "EZREAL and EZNegative for SDXL/... EZRealPONYXL embeddings Pony" at bounding box center [160, 465] width 139 height 20
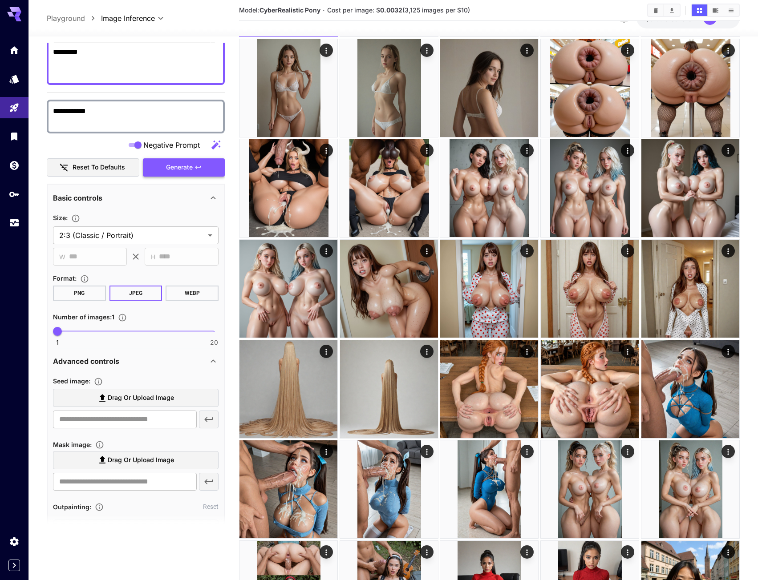
scroll to position [114, 0]
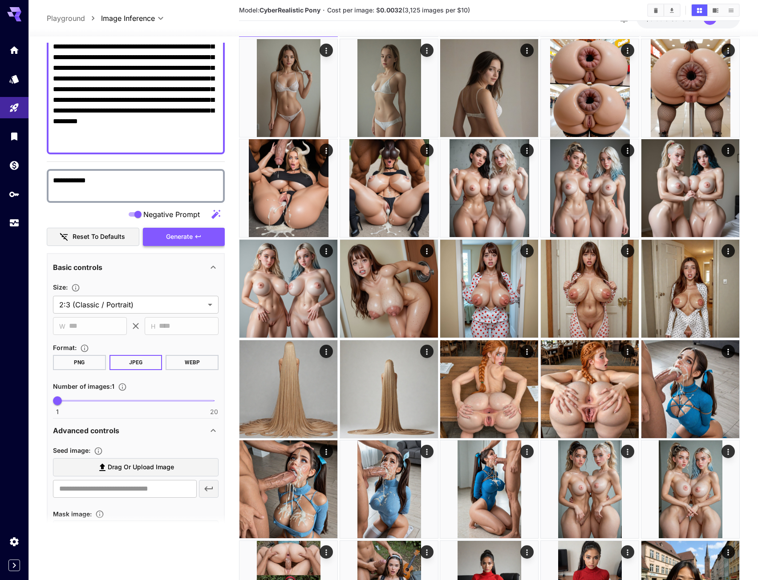
click at [178, 243] on button "Generate" at bounding box center [184, 237] width 82 height 18
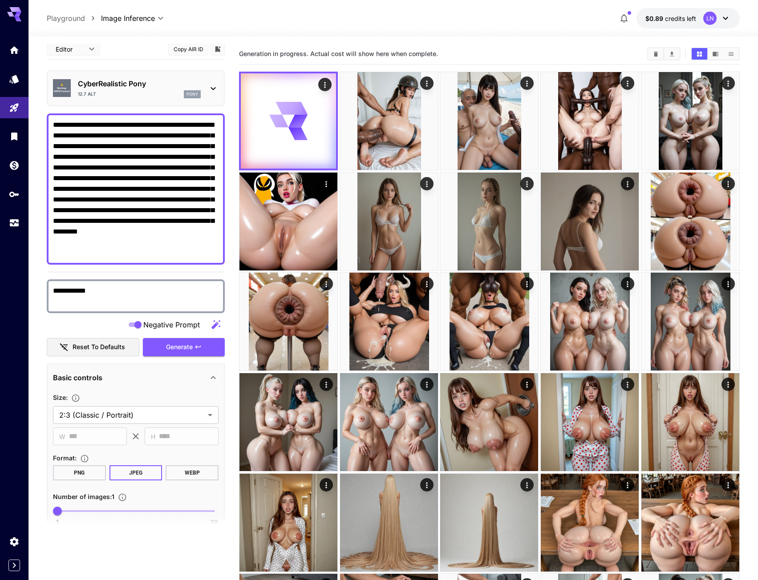
scroll to position [0, 0]
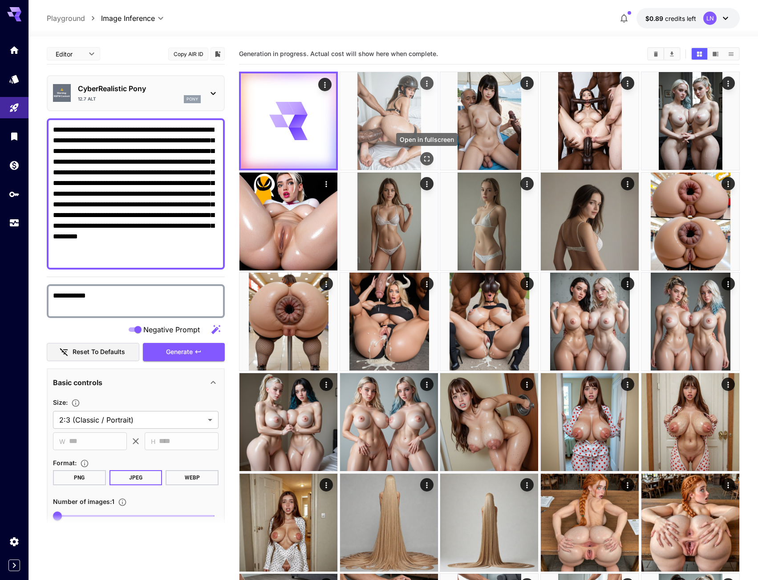
click at [429, 161] on icon "Open in fullscreen" at bounding box center [426, 159] width 5 height 5
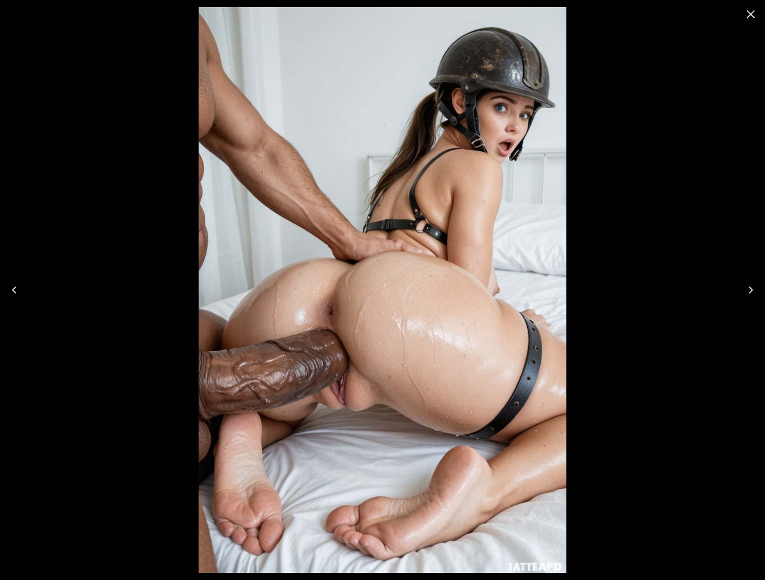
click at [747, 7] on icon "Close" at bounding box center [750, 14] width 14 height 14
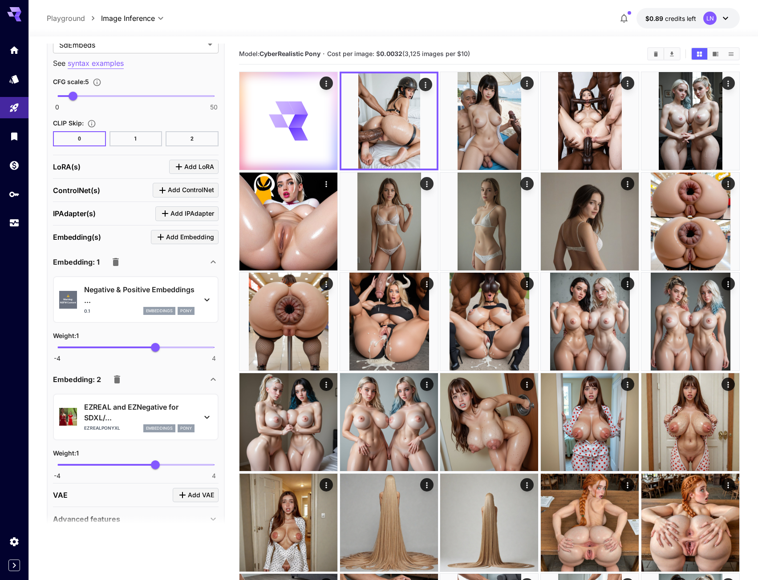
scroll to position [846, 0]
click at [117, 261] on icon "button" at bounding box center [116, 261] width 6 height 8
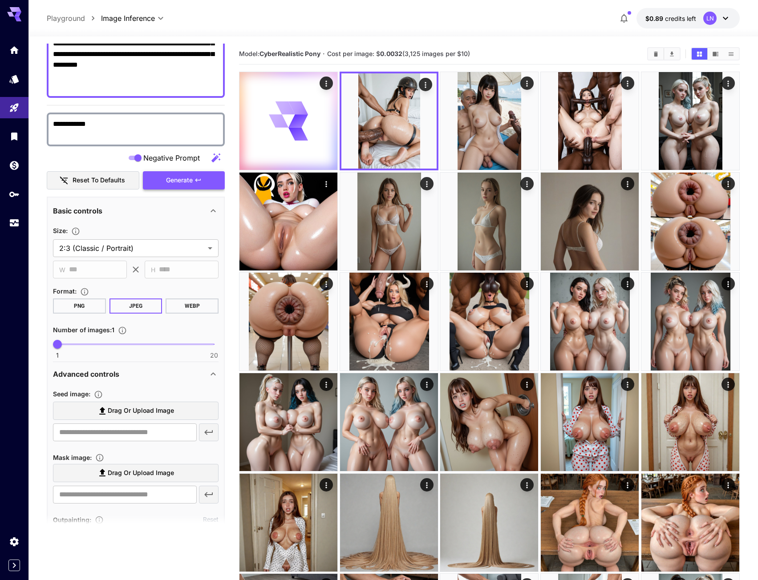
scroll to position [102, 0]
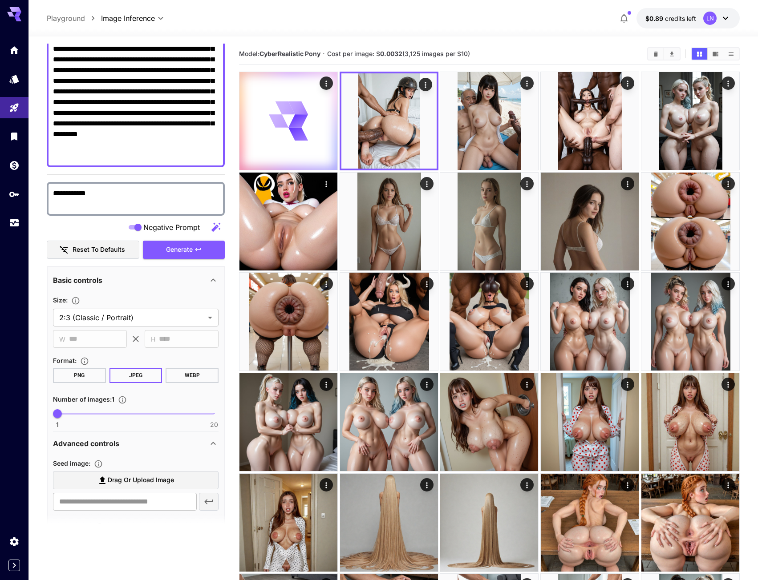
click at [181, 253] on span "Generate" at bounding box center [179, 249] width 27 height 11
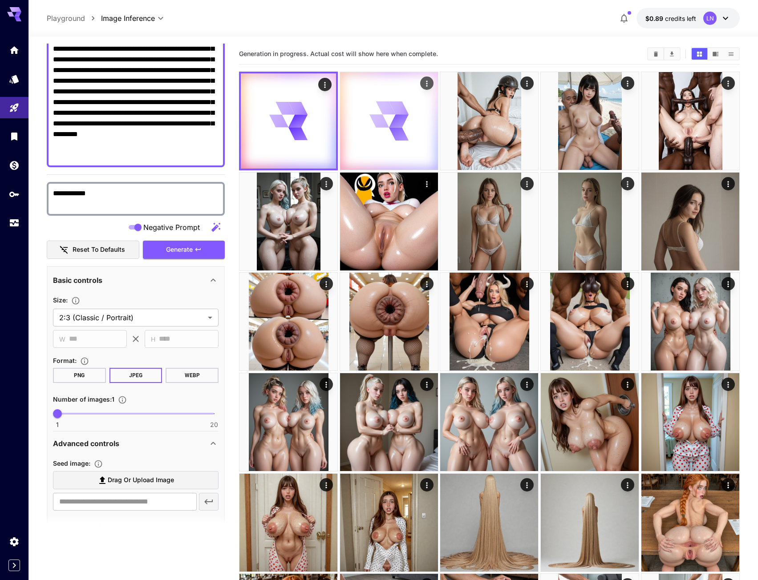
click at [381, 143] on div at bounding box center [389, 121] width 98 height 98
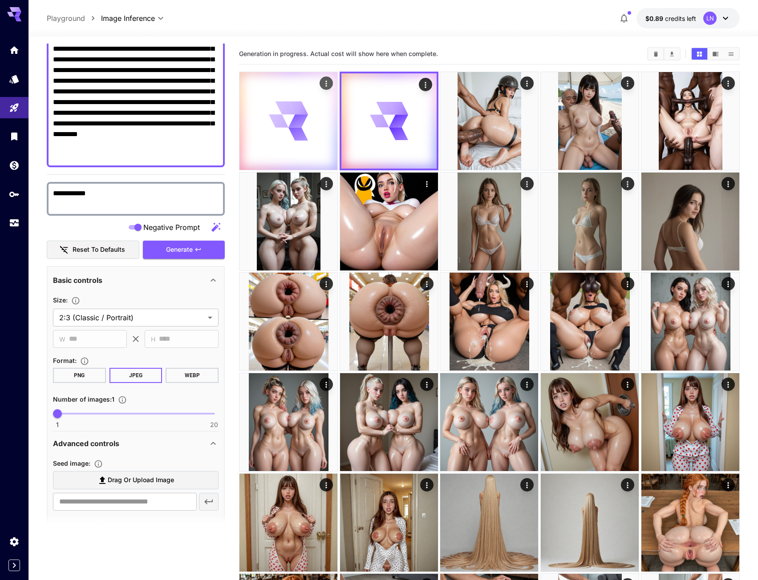
click at [282, 136] on icon at bounding box center [288, 120] width 39 height 39
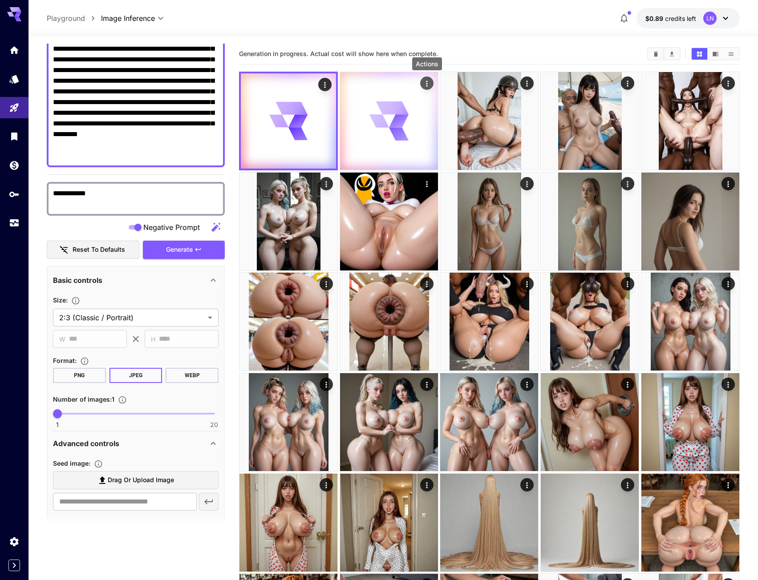
click at [424, 85] on icon "Actions" at bounding box center [426, 83] width 9 height 9
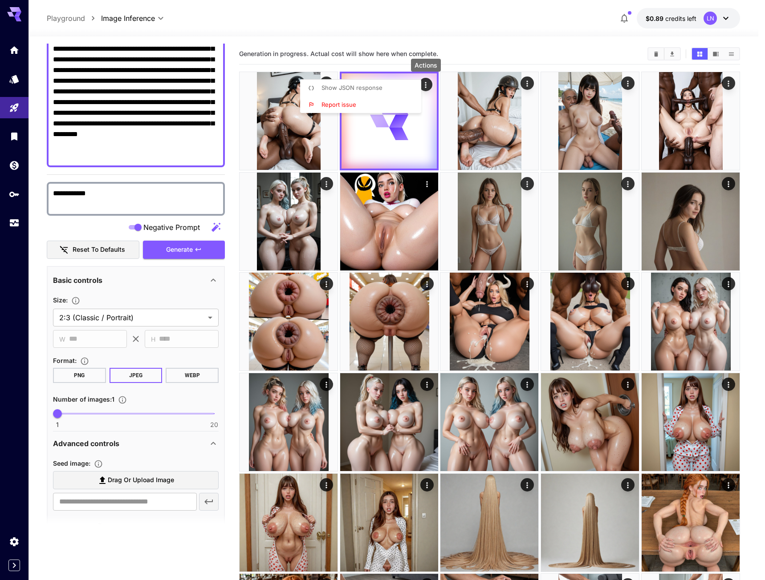
click at [382, 36] on div at bounding box center [382, 290] width 765 height 580
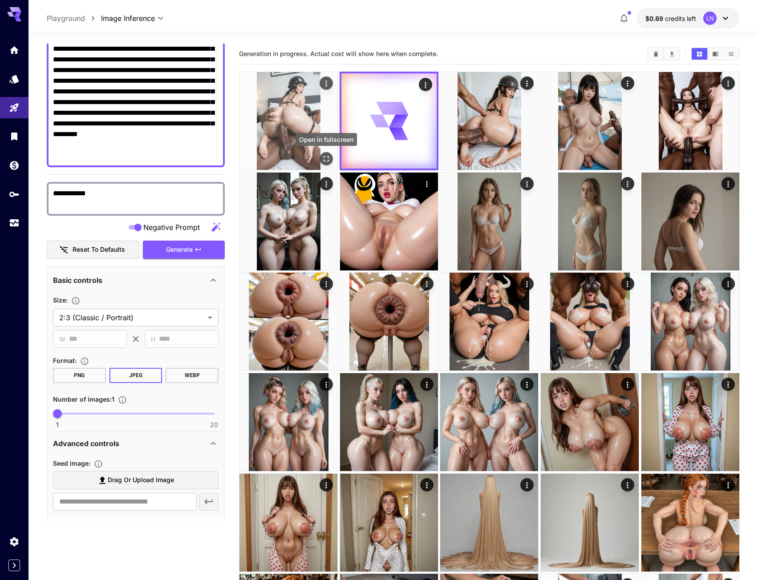
click at [322, 158] on icon "Open in fullscreen" at bounding box center [326, 158] width 9 height 9
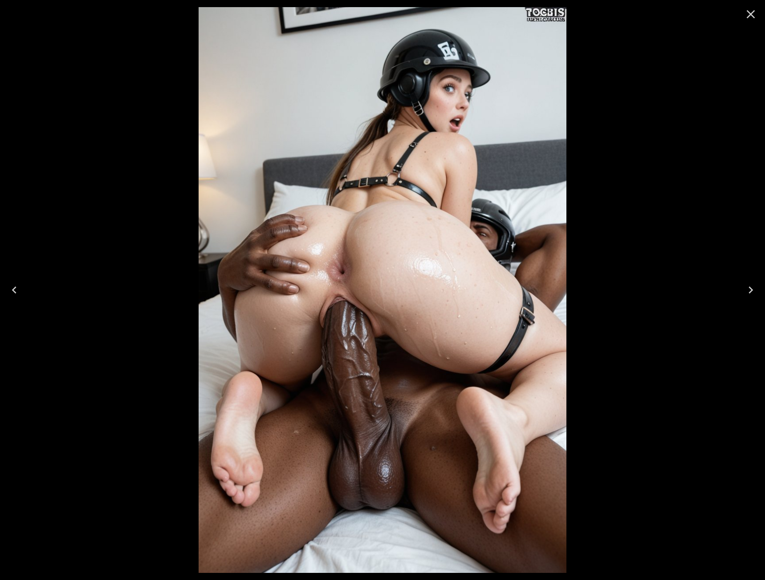
click at [744, 13] on icon "Close" at bounding box center [750, 14] width 14 height 14
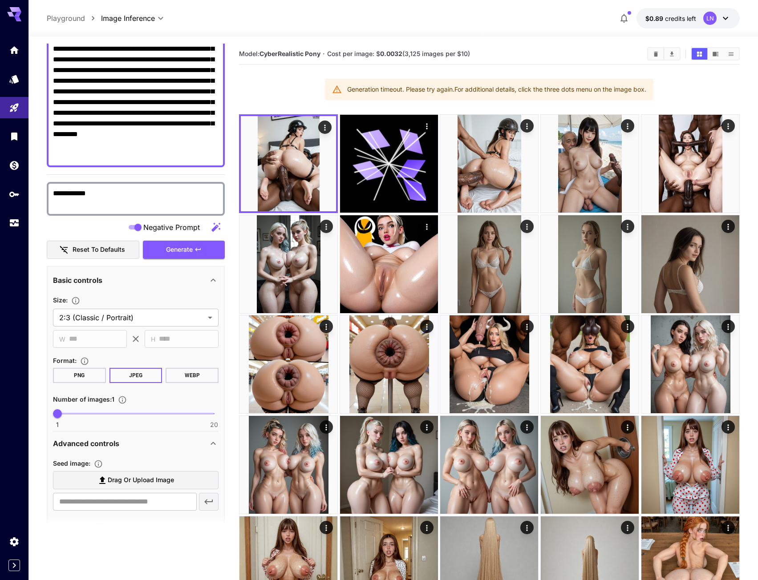
scroll to position [0, 0]
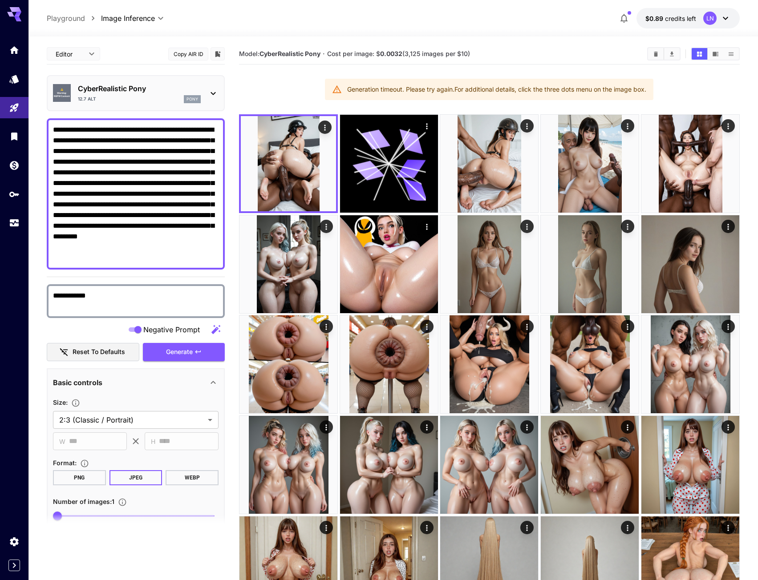
drag, startPoint x: 89, startPoint y: 156, endPoint x: 27, endPoint y: 22, distance: 147.6
paste textarea "**********"
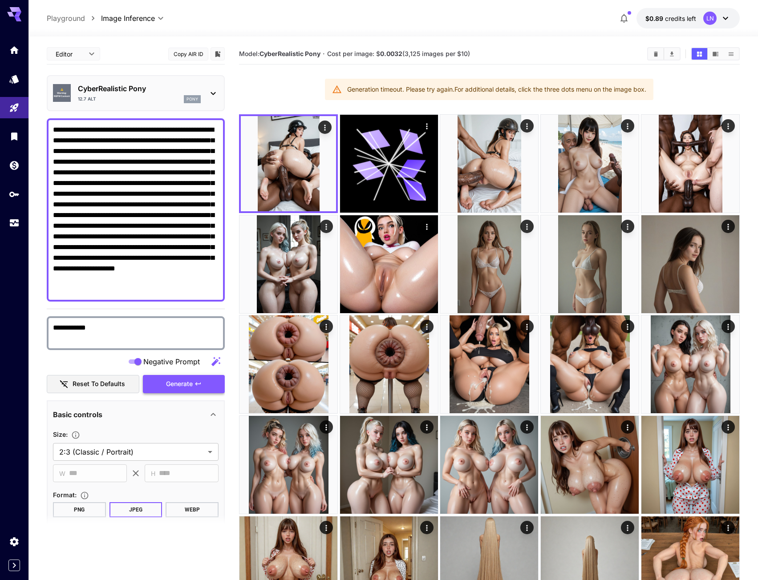
click at [182, 384] on span "Generate" at bounding box center [179, 384] width 27 height 11
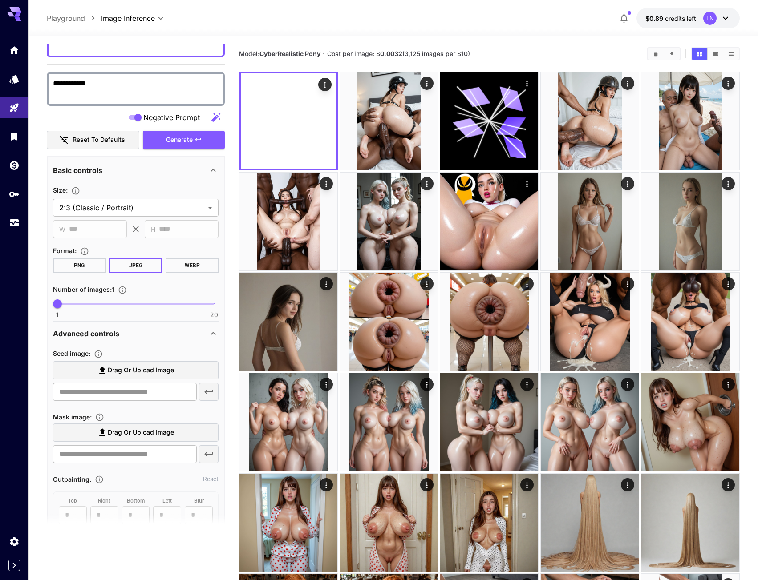
scroll to position [223, 0]
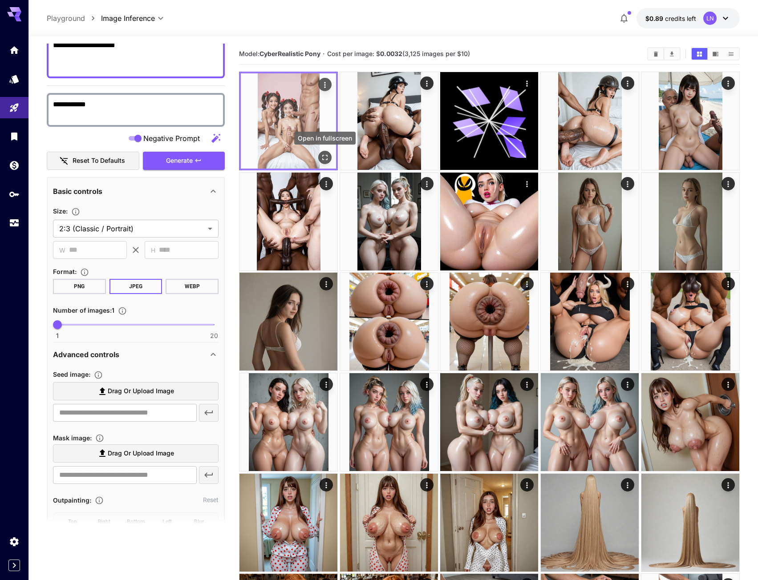
click at [321, 159] on icon "Open in fullscreen" at bounding box center [324, 157] width 9 height 9
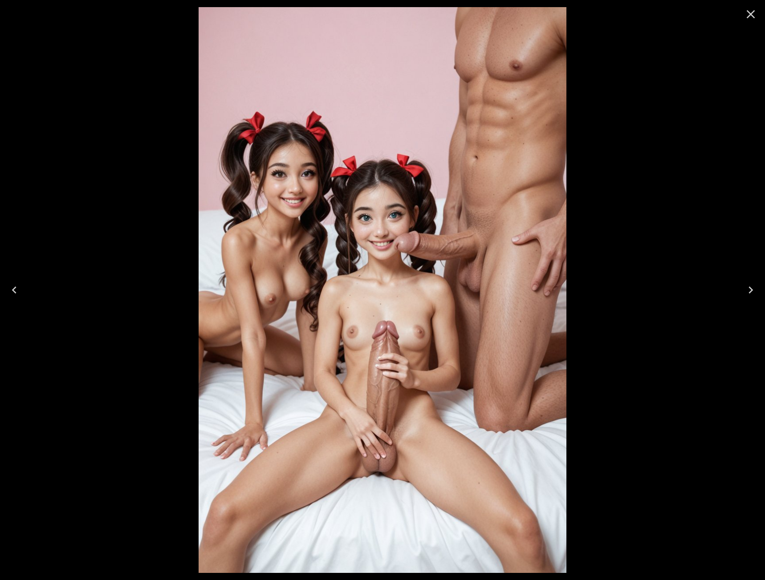
click at [743, 13] on icon "Close" at bounding box center [750, 14] width 14 height 14
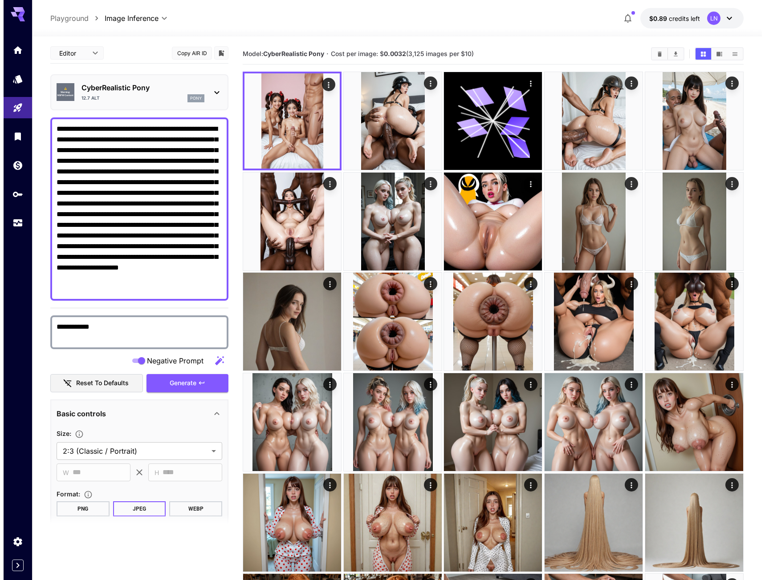
scroll to position [0, 0]
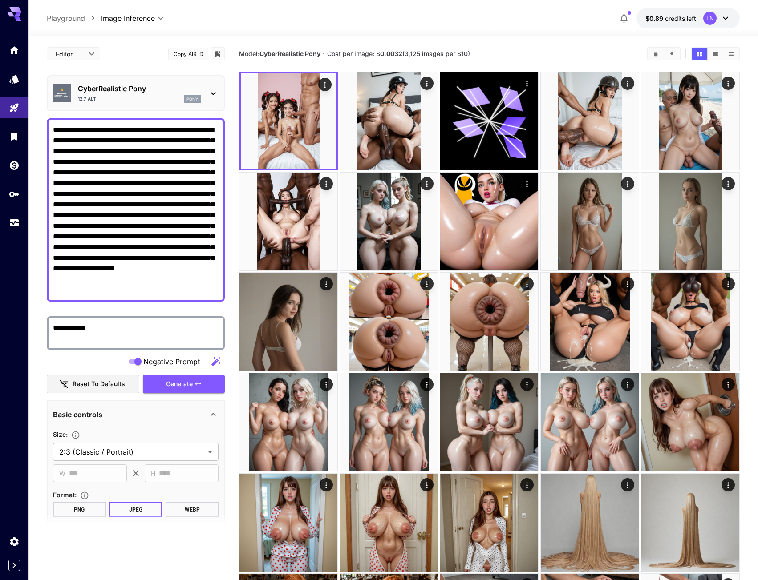
click at [53, 134] on textarea "**********" at bounding box center [136, 210] width 166 height 171
type textarea "**********"
click at [176, 382] on span "Generate" at bounding box center [179, 384] width 27 height 11
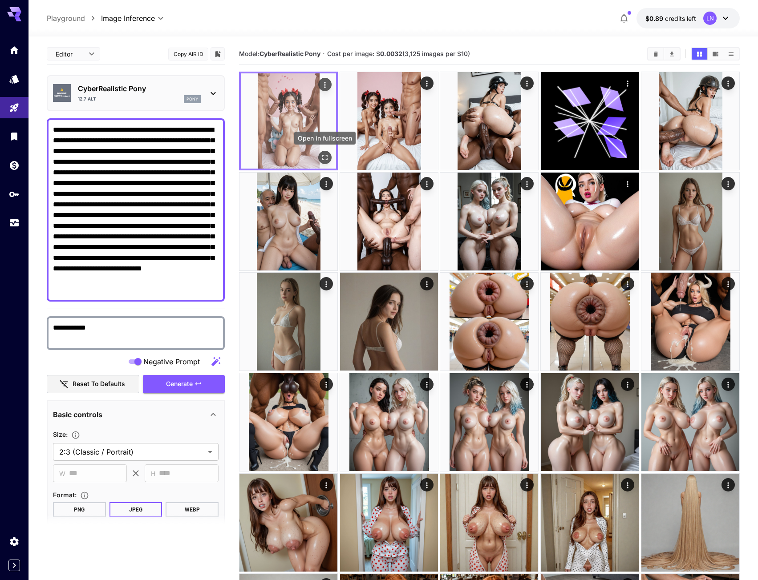
click at [323, 157] on icon "Open in fullscreen" at bounding box center [325, 157] width 5 height 5
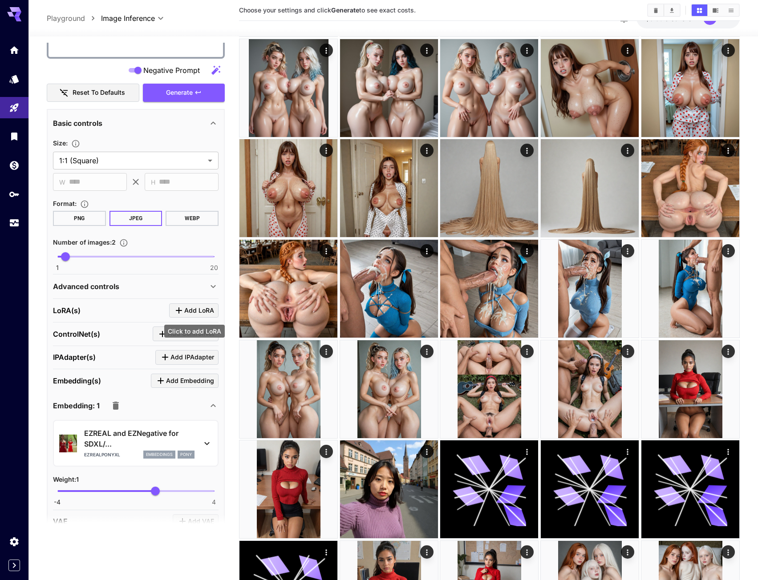
scroll to position [321, 0]
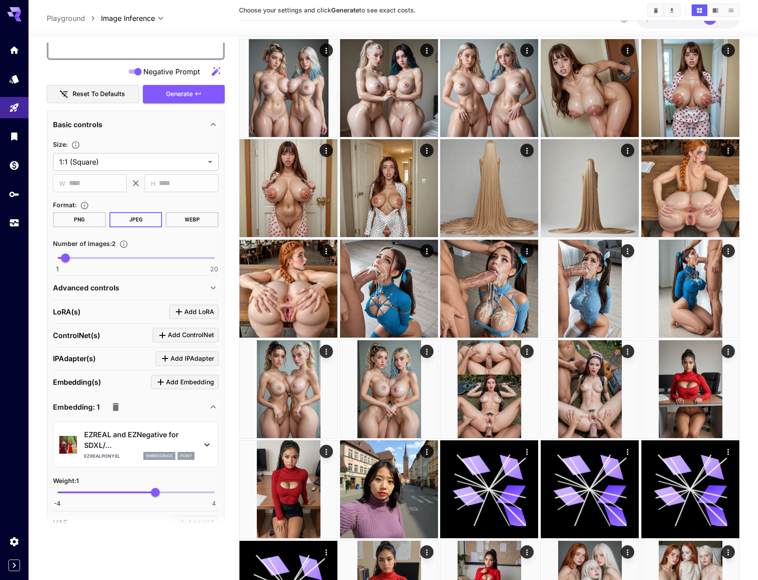
click at [335, 23] on div "**********" at bounding box center [393, 18] width 693 height 20
drag, startPoint x: 15, startPoint y: 74, endPoint x: 20, endPoint y: 75, distance: 5.4
click at [15, 74] on icon "Models" at bounding box center [14, 77] width 9 height 8
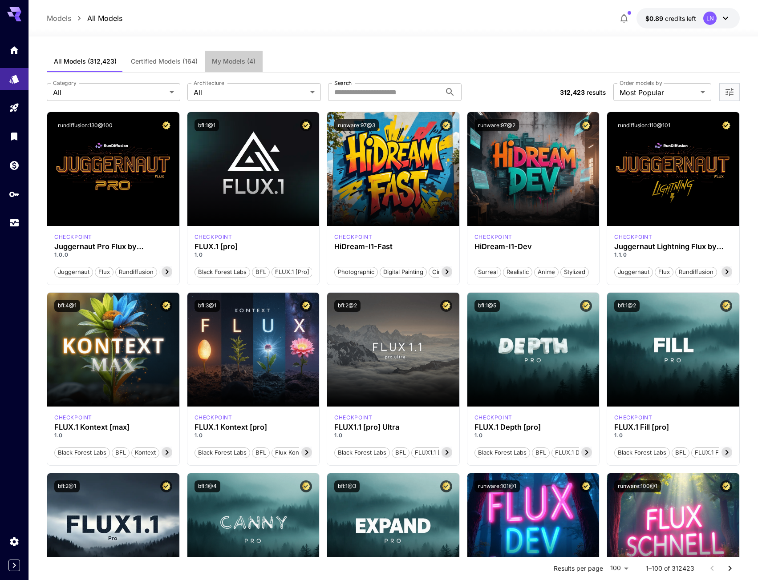
click at [235, 58] on span "My Models (4)" at bounding box center [234, 61] width 44 height 8
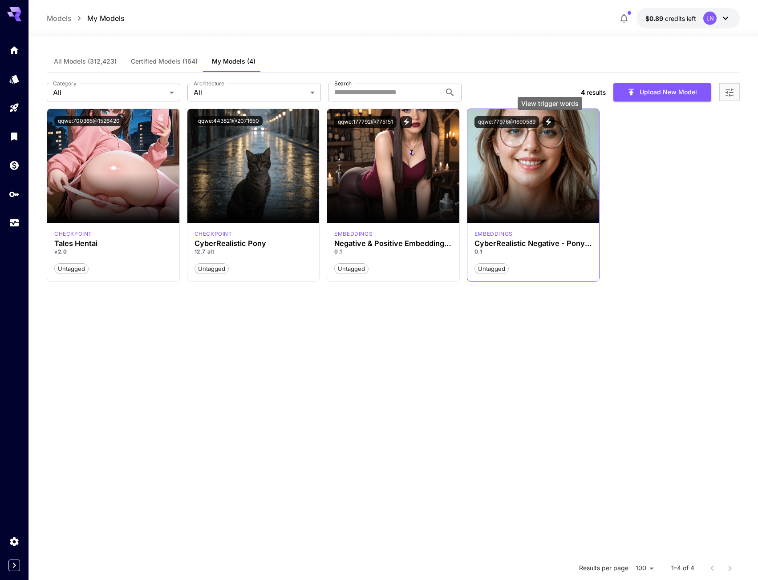
click at [546, 123] on icon "View trigger words" at bounding box center [548, 122] width 8 height 8
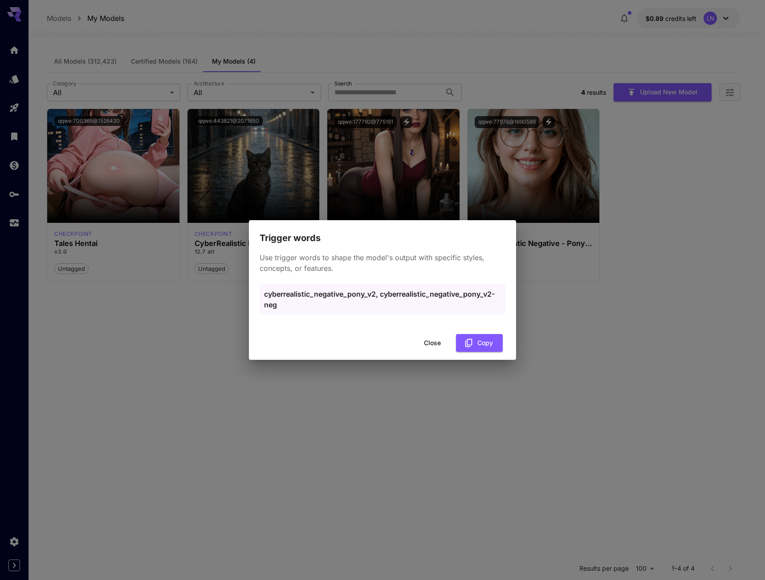
click at [526, 121] on div "Trigger words Use trigger words to shape the model's output with specific style…" at bounding box center [382, 290] width 765 height 580
drag, startPoint x: 434, startPoint y: 345, endPoint x: 426, endPoint y: 346, distance: 8.0
click at [433, 346] on button "Close" at bounding box center [432, 343] width 40 height 18
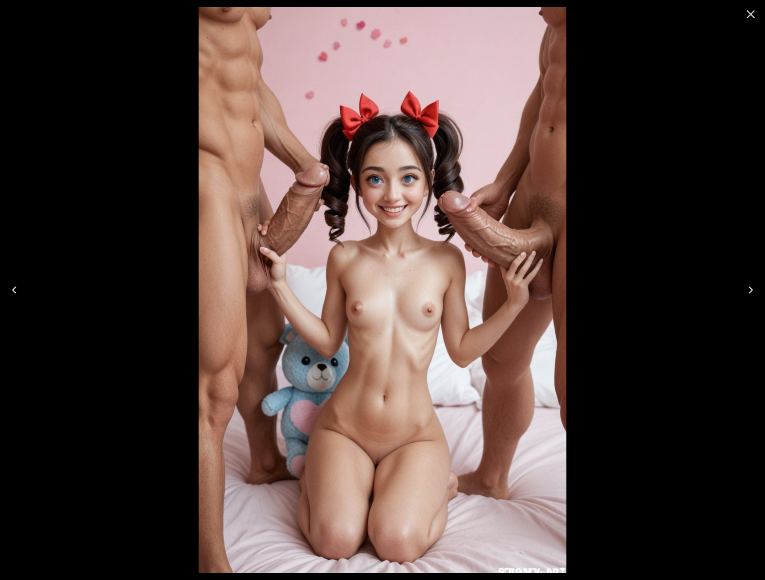
click at [746, 14] on icon "Close" at bounding box center [750, 14] width 14 height 14
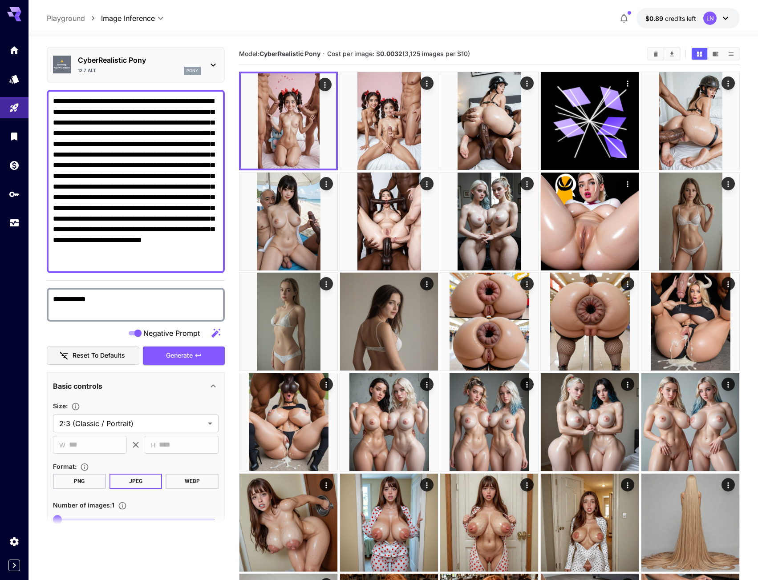
scroll to position [178, 0]
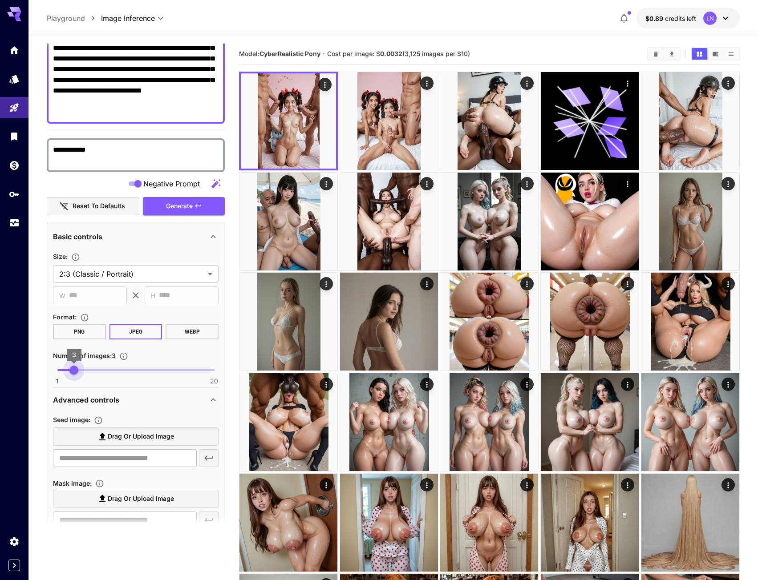
type input "*"
drag, startPoint x: 58, startPoint y: 370, endPoint x: 83, endPoint y: 366, distance: 25.2
click at [83, 366] on span "4" at bounding box center [82, 370] width 9 height 9
click at [166, 207] on span "Generate" at bounding box center [179, 206] width 27 height 11
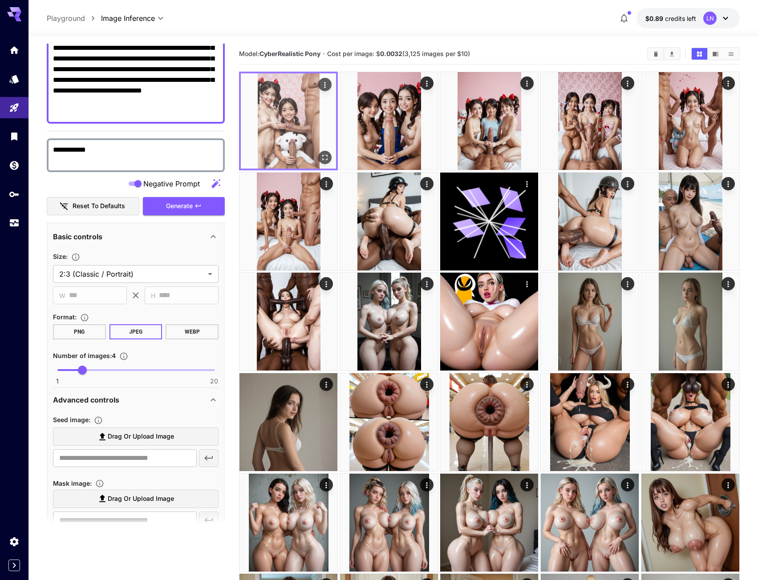
click at [296, 120] on img at bounding box center [288, 120] width 95 height 95
click at [325, 153] on button "Open in fullscreen" at bounding box center [324, 157] width 13 height 13
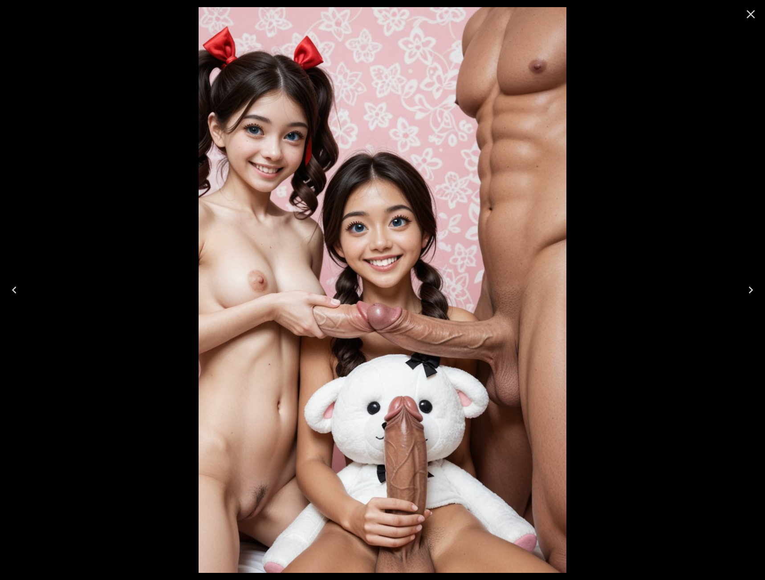
click at [742, 282] on button "Next" at bounding box center [750, 290] width 28 height 36
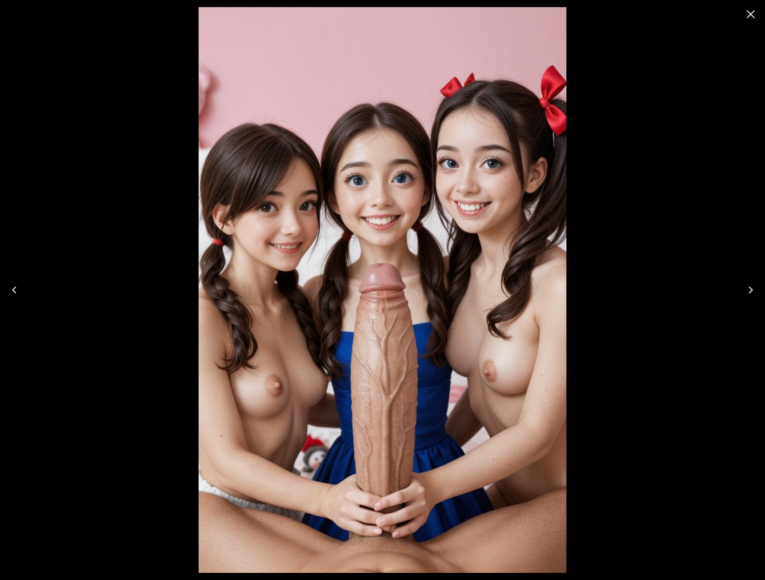
click at [742, 282] on button "Next" at bounding box center [750, 290] width 28 height 36
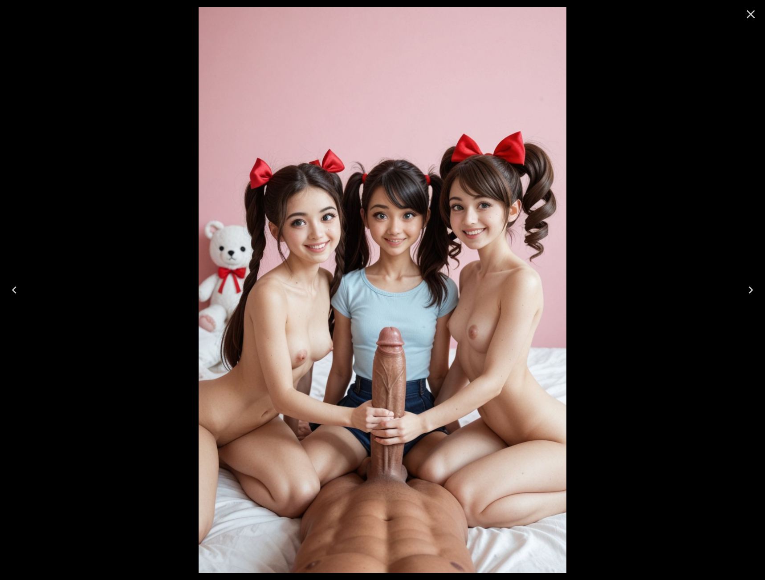
click at [742, 282] on button "Next" at bounding box center [750, 290] width 28 height 36
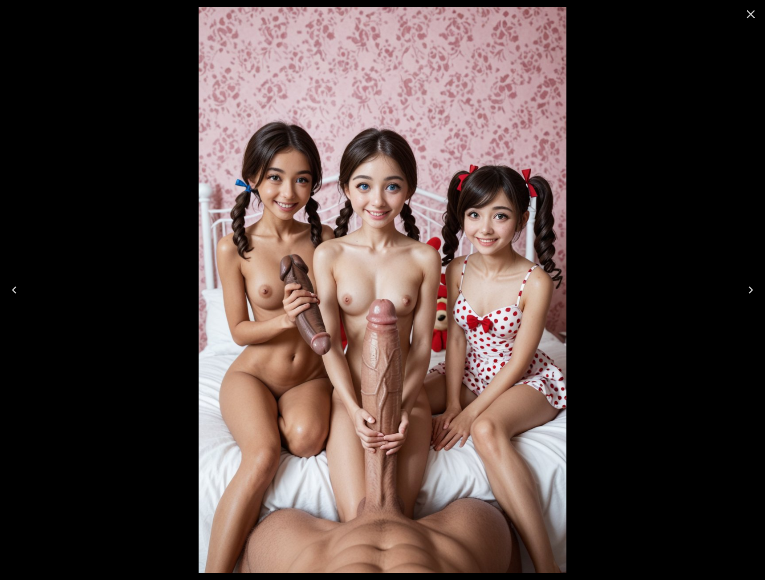
click at [742, 282] on button "Next" at bounding box center [750, 290] width 28 height 36
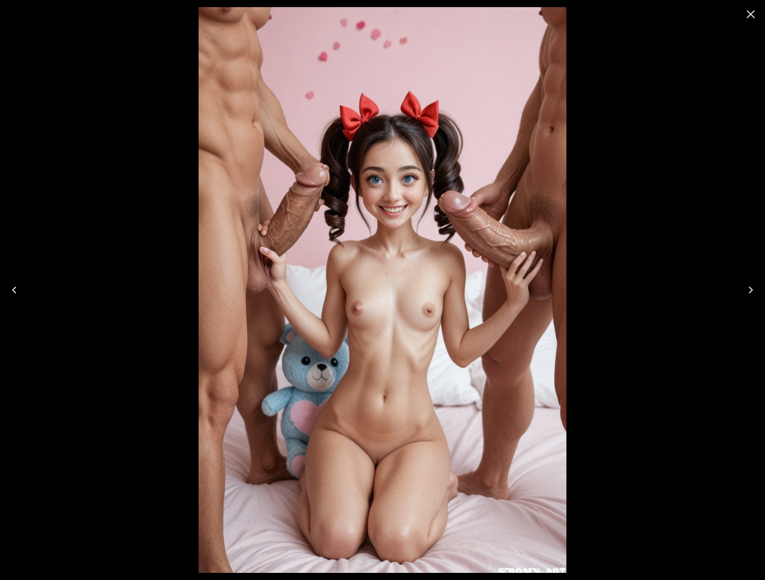
click at [606, 151] on div at bounding box center [382, 290] width 765 height 580
click at [747, 16] on icon "Close" at bounding box center [750, 14] width 14 height 14
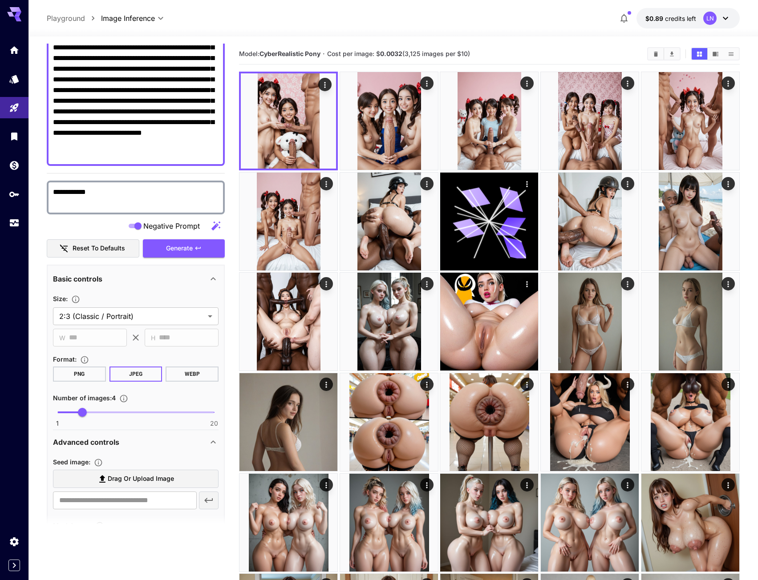
scroll to position [134, 0]
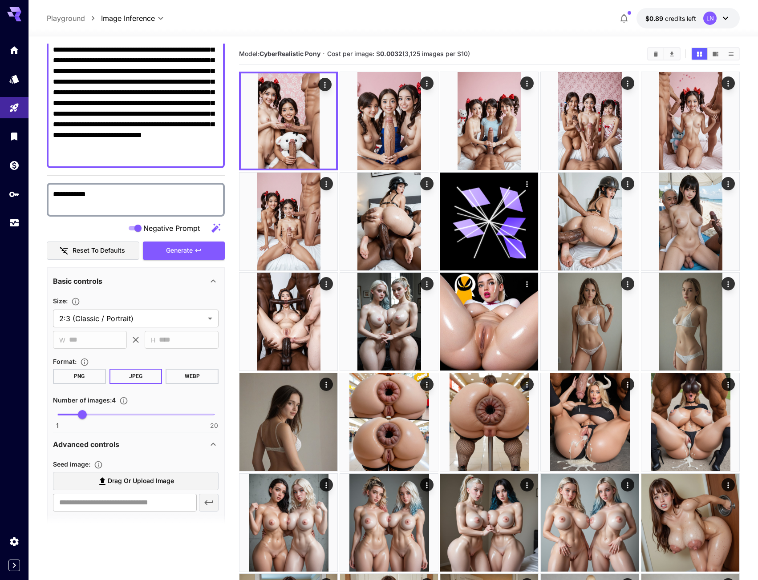
click at [112, 88] on textarea "**********" at bounding box center [136, 76] width 166 height 171
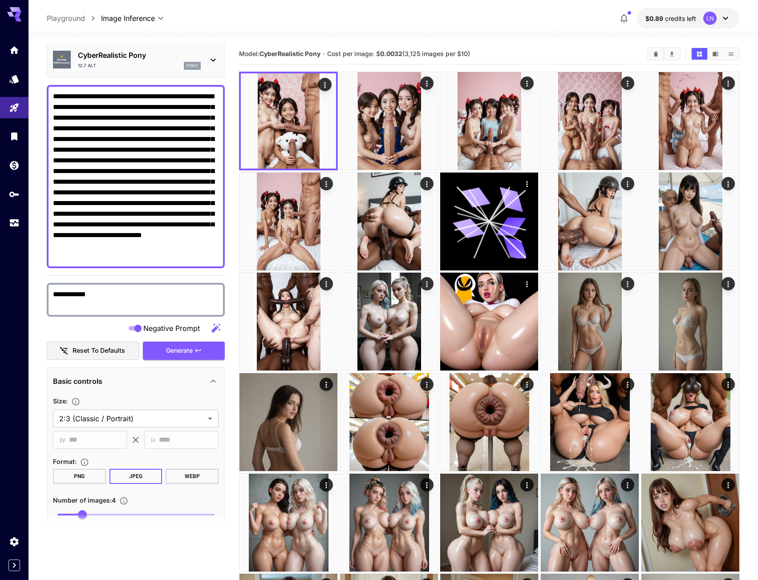
scroll to position [0, 0]
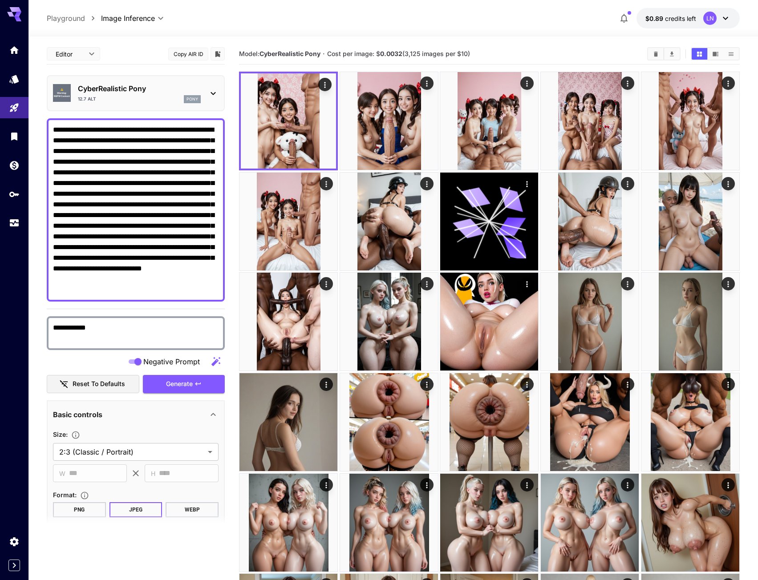
paste textarea
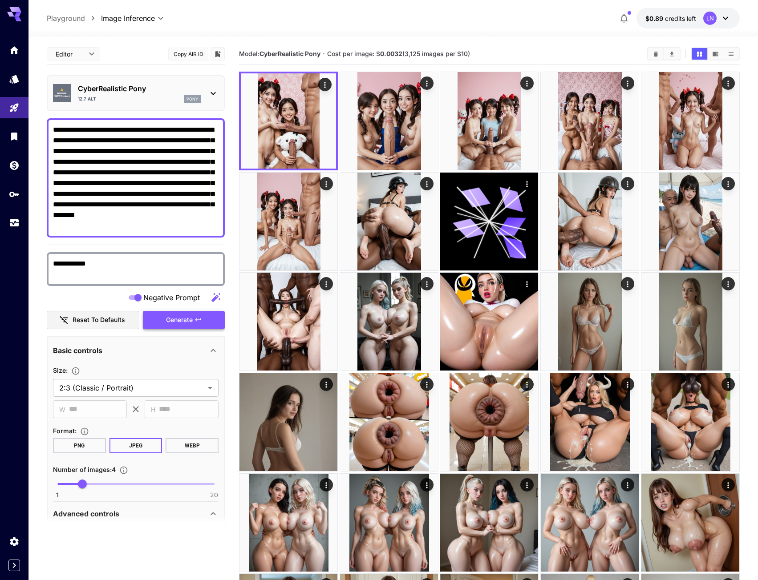
type textarea "**********"
click at [184, 315] on span "Generate" at bounding box center [179, 320] width 27 height 11
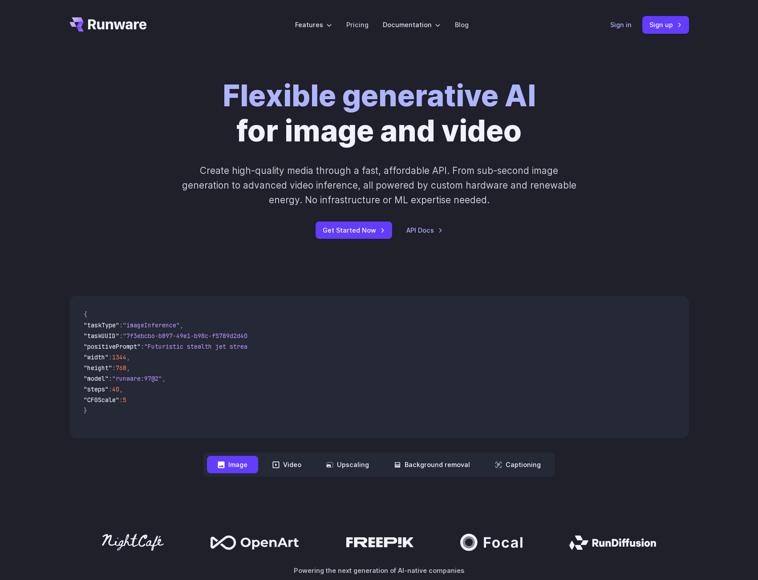
click at [614, 22] on link "Sign in" at bounding box center [620, 25] width 21 height 10
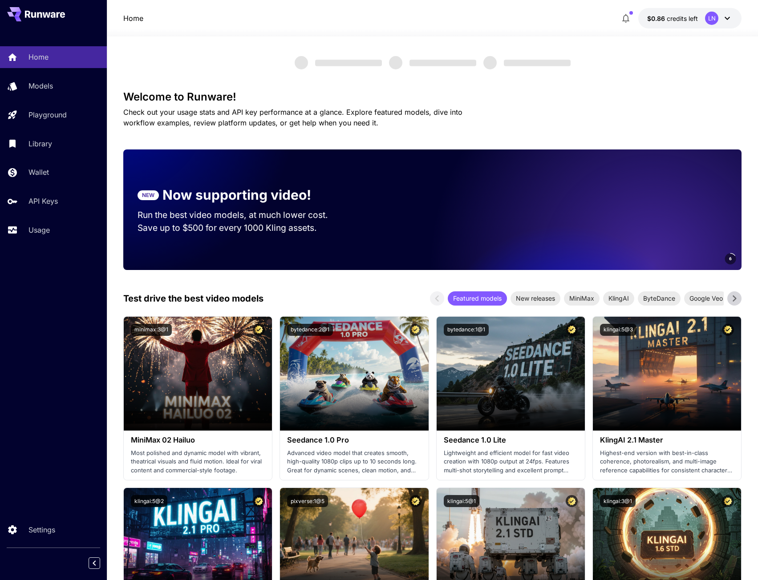
click at [60, 93] on link "Models" at bounding box center [53, 86] width 107 height 22
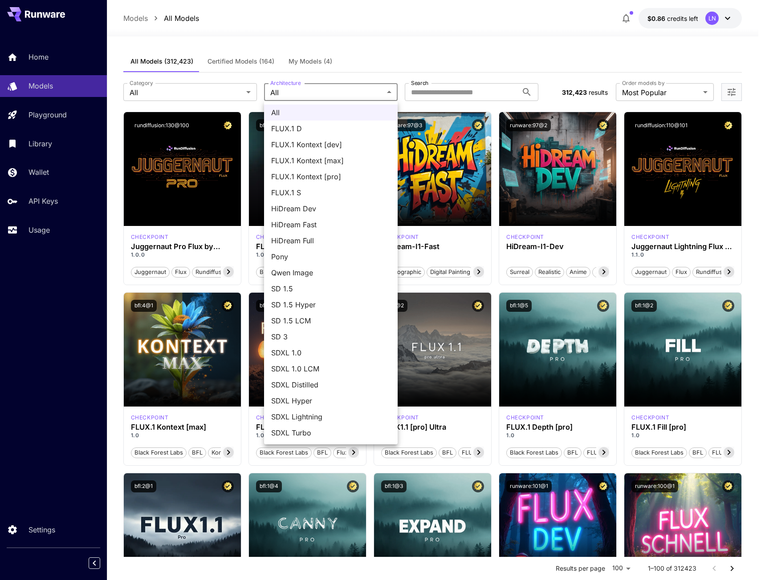
drag, startPoint x: 323, startPoint y: 96, endPoint x: 307, endPoint y: 106, distance: 18.8
click at [296, 252] on span "Pony" at bounding box center [330, 256] width 119 height 11
type input "****"
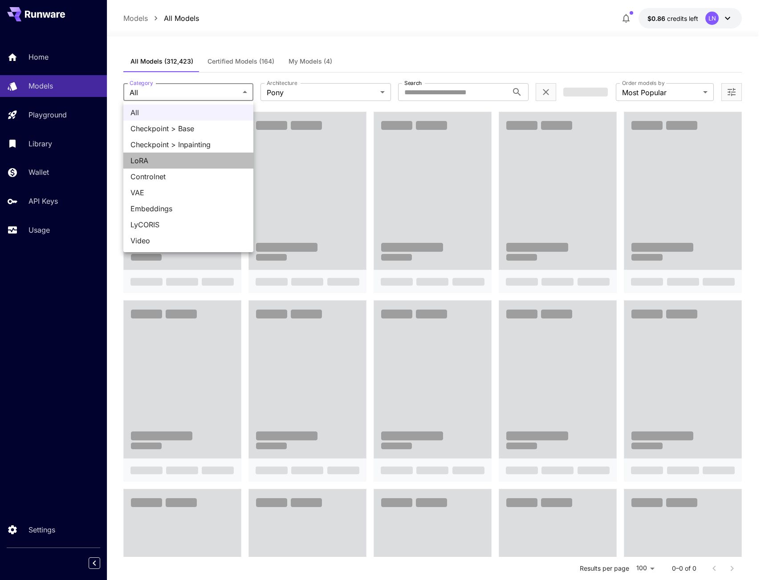
click at [159, 160] on span "LoRA" at bounding box center [188, 160] width 116 height 11
type input "****"
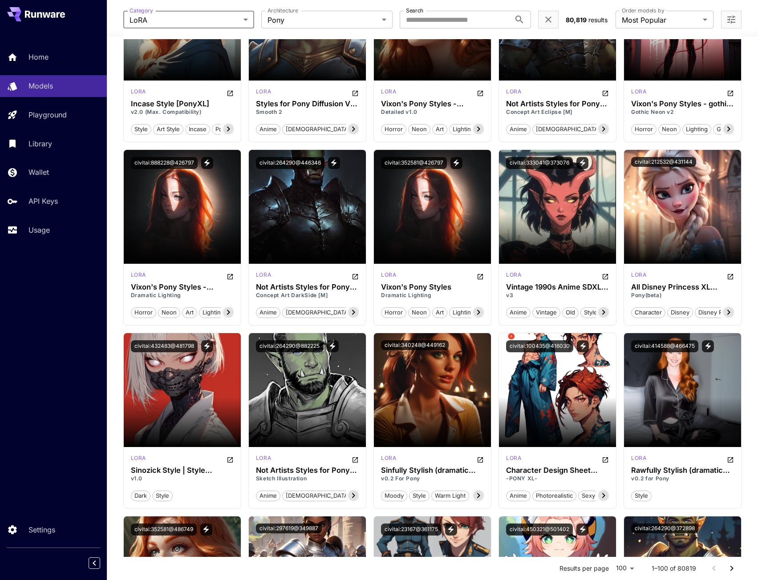
scroll to position [935, 0]
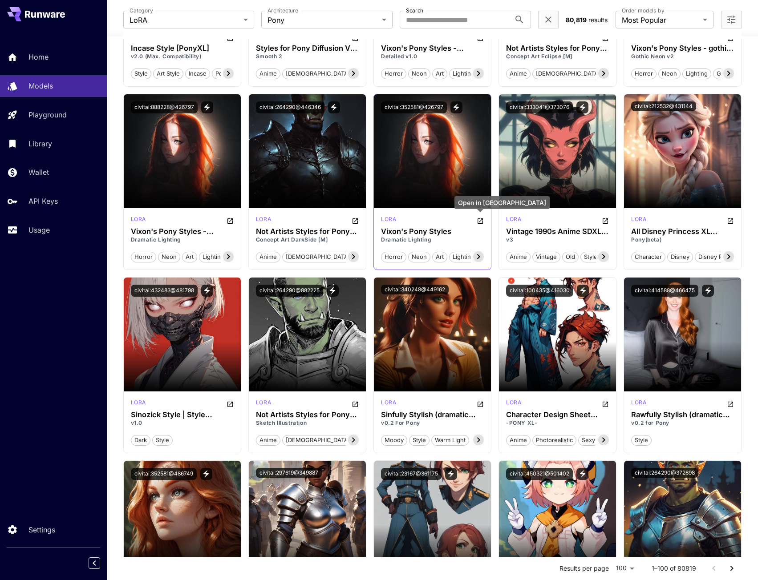
click at [481, 220] on icon "Open in CivitAI" at bounding box center [480, 221] width 7 height 7
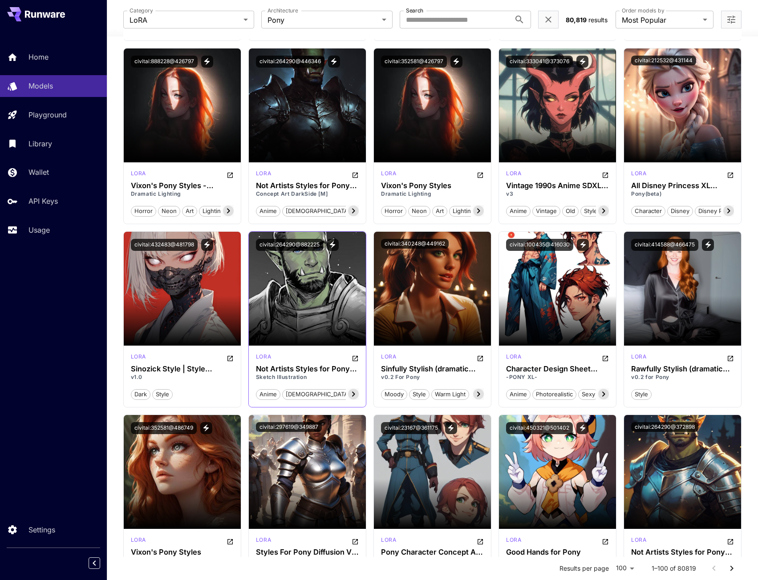
scroll to position [1157, 0]
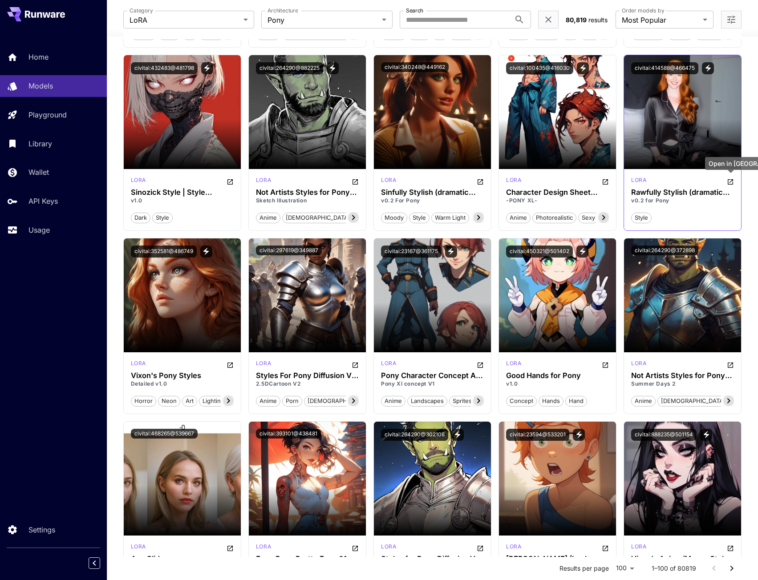
click at [729, 183] on icon "Open in CivitAI" at bounding box center [730, 181] width 5 height 5
click at [706, 65] on icon "View trigger words" at bounding box center [708, 68] width 8 height 8
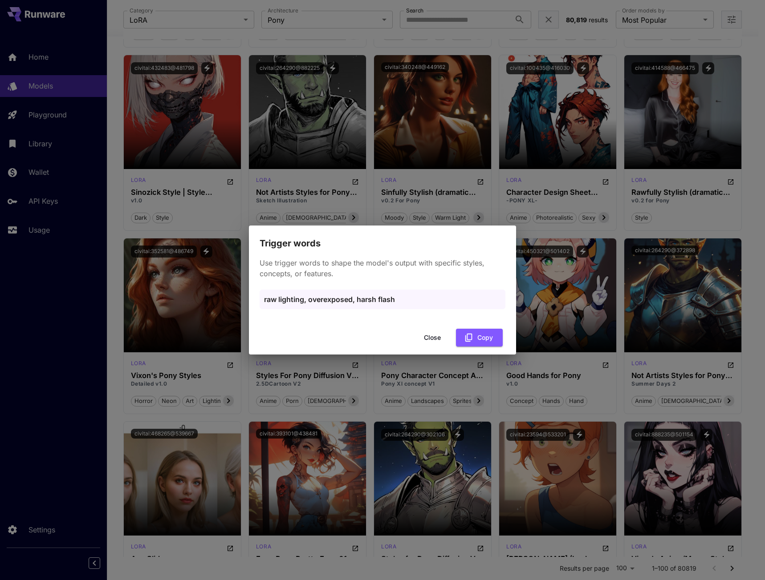
click at [437, 343] on button "Close" at bounding box center [432, 338] width 40 height 18
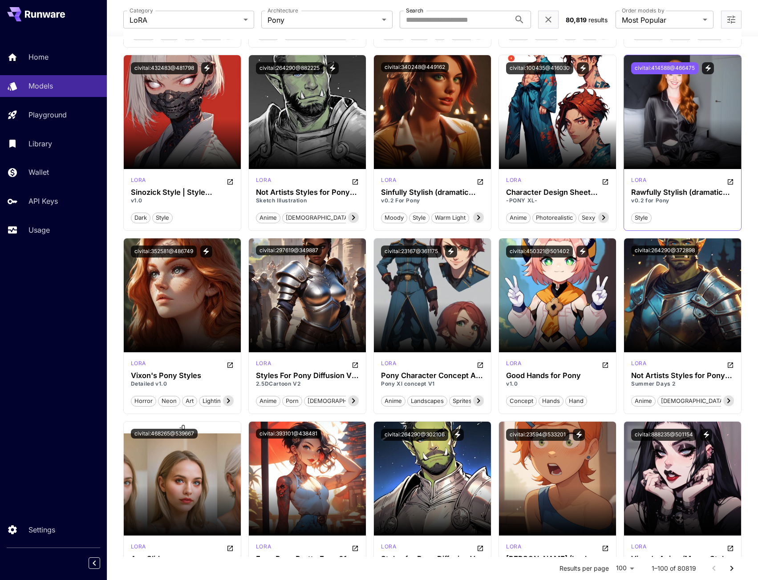
drag, startPoint x: 658, startPoint y: 66, endPoint x: 648, endPoint y: 66, distance: 9.8
click at [658, 66] on button "civitai:414588@466475" at bounding box center [664, 68] width 67 height 12
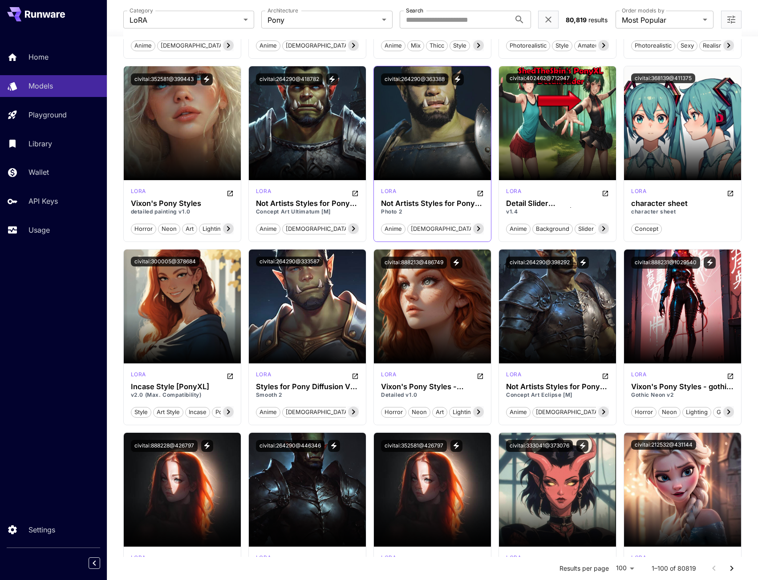
scroll to position [579, 0]
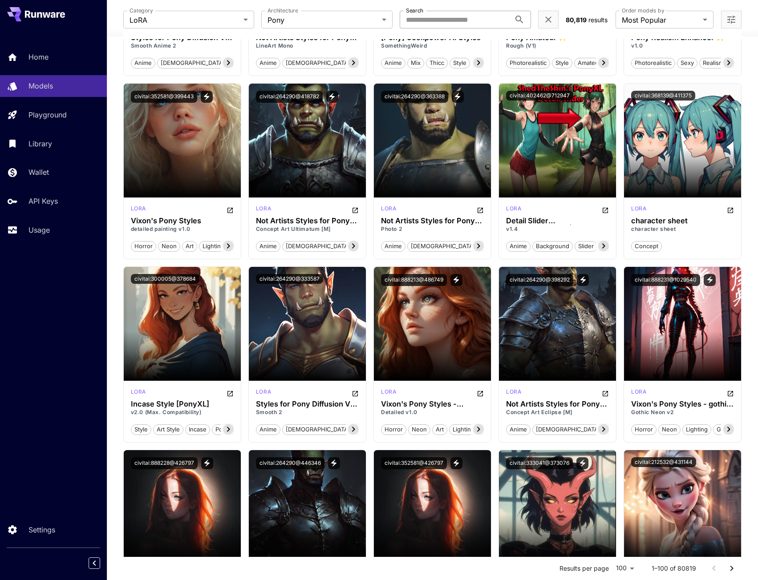
click at [460, 27] on input "Search" at bounding box center [455, 20] width 111 height 18
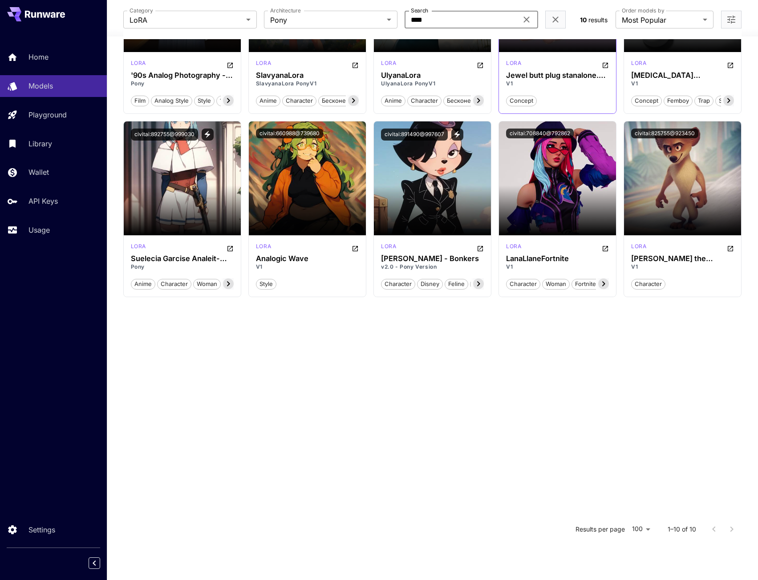
scroll to position [0, 0]
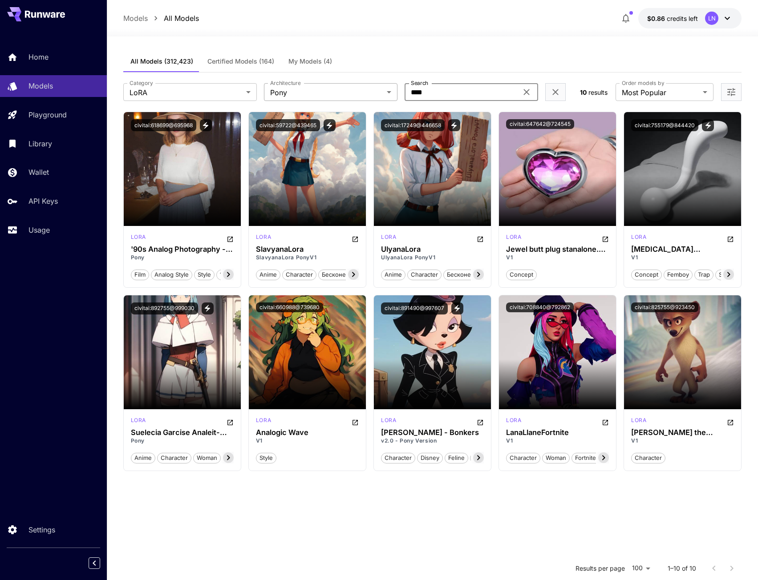
type input "****"
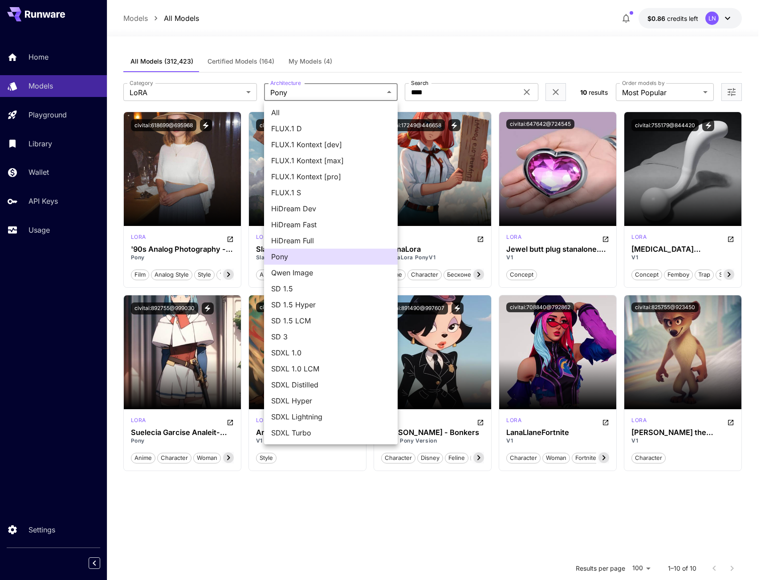
click at [315, 93] on body "**********" at bounding box center [382, 371] width 765 height 742
click at [300, 353] on span "SDXL 1.0" at bounding box center [330, 353] width 119 height 11
type input "****"
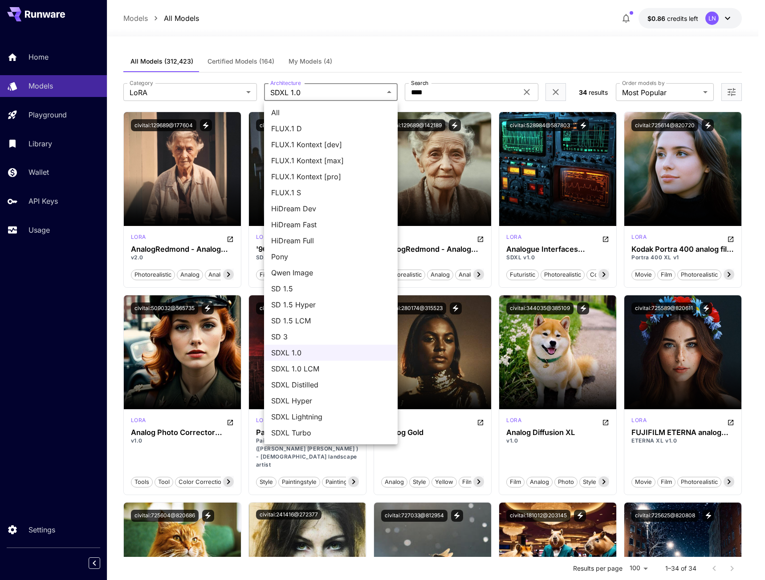
drag, startPoint x: 518, startPoint y: 90, endPoint x: 525, endPoint y: 90, distance: 6.7
click at [523, 91] on div at bounding box center [382, 290] width 765 height 580
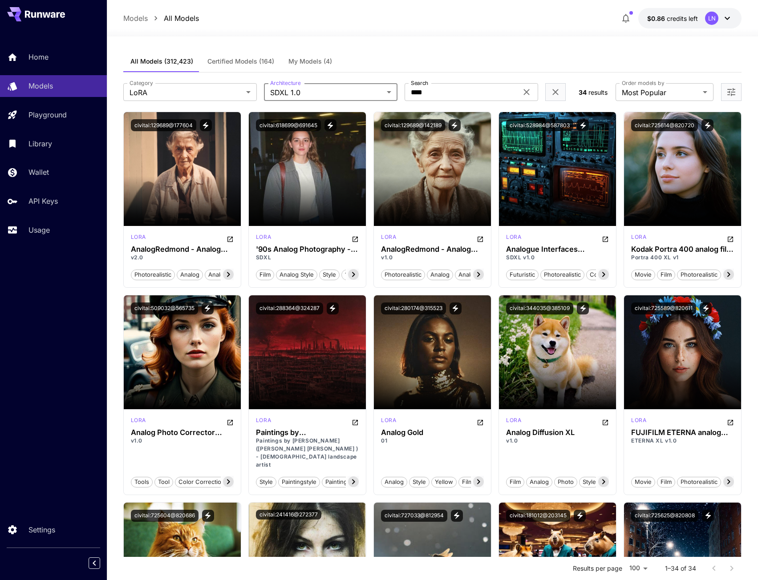
click at [525, 90] on div "All FLUX.1 D FLUX.1 Kontext [dev] FLUX.1 Kontext [max] FLUX.1 Kontext [pro] FLU…" at bounding box center [379, 290] width 758 height 580
click at [528, 92] on icon at bounding box center [526, 92] width 11 height 11
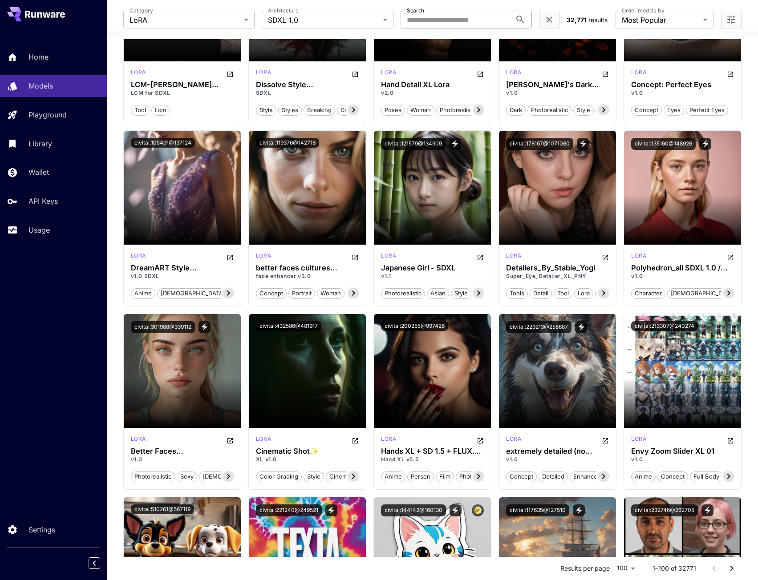
scroll to position [935, 0]
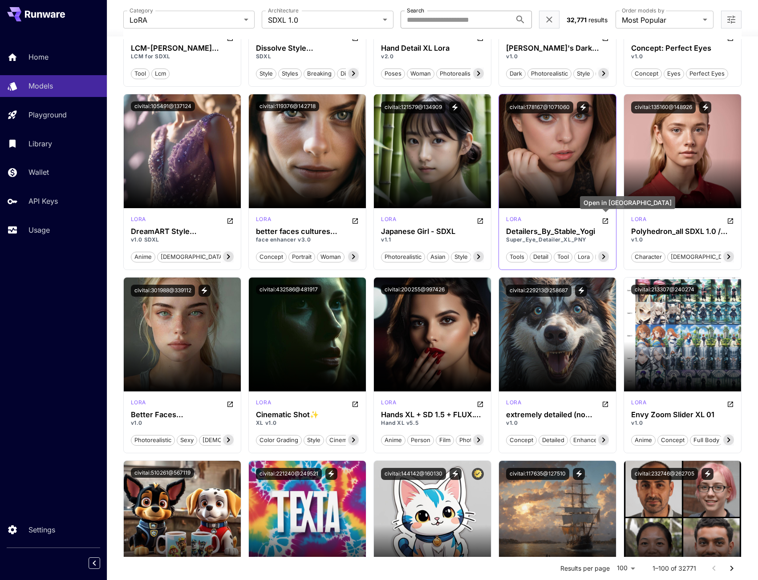
click at [607, 219] on icon "Open in CivitAI" at bounding box center [605, 221] width 5 height 5
click at [562, 106] on button "civitai:178167@1071060" at bounding box center [539, 107] width 67 height 12
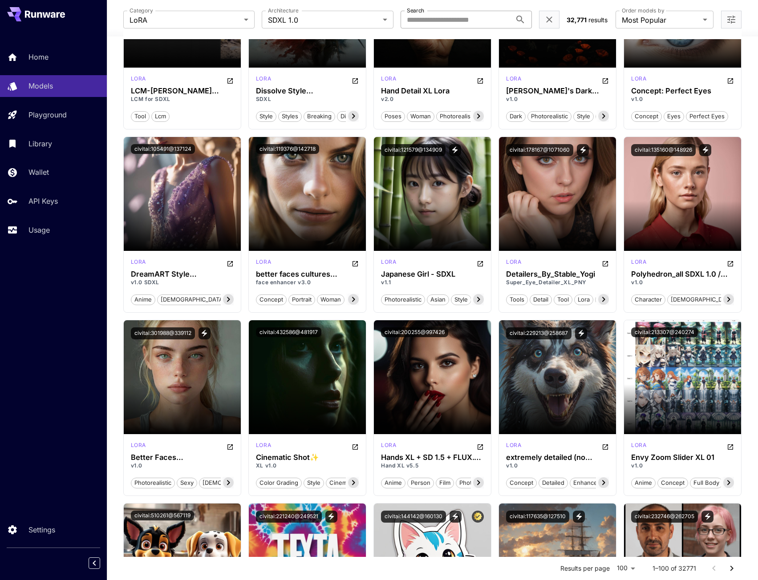
scroll to position [712, 0]
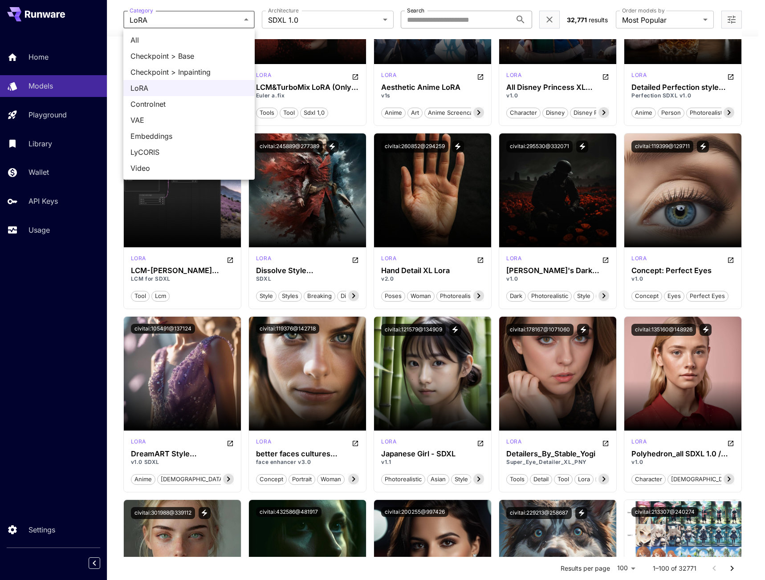
click at [296, 20] on div at bounding box center [382, 290] width 765 height 580
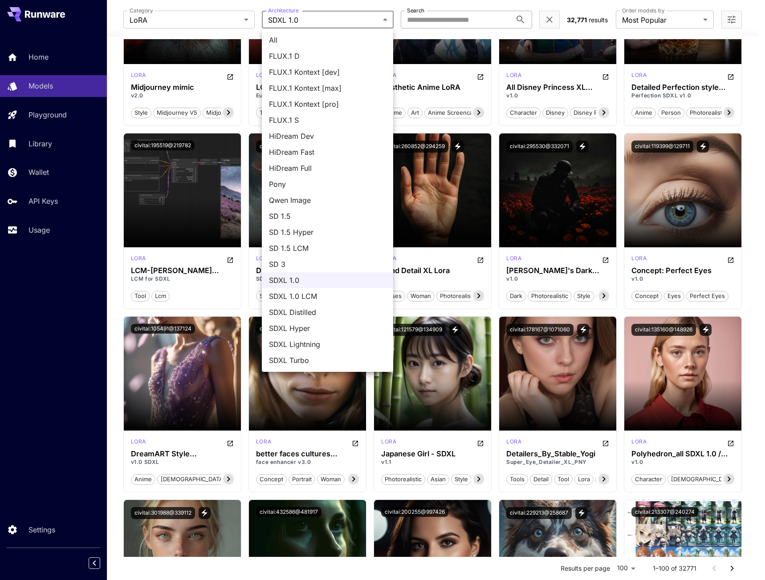
drag, startPoint x: 454, startPoint y: 23, endPoint x: 462, endPoint y: 20, distance: 8.6
click at [454, 23] on div at bounding box center [382, 290] width 765 height 580
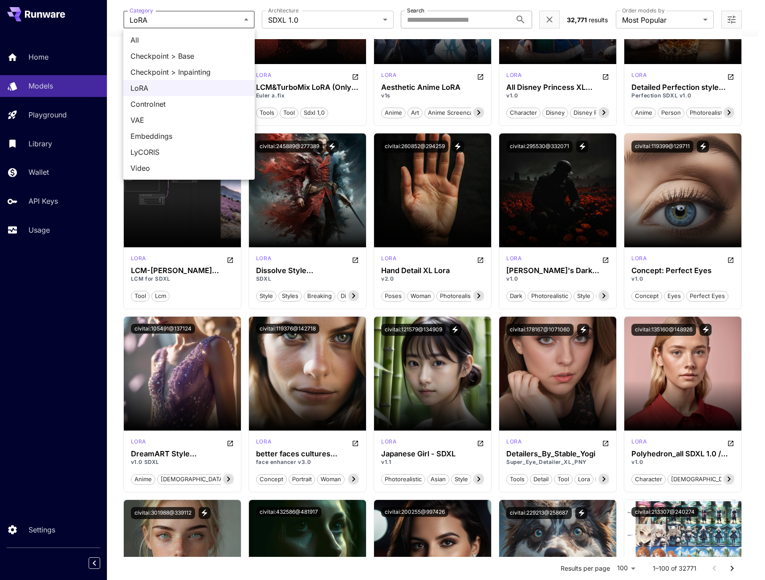
click at [172, 126] on li "VAE" at bounding box center [188, 120] width 131 height 16
type input "***"
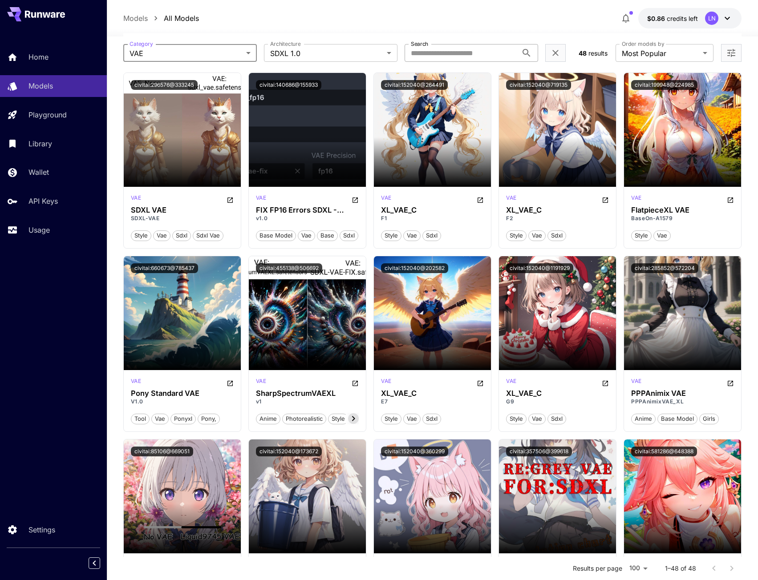
scroll to position [0, 0]
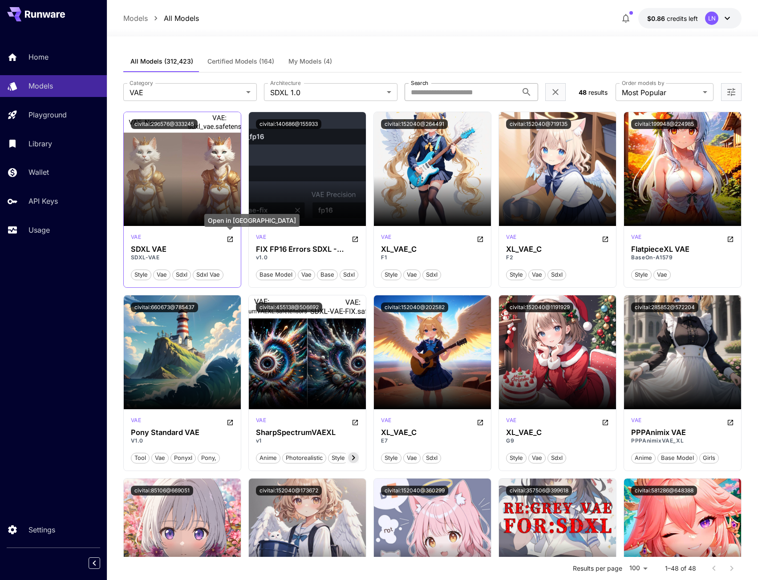
click at [233, 239] on icon "Open in CivitAI" at bounding box center [230, 239] width 7 height 7
click at [177, 122] on button "civitai:296576@333245" at bounding box center [164, 124] width 67 height 10
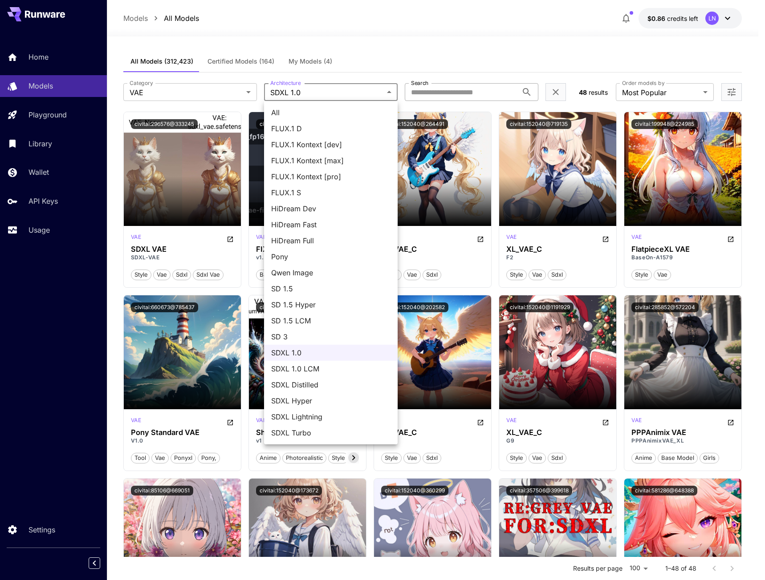
drag, startPoint x: 322, startPoint y: 257, endPoint x: 310, endPoint y: 257, distance: 11.6
click at [322, 257] on span "Pony" at bounding box center [330, 256] width 119 height 11
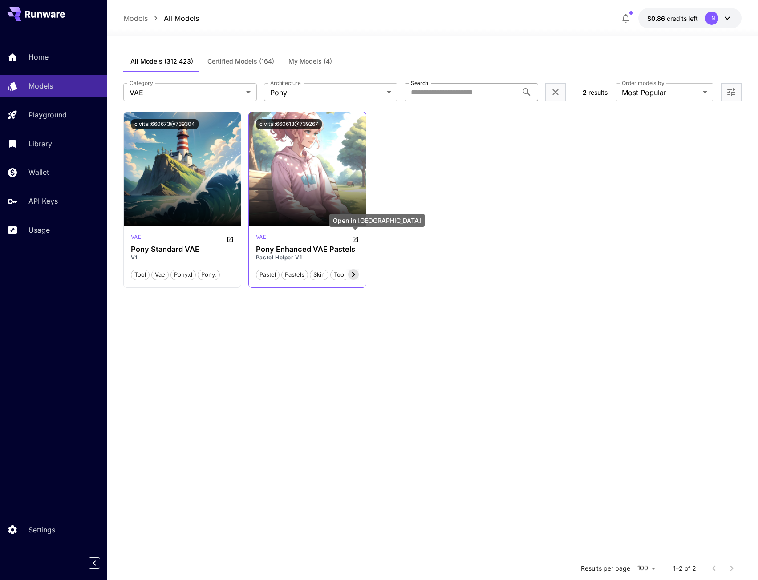
click at [357, 237] on icon "Open in CivitAI" at bounding box center [354, 239] width 5 height 5
click at [233, 237] on icon "Open in CivitAI" at bounding box center [230, 239] width 7 height 7
click at [368, 93] on body "**********" at bounding box center [379, 371] width 758 height 742
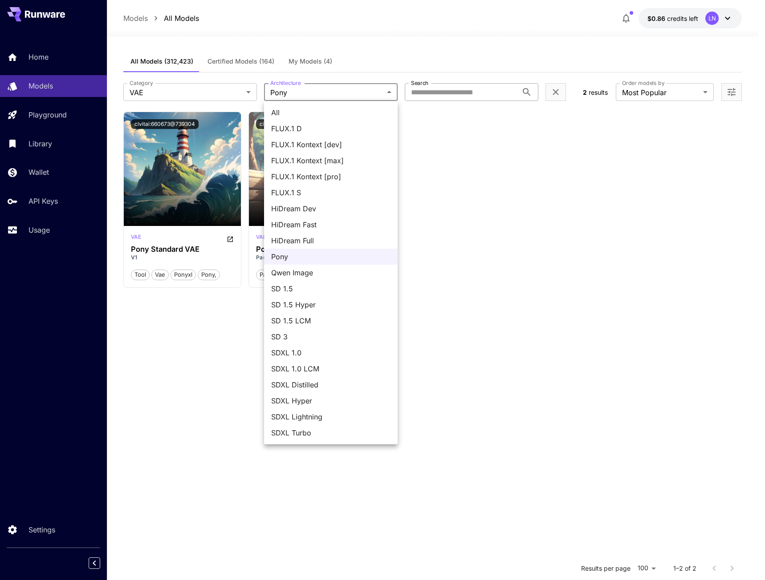
click at [312, 349] on span "SDXL 1.0" at bounding box center [330, 353] width 119 height 11
type input "****"
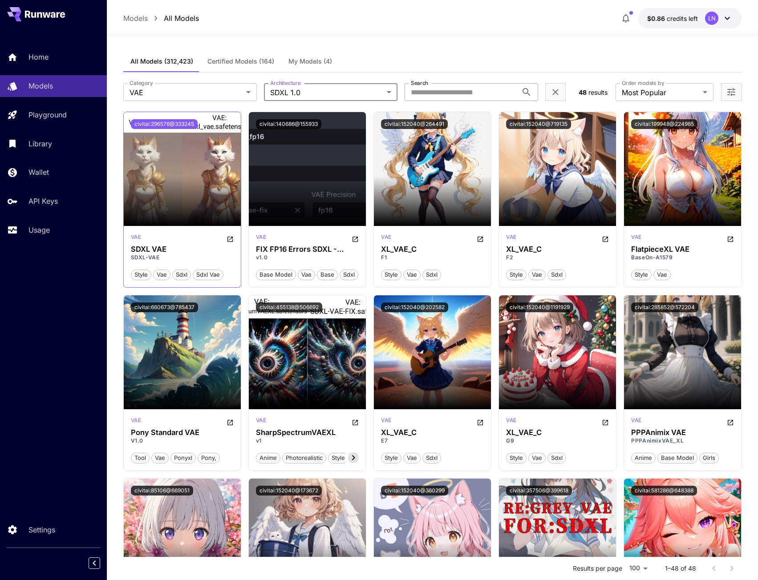
click at [188, 125] on button "civitai:296576@333245" at bounding box center [164, 124] width 67 height 10
click at [232, 241] on icon "Open in CivitAI" at bounding box center [229, 239] width 5 height 5
click at [179, 125] on button "civitai:296576@333245" at bounding box center [164, 124] width 67 height 10
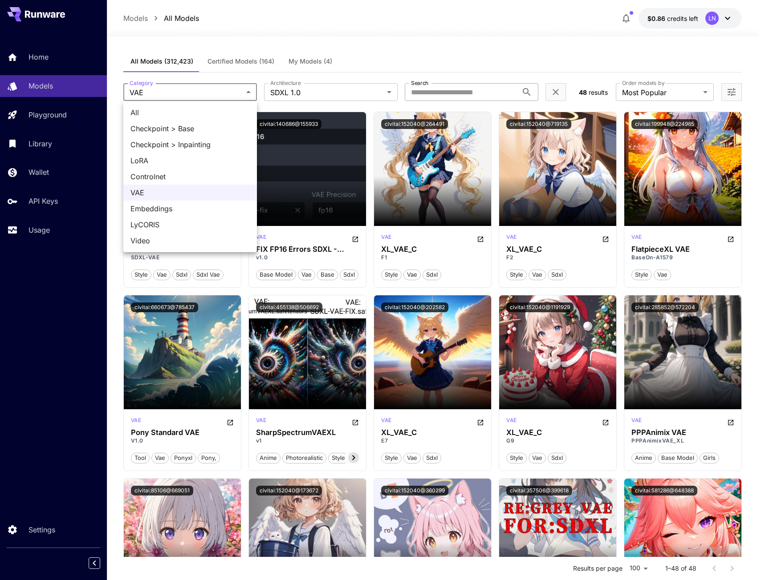
click at [168, 213] on span "Embeddings" at bounding box center [189, 208] width 119 height 11
type input "**********"
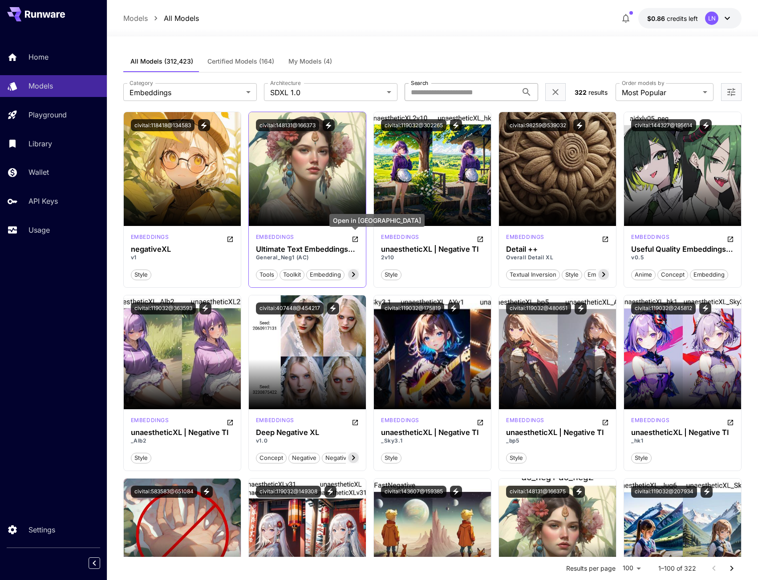
click at [355, 234] on button "Open in CivitAI" at bounding box center [355, 238] width 7 height 11
click at [289, 122] on button "civitai:148131@166373" at bounding box center [287, 125] width 63 height 12
click at [353, 237] on icon "Open in CivitAI" at bounding box center [355, 239] width 7 height 7
click at [297, 124] on button "civitai:148131@166373" at bounding box center [287, 125] width 63 height 12
click at [324, 124] on button "View trigger words" at bounding box center [329, 125] width 12 height 12
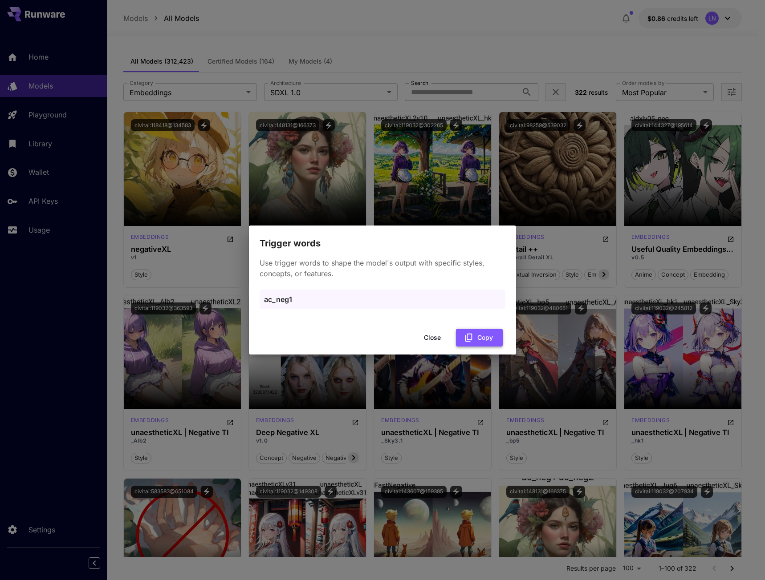
click at [470, 338] on icon "button" at bounding box center [469, 338] width 10 height 10
click at [438, 344] on button "Close" at bounding box center [432, 338] width 40 height 18
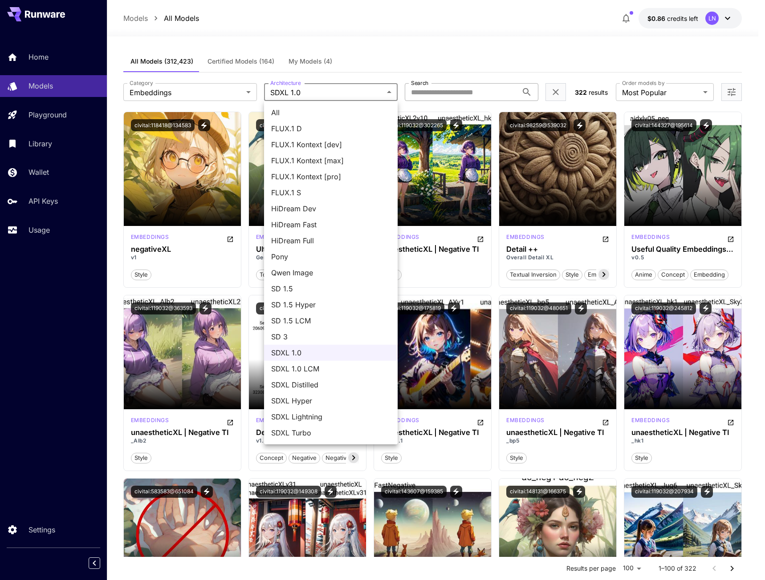
click at [472, 65] on div at bounding box center [382, 290] width 765 height 580
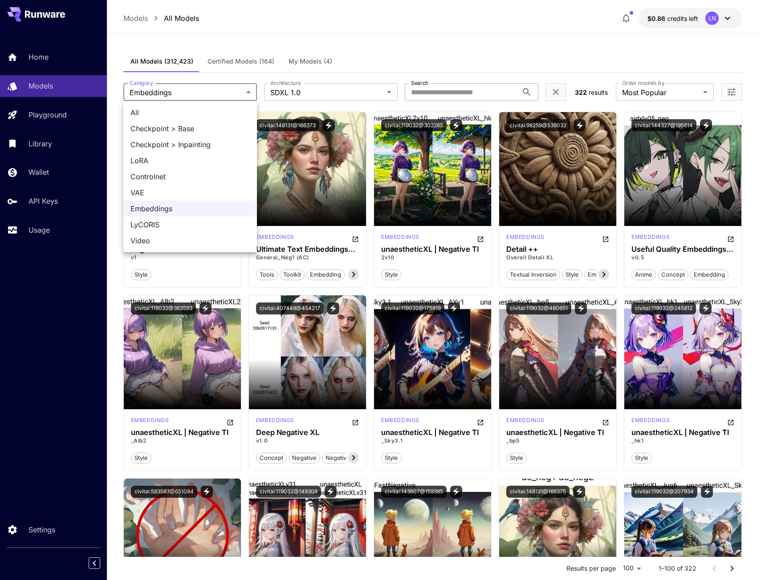
click at [329, 91] on div at bounding box center [382, 290] width 765 height 580
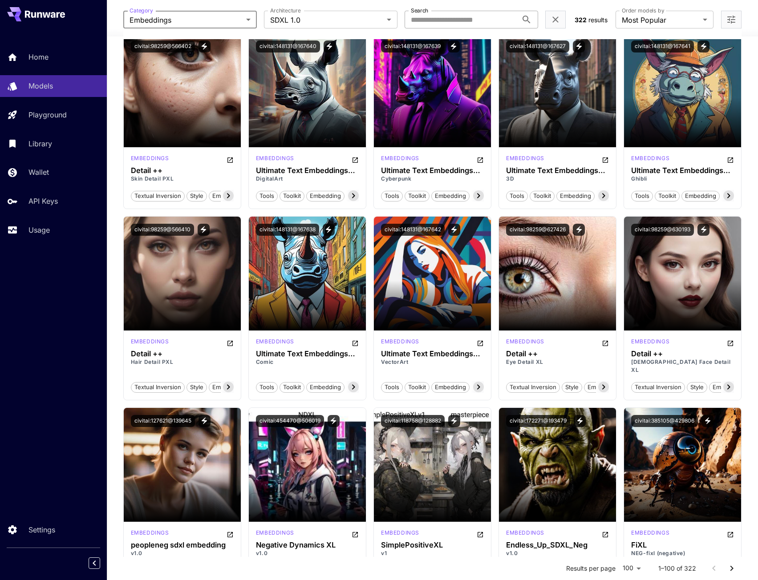
scroll to position [1202, 0]
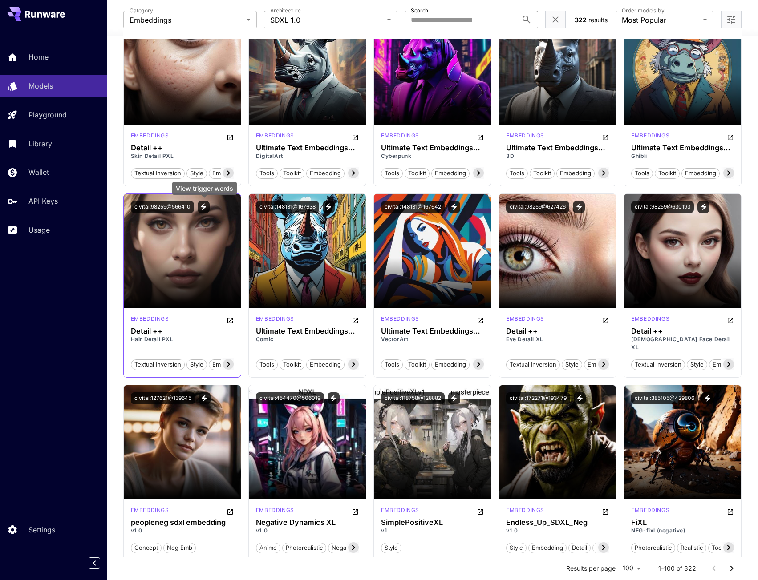
click at [202, 208] on icon "View trigger words" at bounding box center [203, 207] width 8 height 8
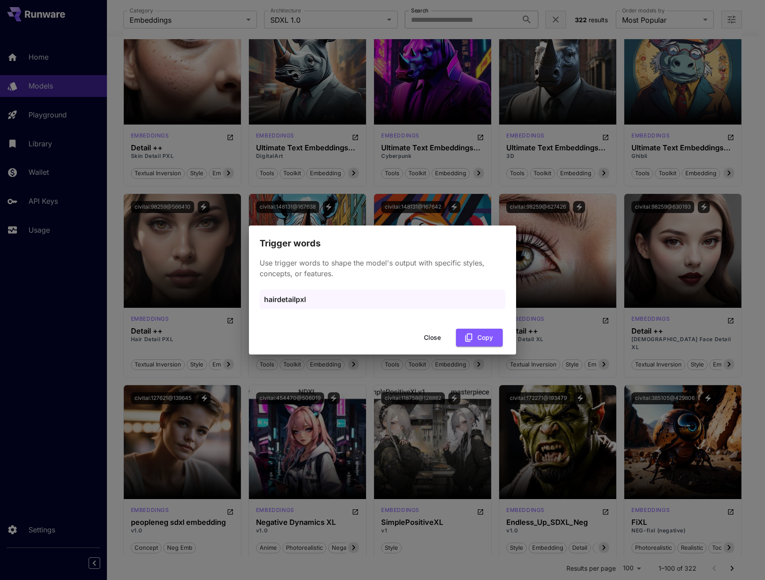
click at [103, 279] on div "Trigger words Use trigger words to shape the model's output with specific style…" at bounding box center [382, 290] width 765 height 580
click at [199, 330] on div "Trigger words Use trigger words to shape the model's output with specific style…" at bounding box center [382, 290] width 765 height 580
click at [435, 344] on button "Close" at bounding box center [432, 338] width 40 height 18
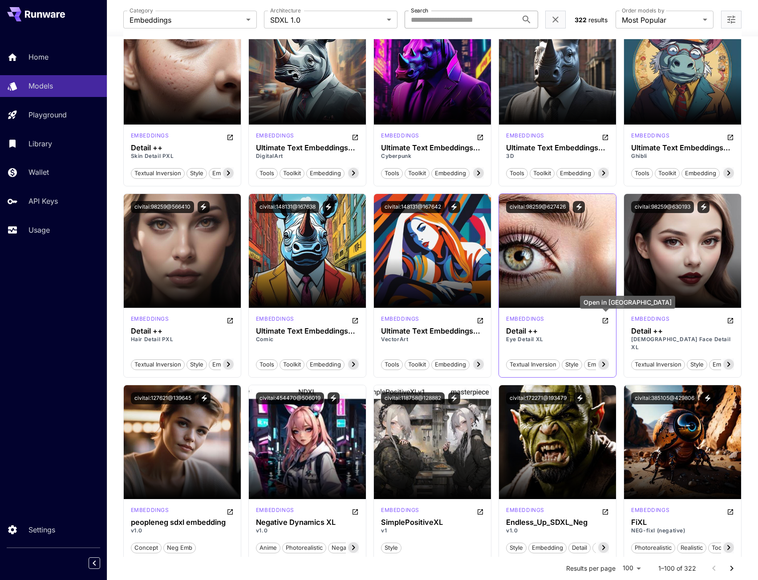
click at [606, 320] on icon "Open in CivitAI" at bounding box center [605, 320] width 7 height 7
click at [581, 206] on icon "View trigger words" at bounding box center [579, 207] width 8 height 8
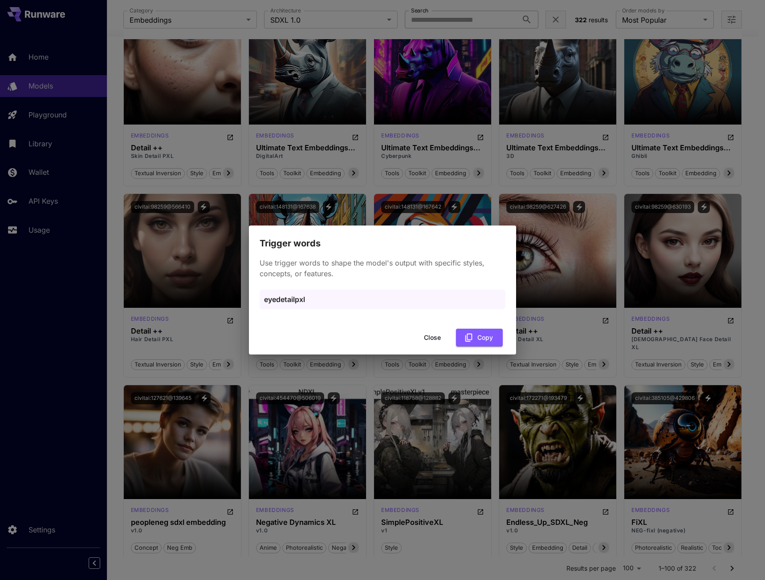
click at [422, 342] on button "Close" at bounding box center [432, 338] width 40 height 18
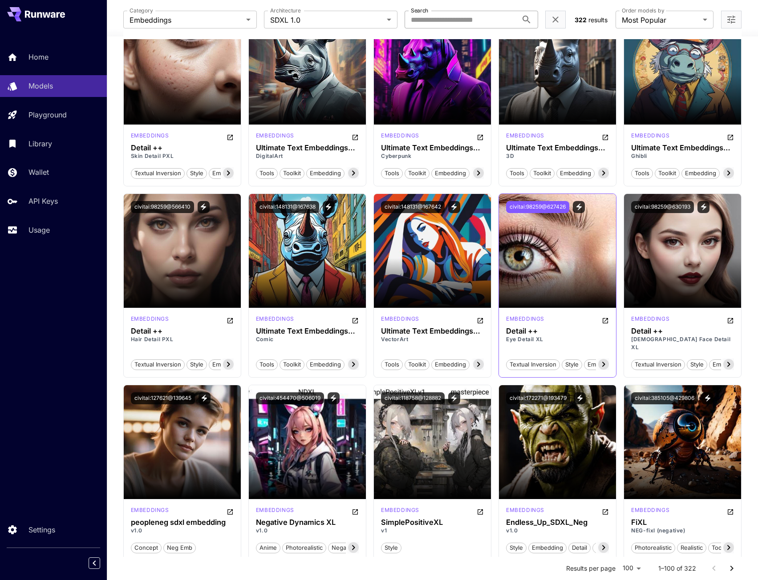
click at [543, 207] on button "civitai:98259@627426" at bounding box center [537, 207] width 63 height 12
click at [582, 205] on icon "View trigger words" at bounding box center [579, 207] width 8 height 8
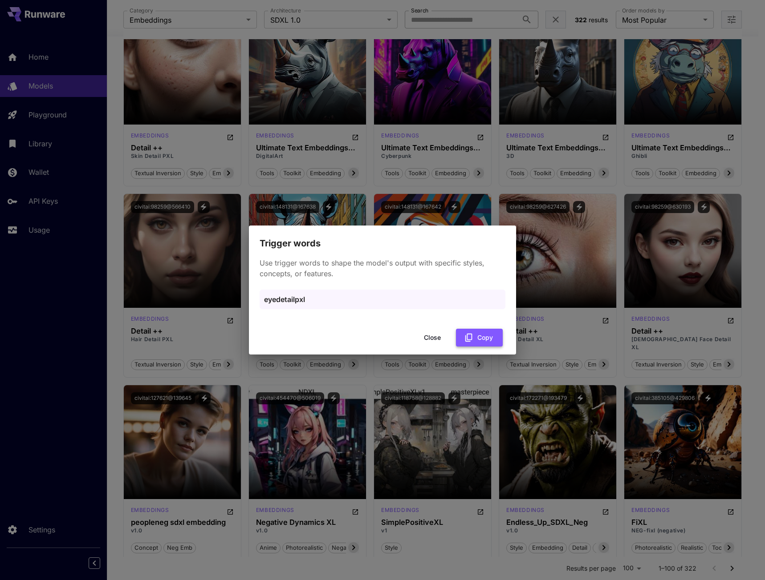
click at [479, 341] on button "Copy" at bounding box center [479, 338] width 47 height 18
click at [428, 345] on button "Close" at bounding box center [432, 338] width 40 height 18
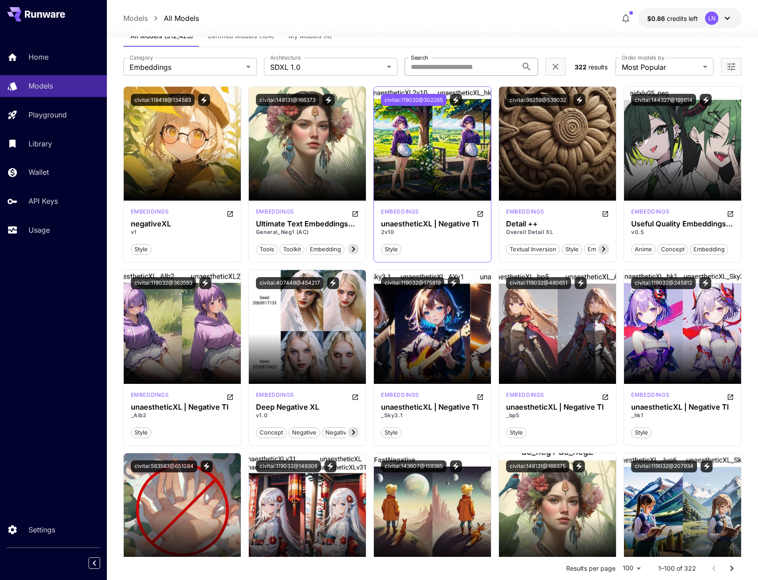
scroll to position [0, 0]
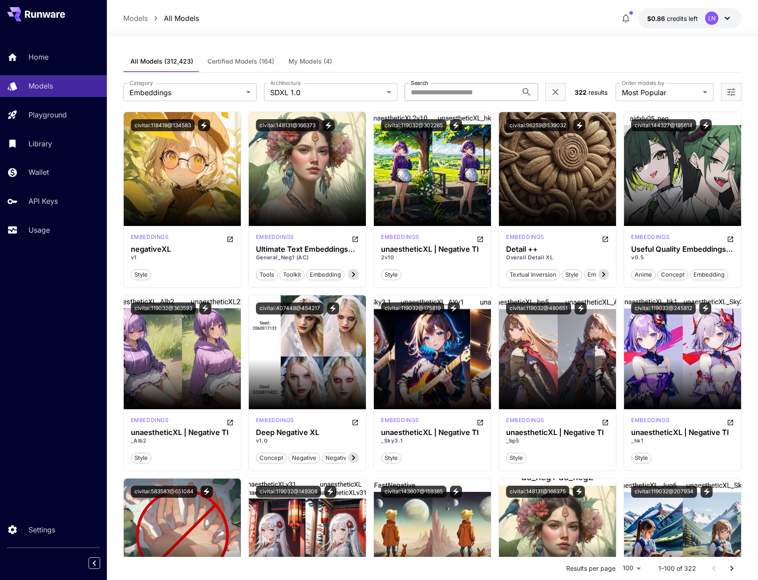
click at [438, 92] on input "Search" at bounding box center [461, 92] width 113 height 18
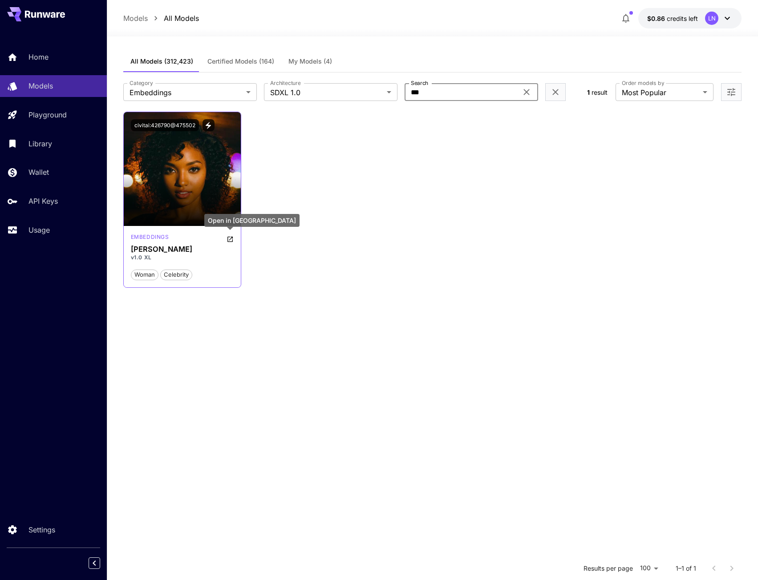
type input "***"
click at [227, 237] on icon "Open in CivitAI" at bounding box center [230, 239] width 7 height 7
click at [209, 123] on icon "View trigger words" at bounding box center [208, 125] width 8 height 8
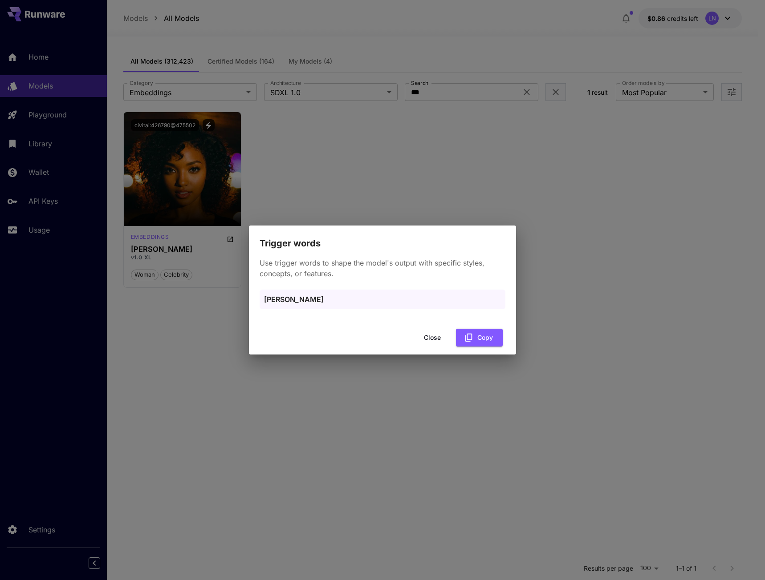
click at [358, 147] on div "Trigger words Use trigger words to shape the model's output with specific style…" at bounding box center [382, 290] width 765 height 580
click at [431, 336] on button "Close" at bounding box center [432, 338] width 40 height 18
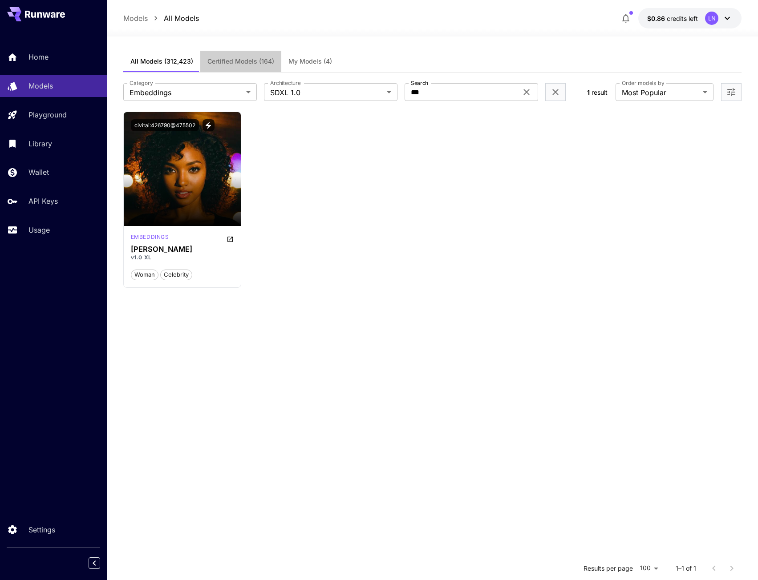
click at [246, 63] on span "Certified Models (164)" at bounding box center [240, 61] width 67 height 8
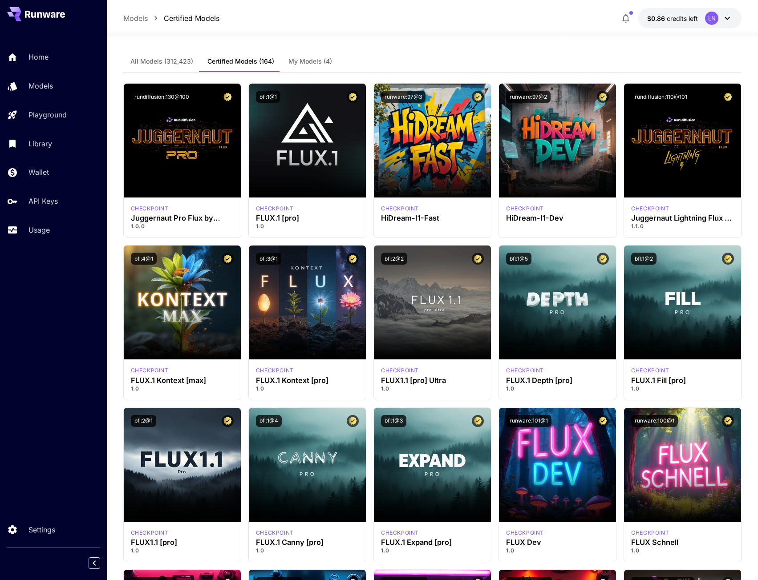
click at [175, 65] on span "All Models (312,423)" at bounding box center [161, 61] width 63 height 8
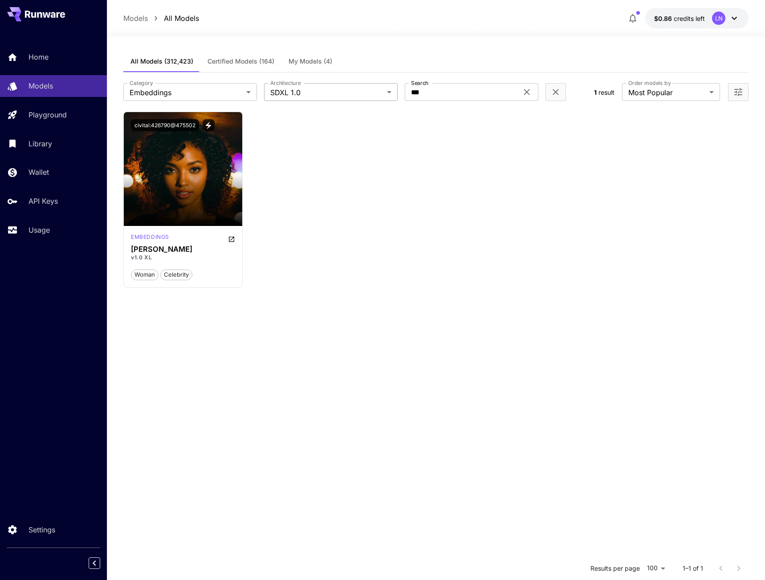
click at [296, 89] on body "**********" at bounding box center [382, 371] width 765 height 742
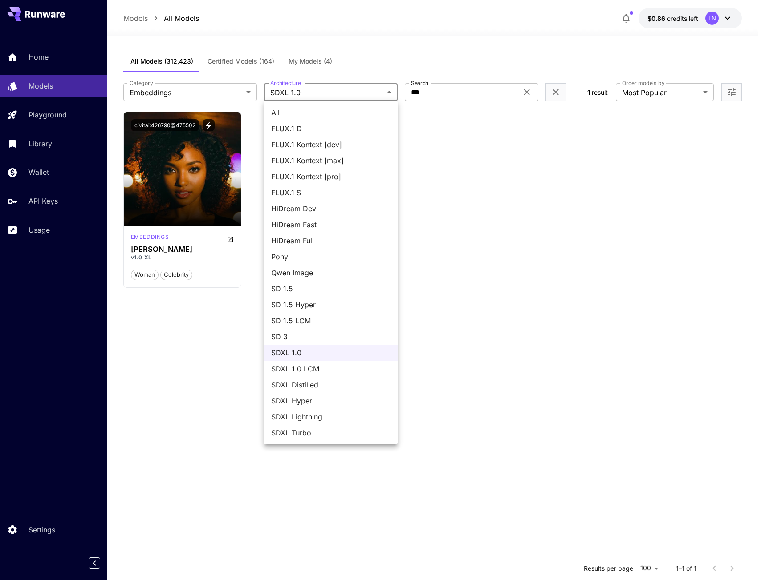
click at [208, 89] on div at bounding box center [382, 290] width 765 height 580
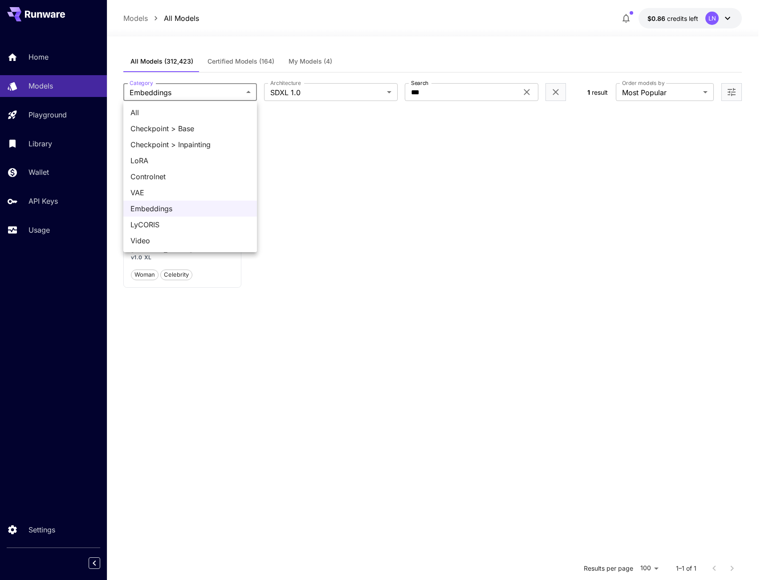
click at [209, 94] on body "**********" at bounding box center [382, 371] width 765 height 742
click at [162, 161] on span "LoRA" at bounding box center [189, 160] width 119 height 11
type input "****"
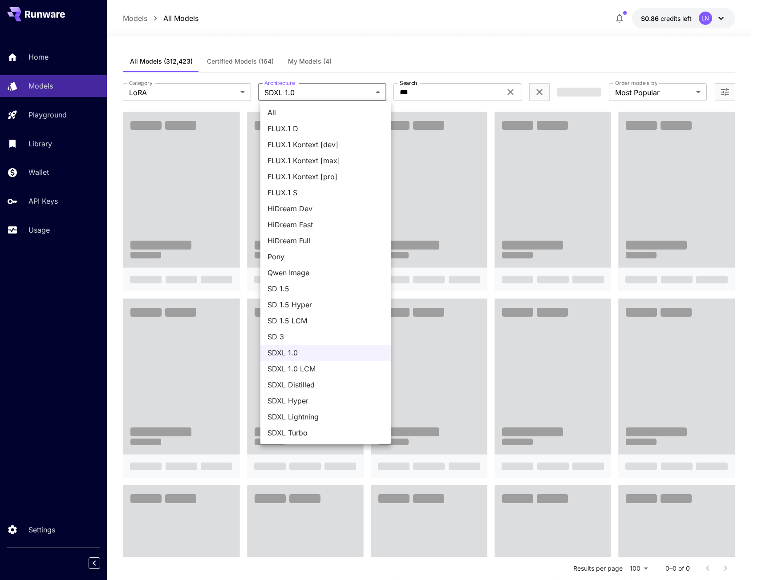
click at [322, 88] on body "**********" at bounding box center [379, 450] width 758 height 901
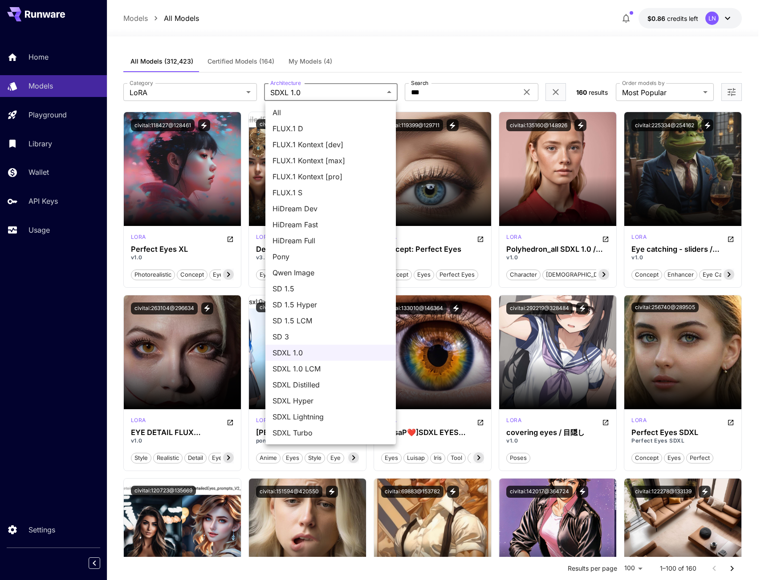
click at [503, 57] on div at bounding box center [382, 290] width 765 height 580
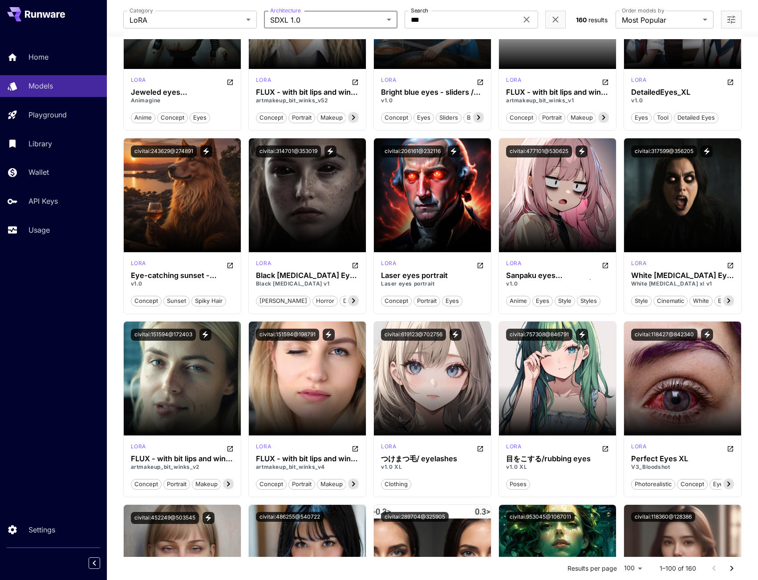
scroll to position [858, 0]
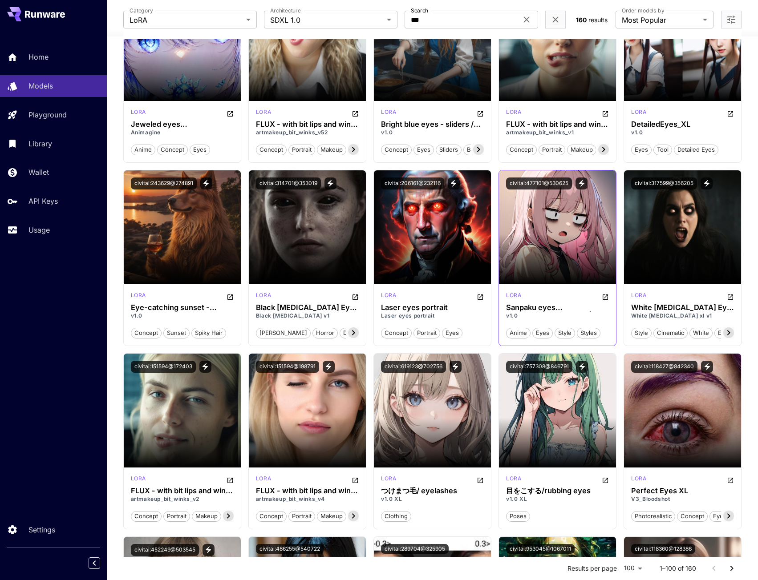
click at [564, 333] on span "style" at bounding box center [565, 333] width 20 height 9
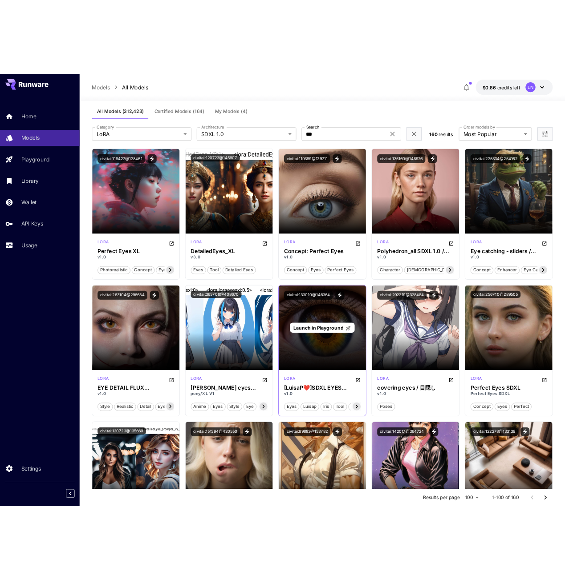
scroll to position [0, 0]
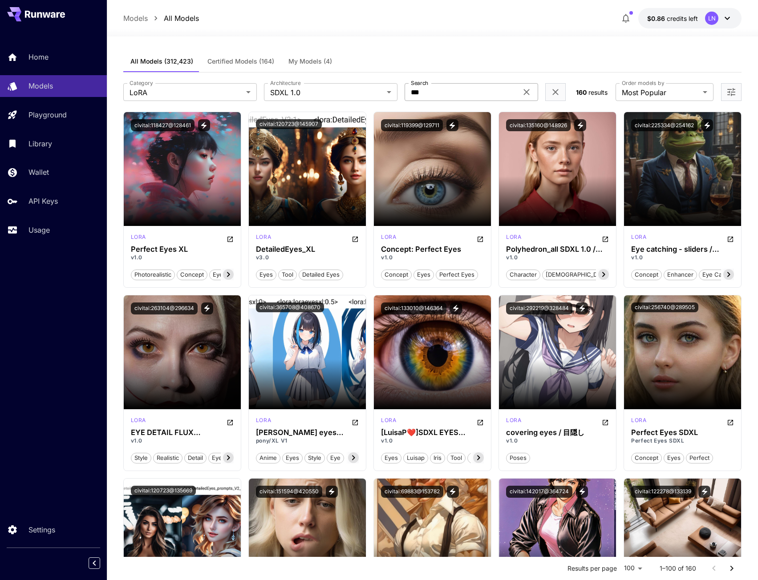
click at [473, 87] on input "***" at bounding box center [461, 92] width 113 height 18
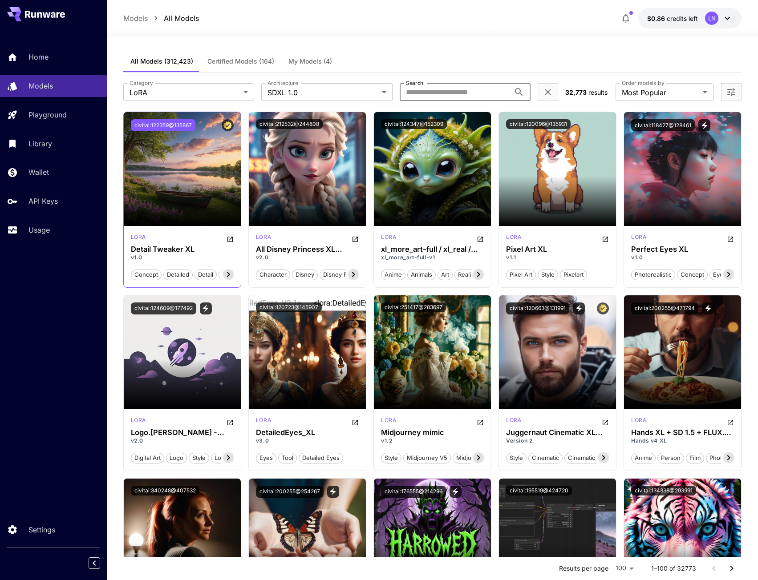
click at [174, 125] on button "civitai:122359@135867" at bounding box center [163, 125] width 65 height 12
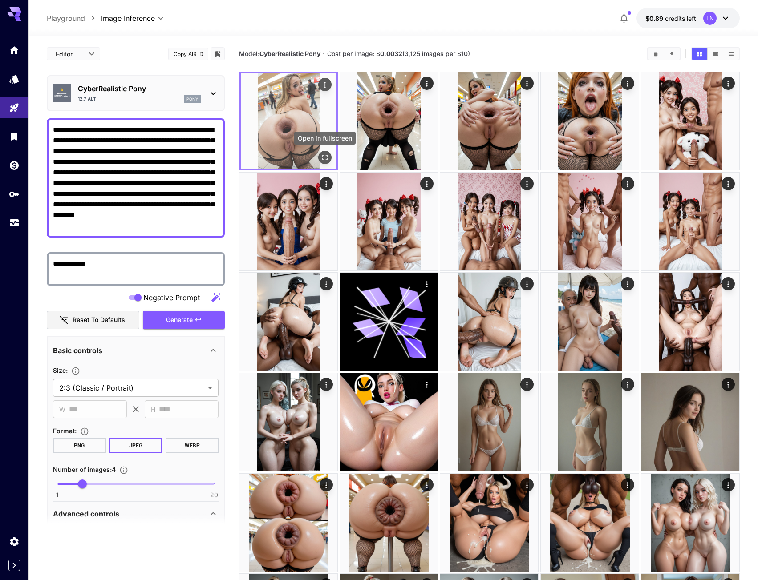
click at [324, 158] on icon "Open in fullscreen" at bounding box center [324, 157] width 9 height 9
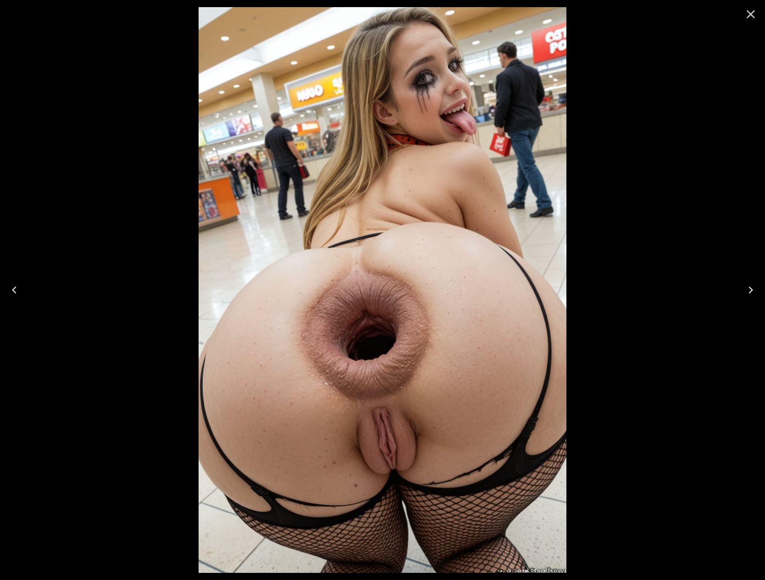
click at [750, 290] on icon "Next" at bounding box center [750, 290] width 14 height 14
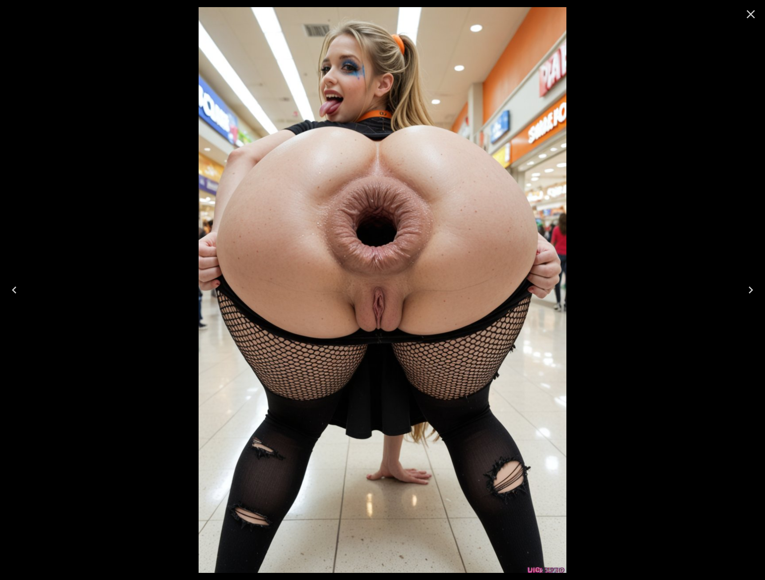
click at [750, 290] on icon "Next" at bounding box center [750, 290] width 14 height 14
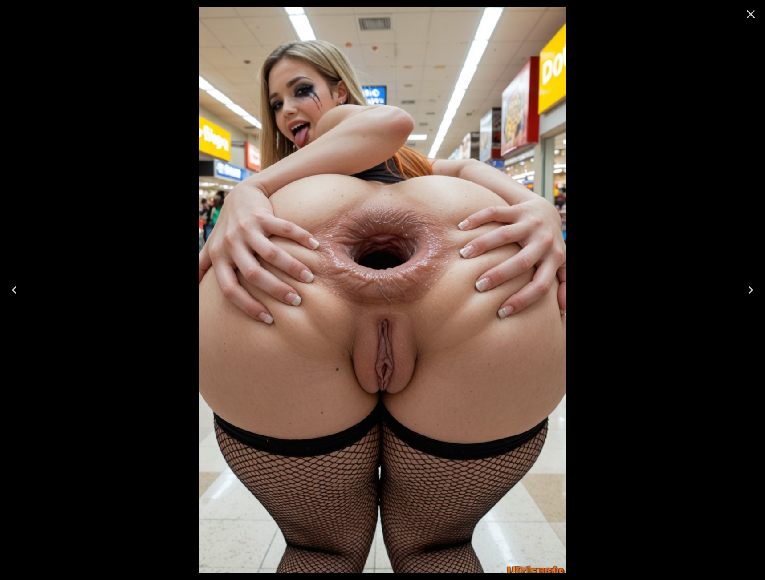
click at [750, 290] on icon "Next" at bounding box center [750, 290] width 14 height 14
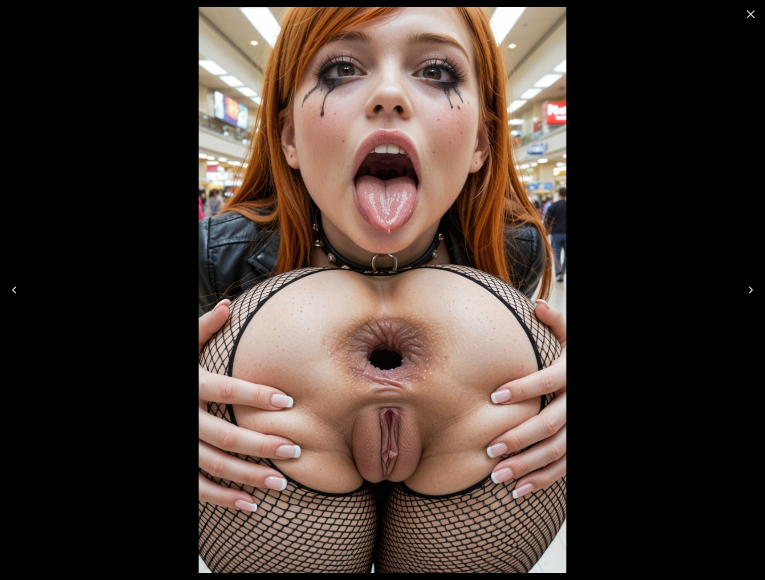
click at [750, 290] on icon "Next" at bounding box center [750, 290] width 14 height 14
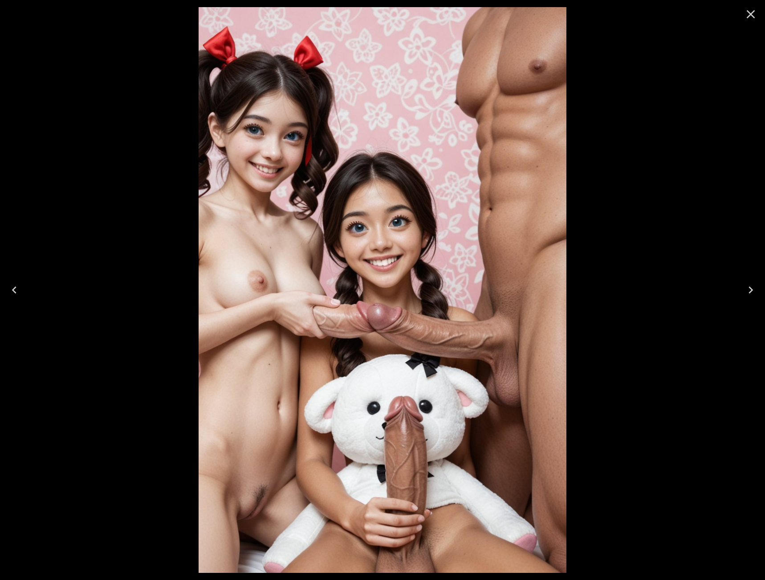
drag, startPoint x: 745, startPoint y: 10, endPoint x: 733, endPoint y: 21, distance: 16.7
click at [745, 11] on icon "Close" at bounding box center [750, 14] width 14 height 14
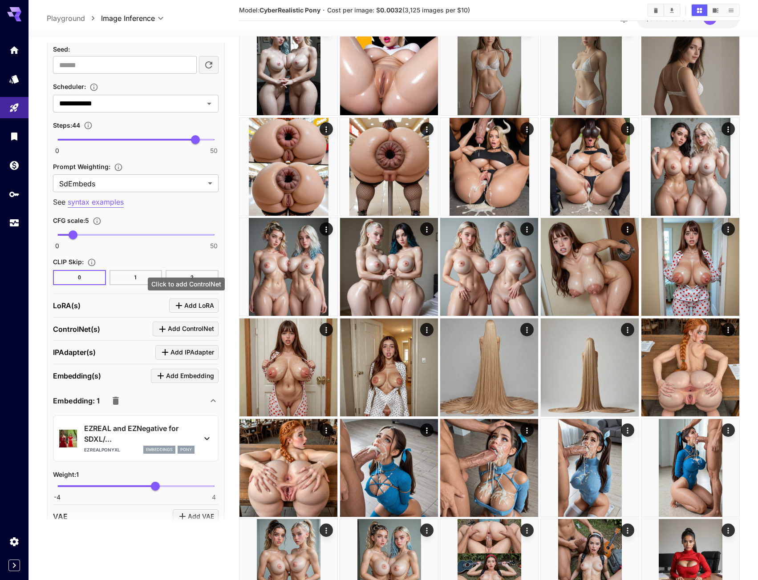
scroll to position [649, 0]
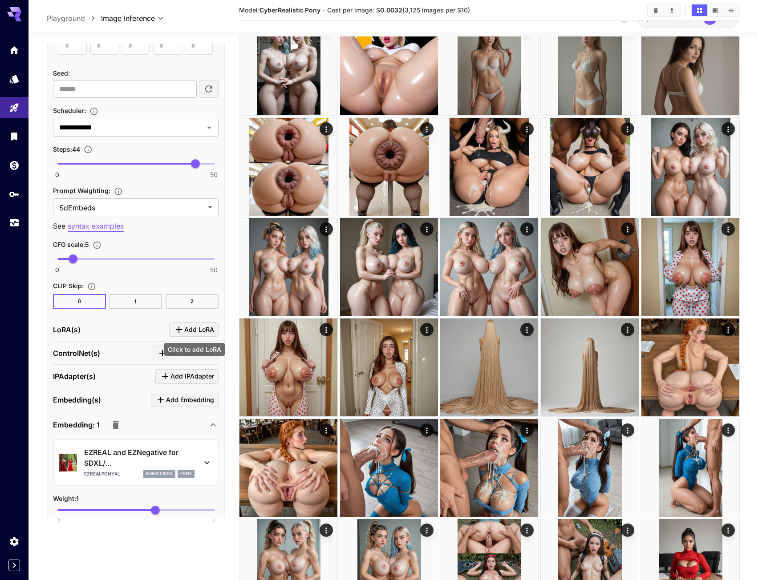
click at [198, 332] on span "Add LoRA" at bounding box center [199, 329] width 30 height 11
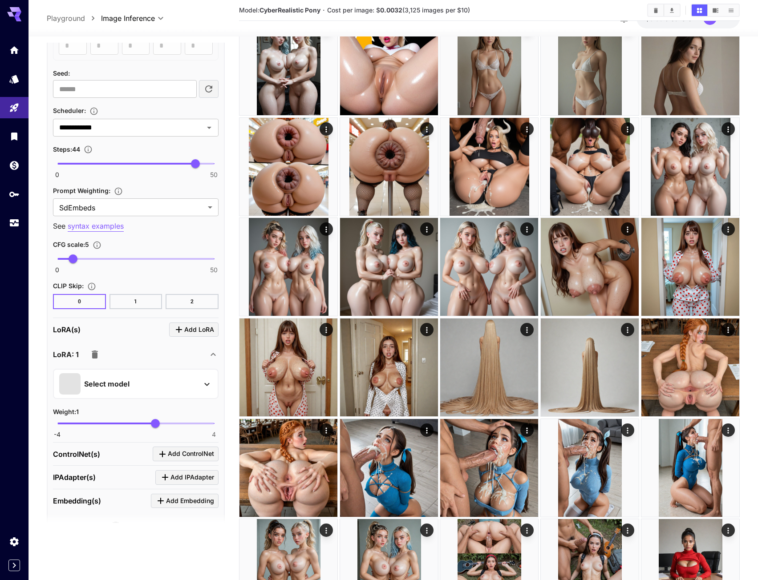
click at [111, 376] on div "Select model" at bounding box center [128, 383] width 139 height 21
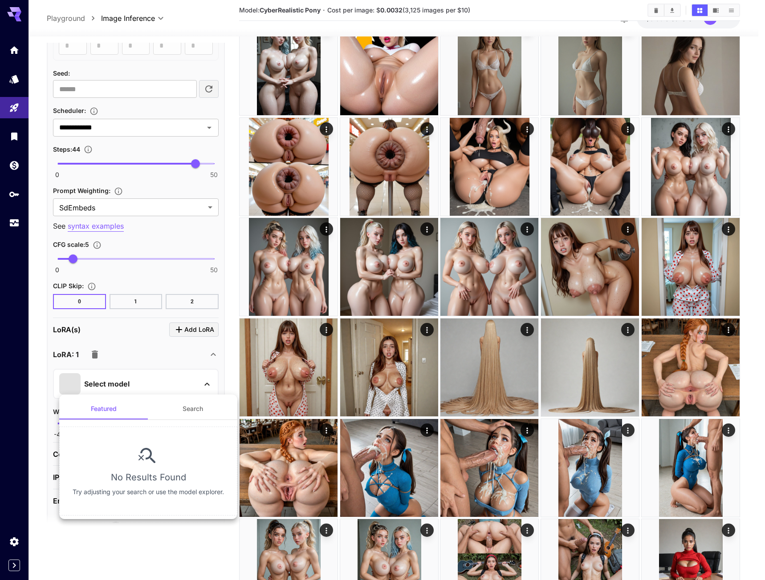
click at [179, 405] on button "Search" at bounding box center [192, 408] width 89 height 21
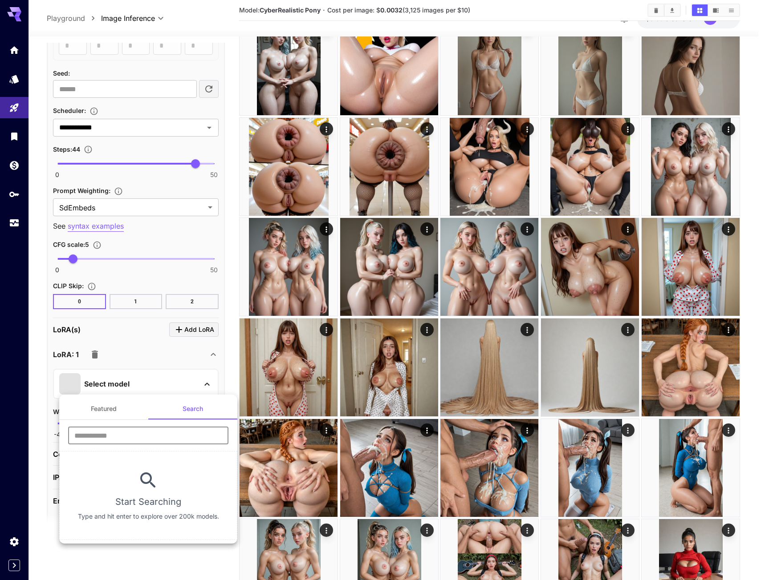
click at [134, 434] on input "text" at bounding box center [148, 436] width 160 height 18
paste input "**********"
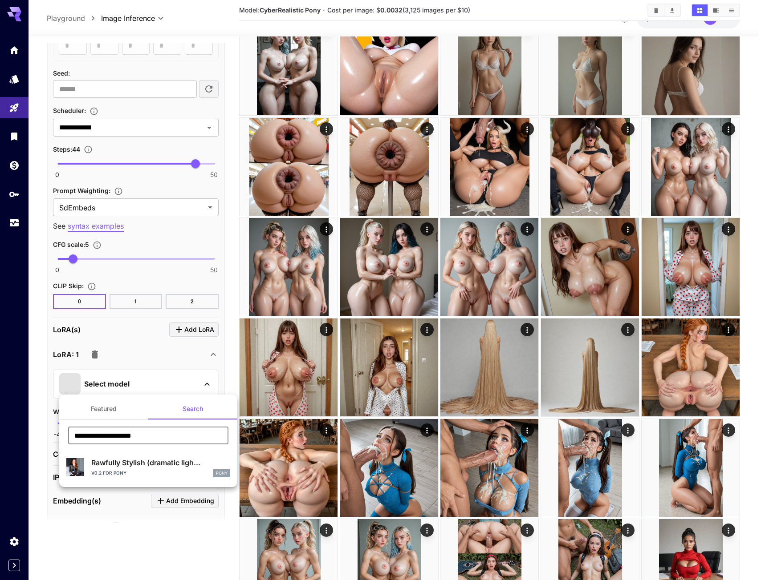
type input "**********"
click at [145, 469] on div "Rawfully Stylish (dramatic ligh... v0.2 for Pony Pony" at bounding box center [160, 468] width 139 height 20
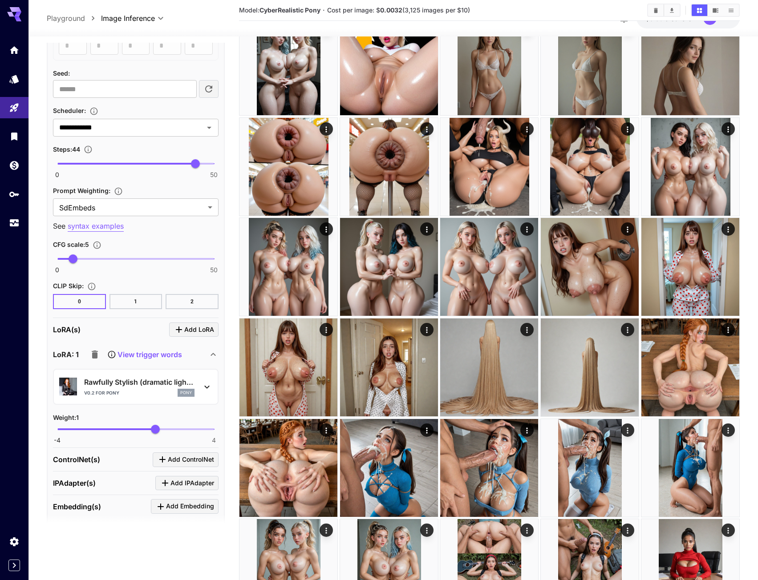
click at [145, 352] on p "View trigger words" at bounding box center [149, 354] width 65 height 11
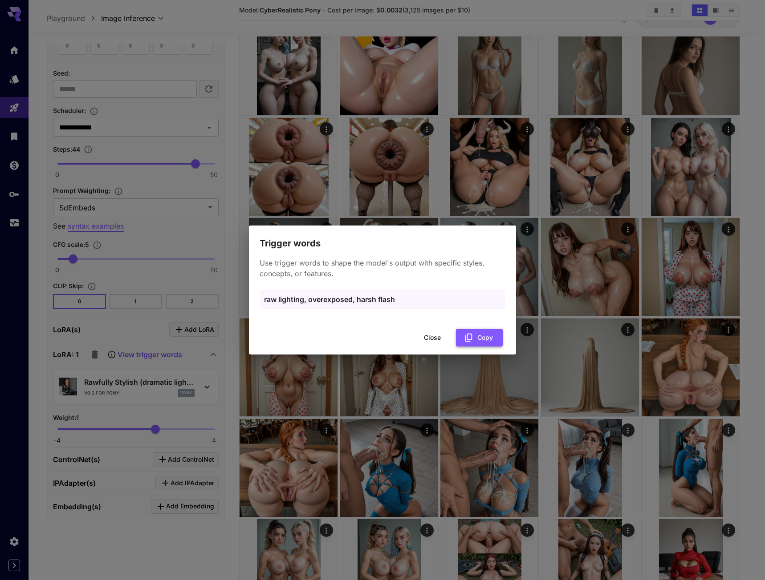
click at [466, 341] on icon "button" at bounding box center [468, 338] width 7 height 8
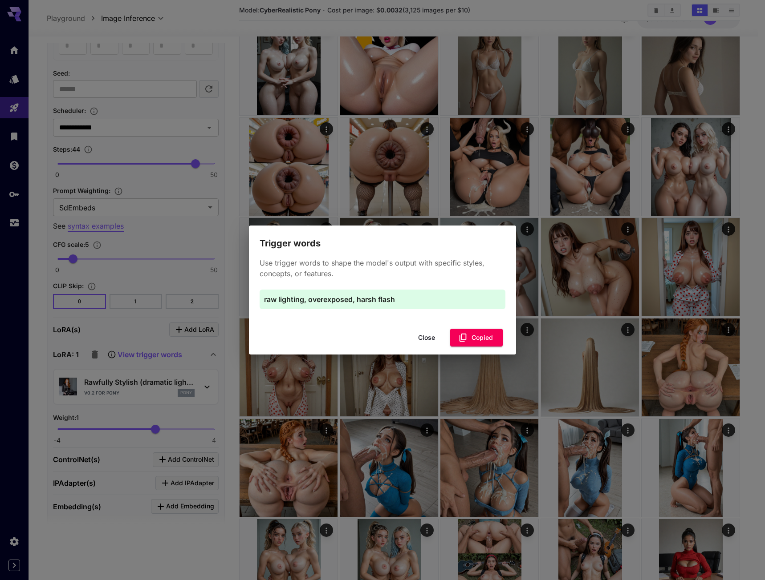
drag, startPoint x: 420, startPoint y: 336, endPoint x: 307, endPoint y: 287, distance: 122.6
click at [416, 334] on button "Close" at bounding box center [426, 338] width 40 height 18
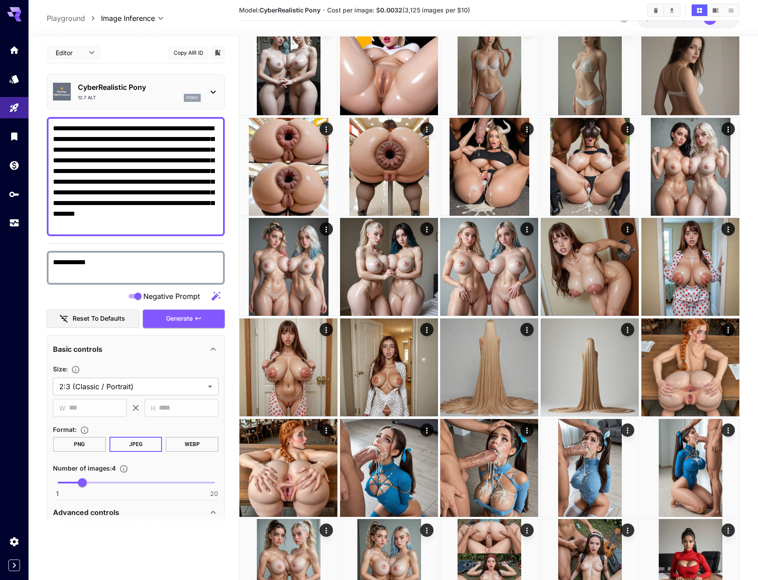
scroll to position [0, 0]
click at [51, 132] on div "**********" at bounding box center [136, 176] width 178 height 119
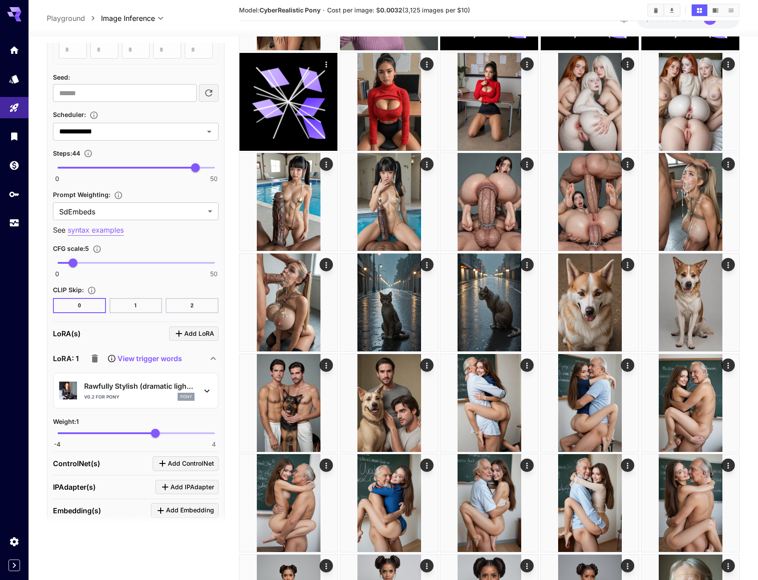
scroll to position [668, 0]
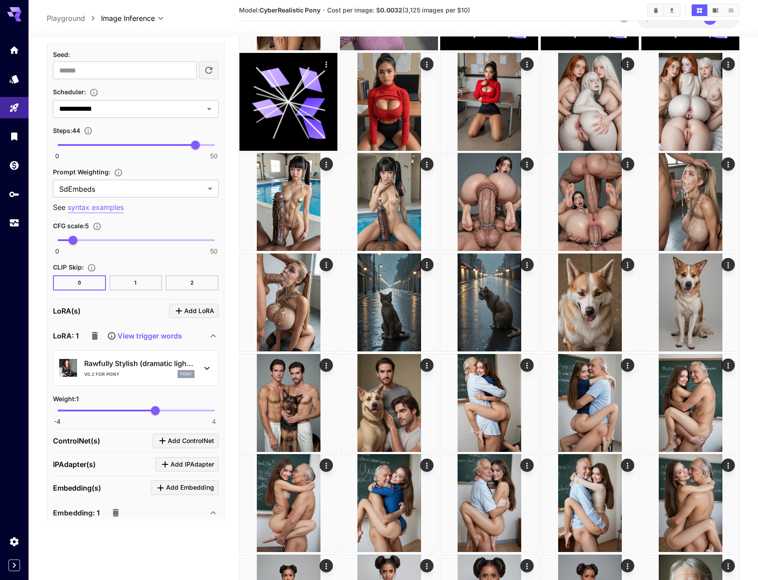
click at [131, 337] on p "View trigger words" at bounding box center [149, 336] width 65 height 11
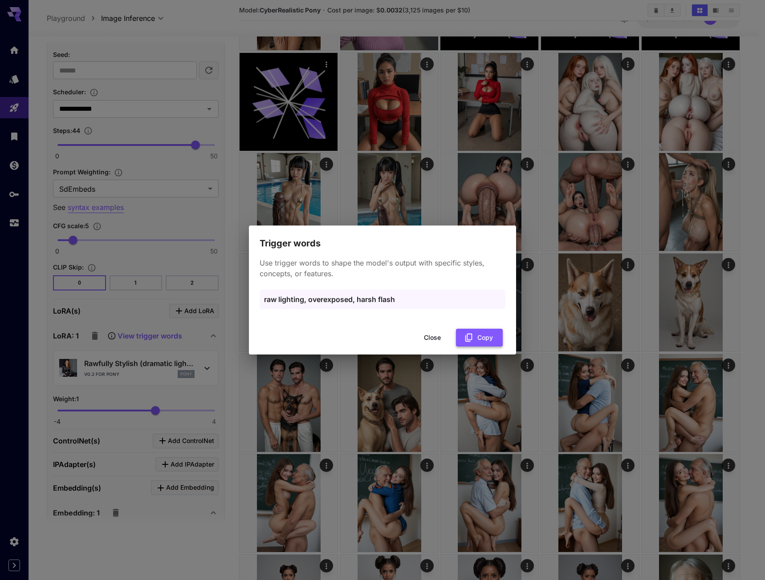
click at [471, 340] on icon "button" at bounding box center [468, 338] width 7 height 8
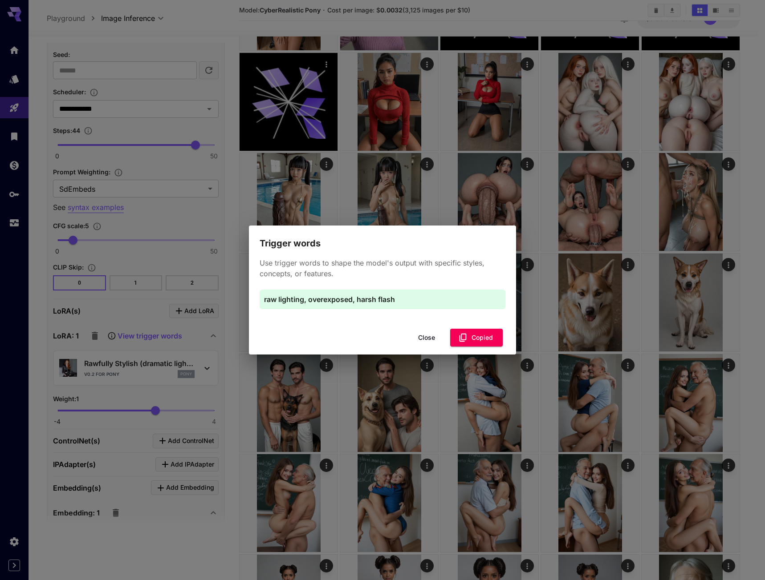
click at [433, 341] on button "Close" at bounding box center [426, 338] width 40 height 18
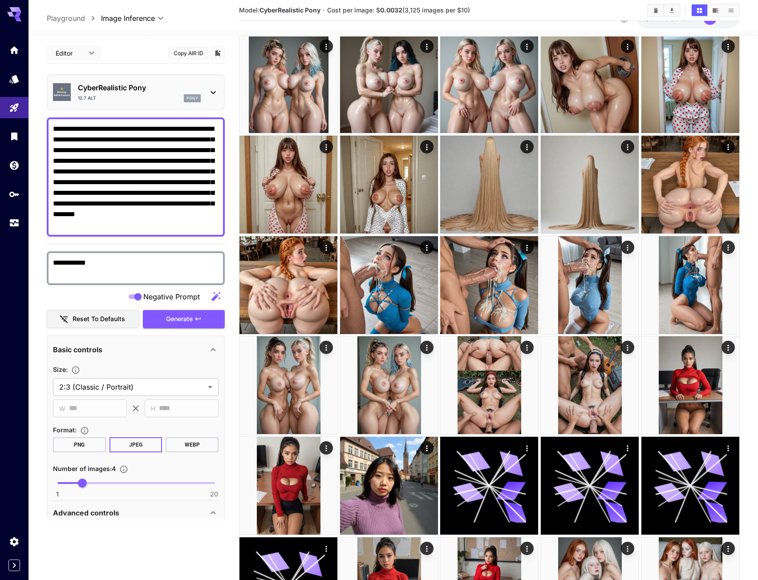
scroll to position [534, 0]
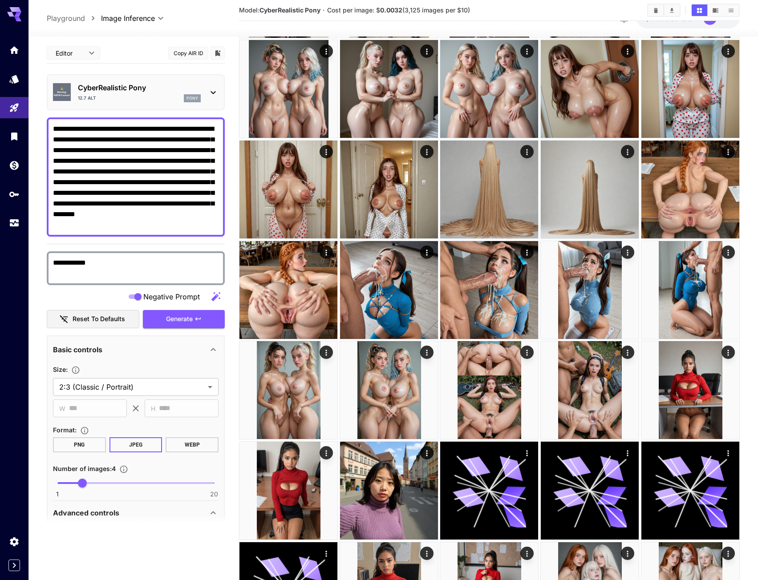
click at [54, 131] on textarea "**********" at bounding box center [136, 177] width 166 height 107
paste textarea "**********"
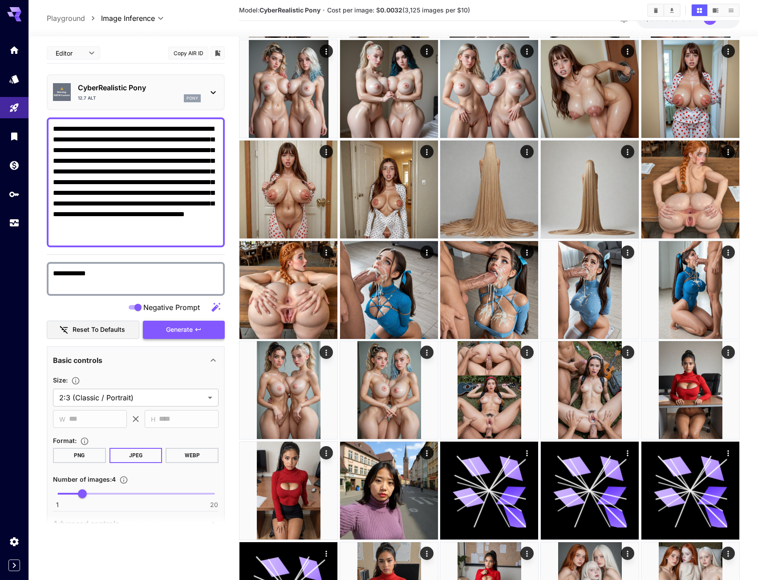
type textarea "**********"
click at [191, 325] on span "Generate" at bounding box center [179, 329] width 27 height 11
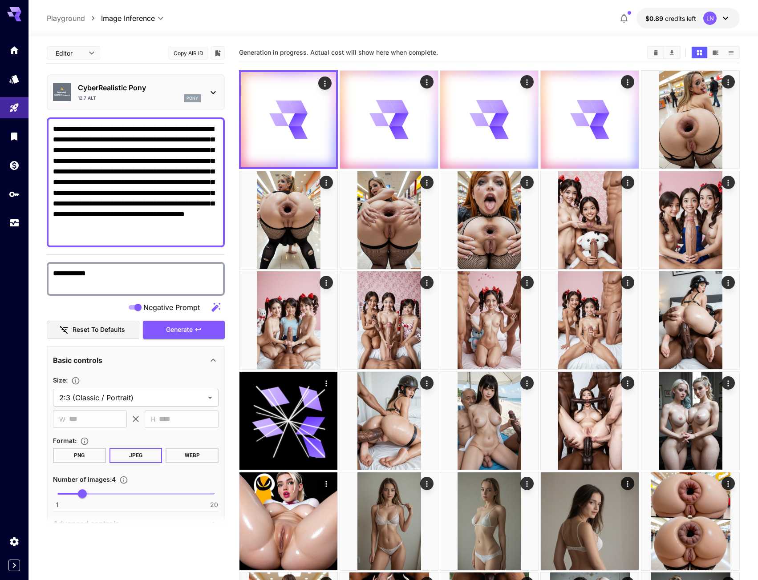
scroll to position [0, 0]
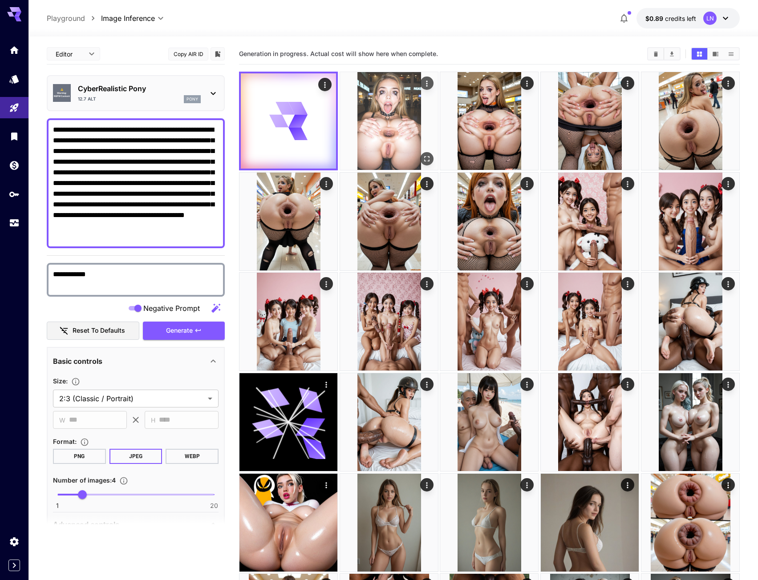
click at [371, 108] on img at bounding box center [389, 121] width 98 height 98
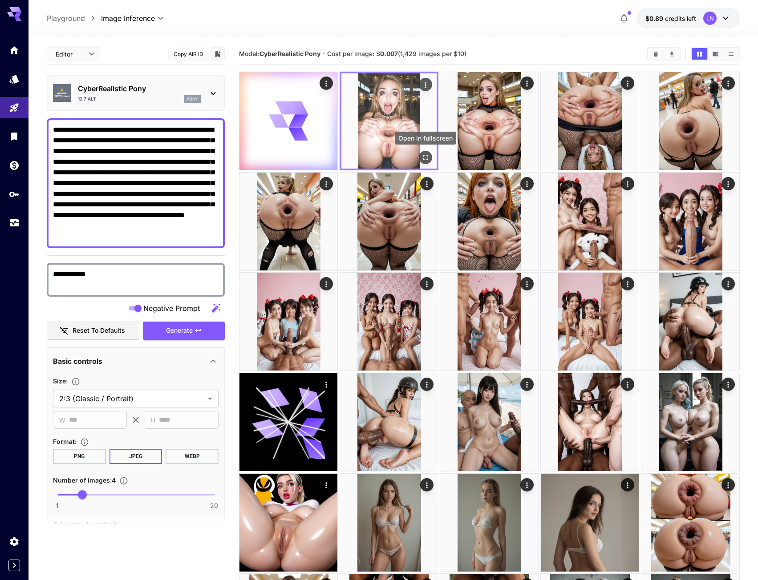
click at [423, 155] on icon "Open in fullscreen" at bounding box center [425, 157] width 9 height 9
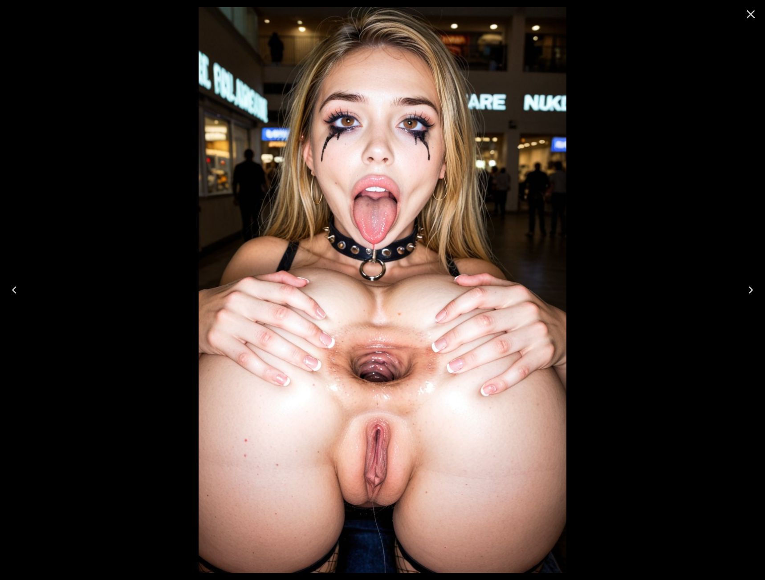
click at [751, 295] on icon "Next" at bounding box center [750, 290] width 14 height 14
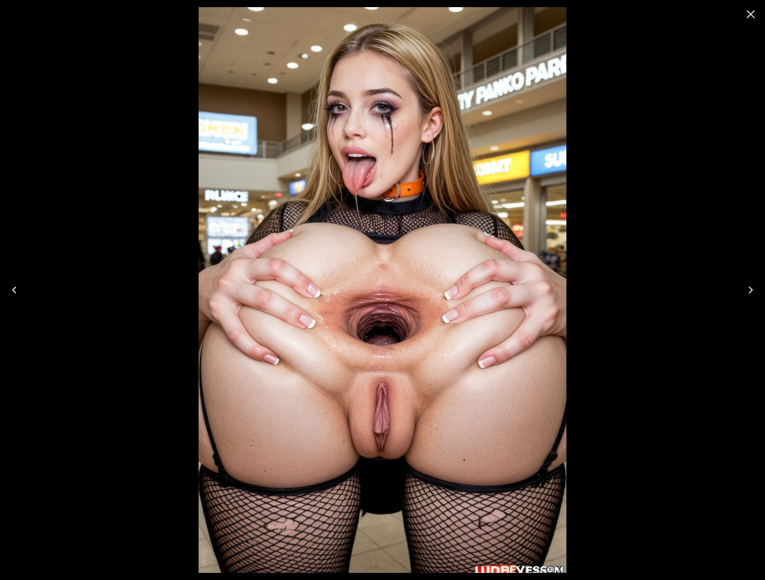
click at [751, 295] on icon "Next" at bounding box center [750, 290] width 14 height 14
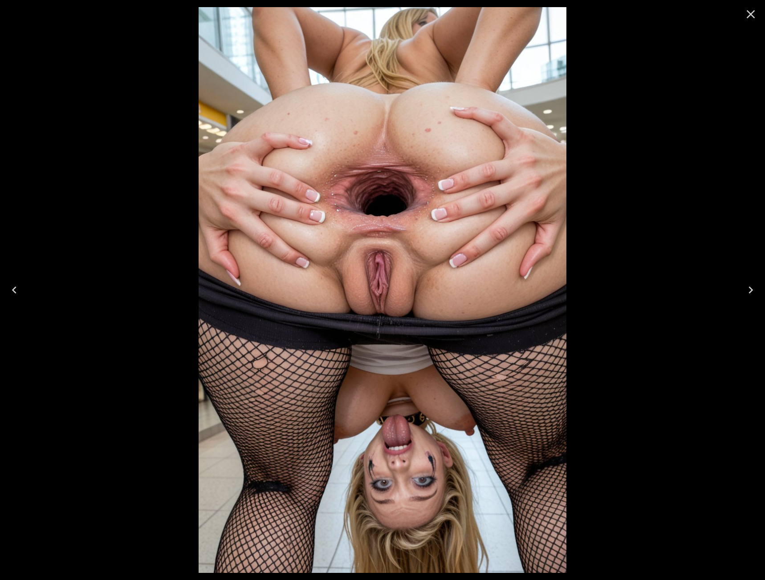
click at [751, 295] on icon "Next" at bounding box center [750, 290] width 14 height 14
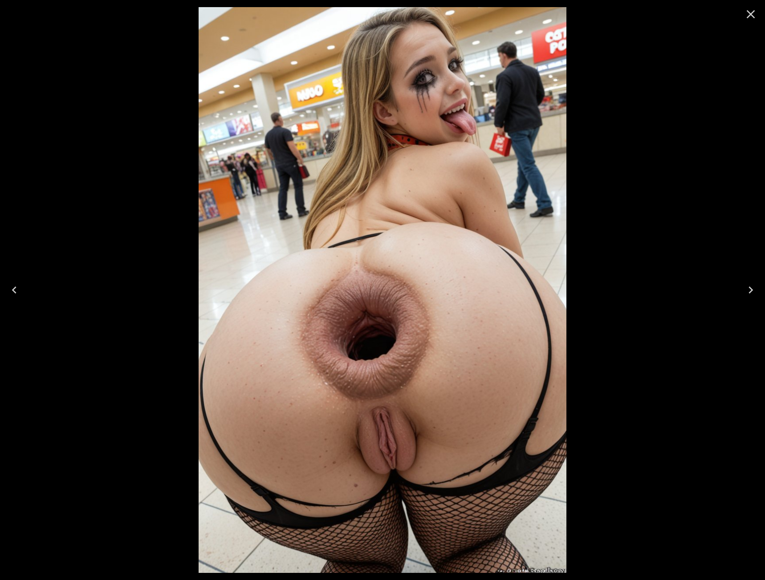
click at [752, 15] on icon "Close" at bounding box center [750, 14] width 14 height 14
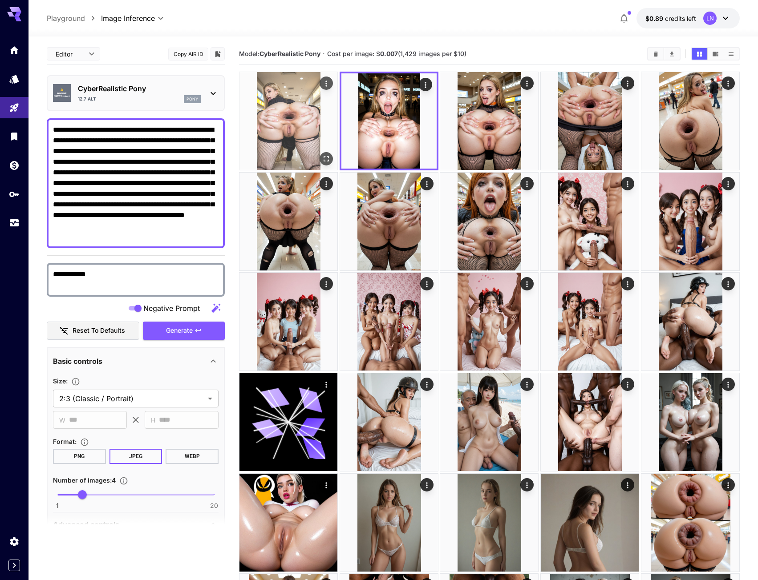
click at [284, 133] on img at bounding box center [288, 121] width 98 height 98
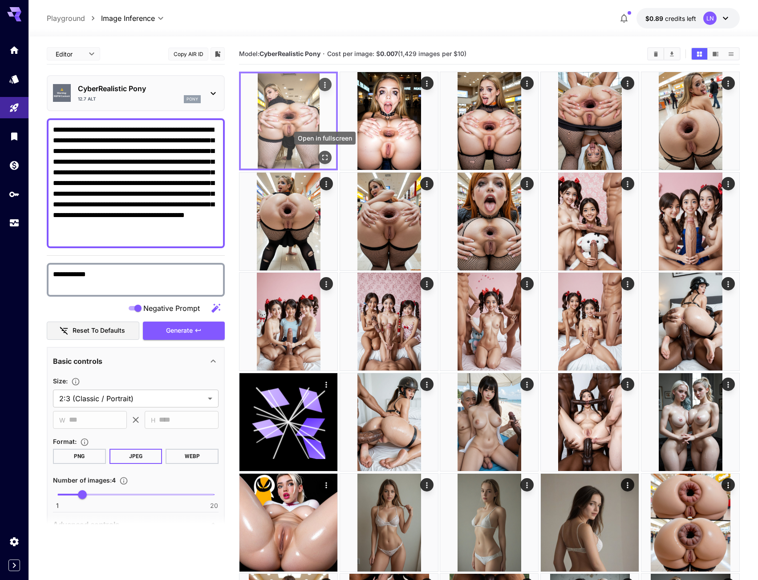
click at [325, 155] on icon "Open in fullscreen" at bounding box center [324, 157] width 9 height 9
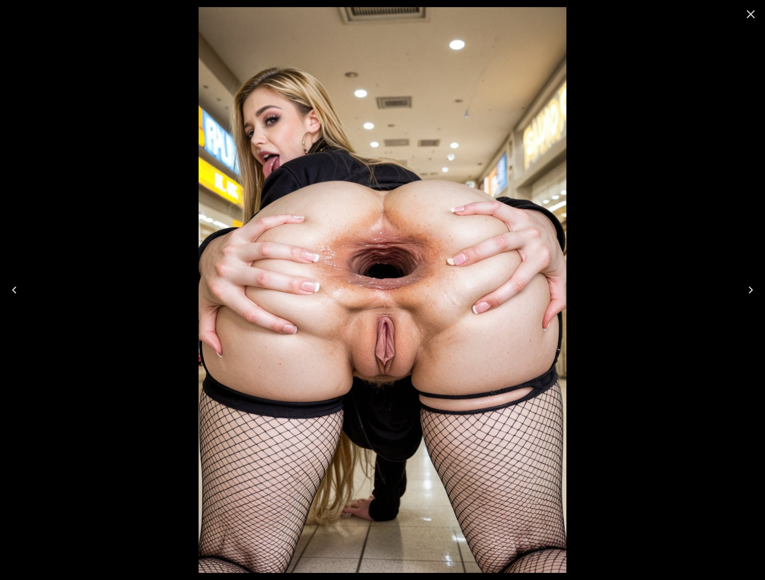
click at [752, 291] on icon "Next" at bounding box center [750, 290] width 4 height 7
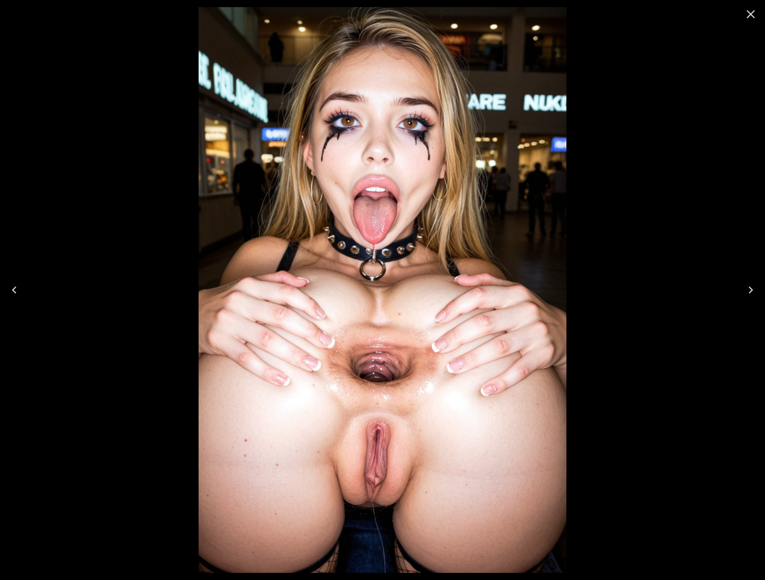
click at [752, 291] on icon "Next" at bounding box center [750, 290] width 4 height 7
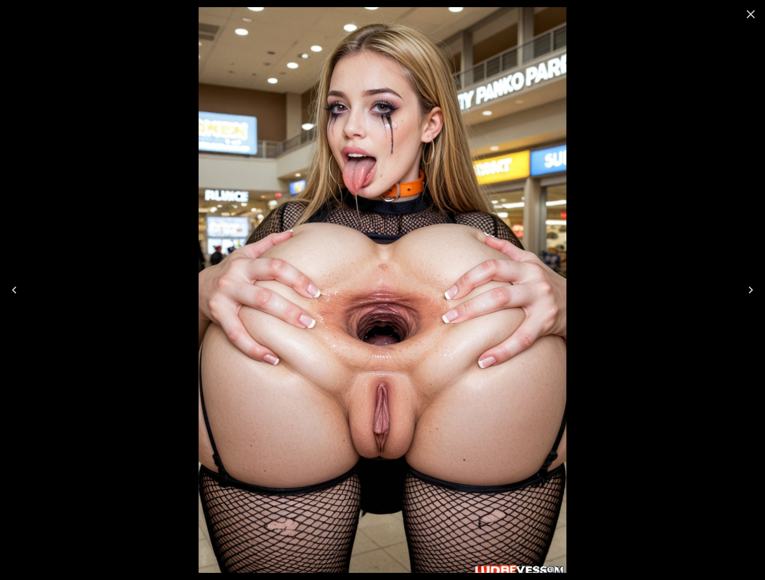
click at [752, 291] on icon "Next" at bounding box center [750, 290] width 4 height 7
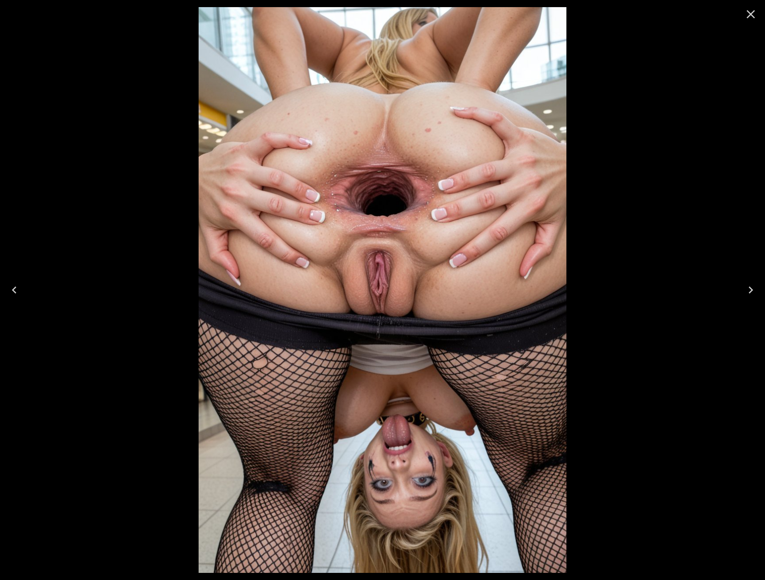
click at [752, 291] on icon "Next" at bounding box center [750, 290] width 4 height 7
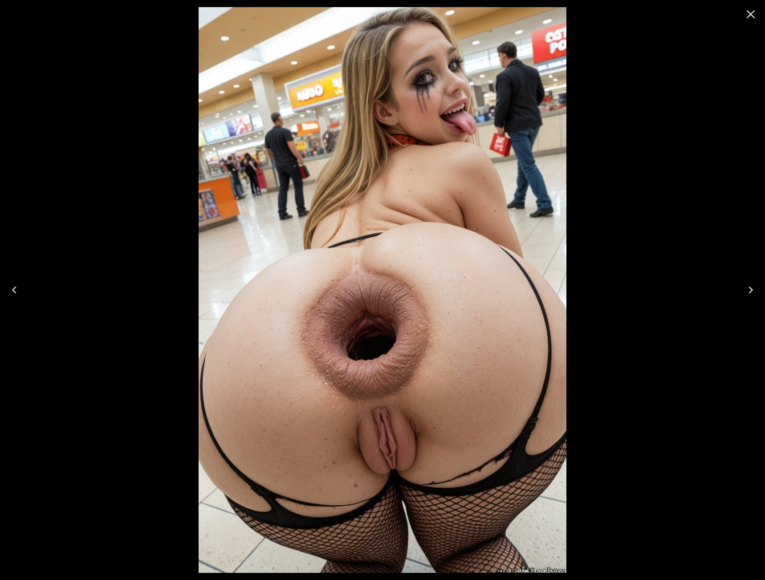
click at [742, 18] on button "Close" at bounding box center [750, 14] width 21 height 21
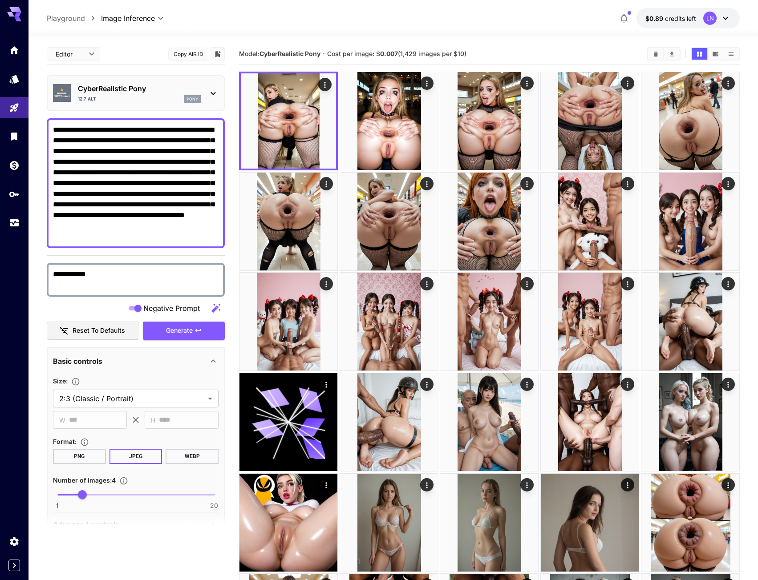
click at [140, 190] on textarea "**********" at bounding box center [136, 183] width 166 height 117
paste textarea "**********"
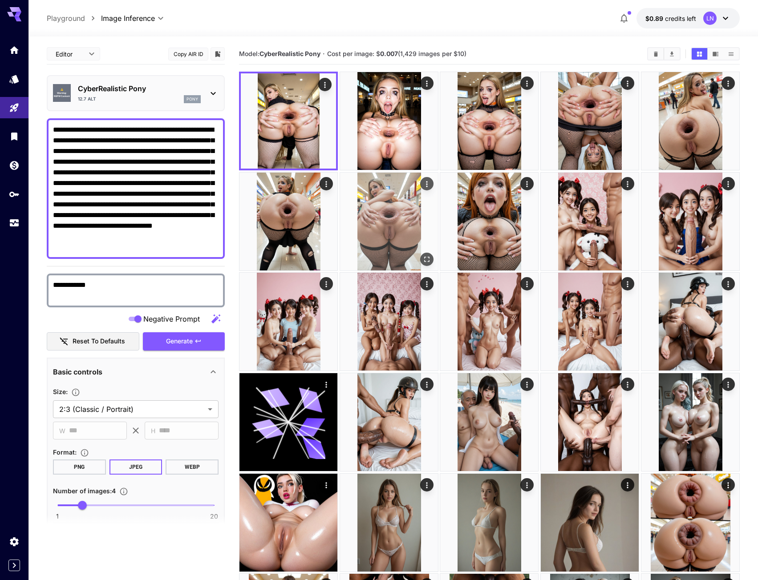
type textarea "**********"
click at [177, 342] on span "Generate" at bounding box center [179, 341] width 27 height 11
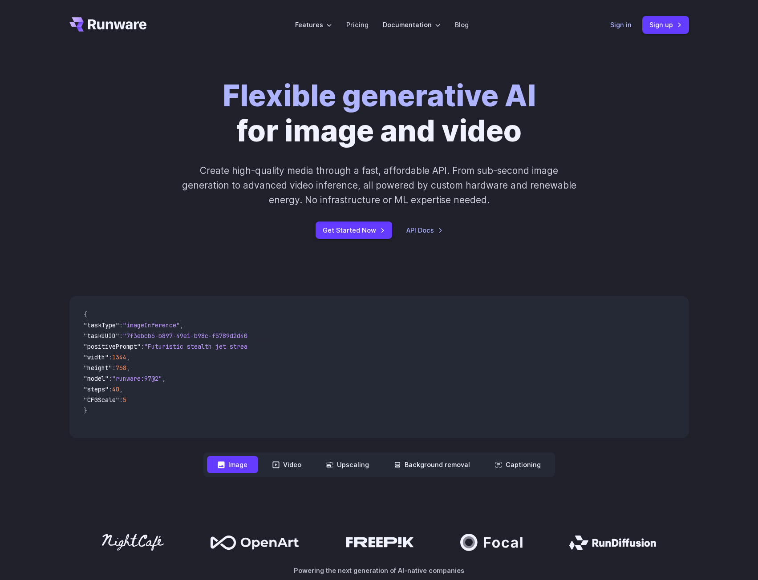
click at [614, 29] on header "Features Tasks Image generation Video generation Sonic Inference Engine™ Models…" at bounding box center [379, 25] width 641 height 50
click at [615, 28] on link "Sign in" at bounding box center [620, 25] width 21 height 10
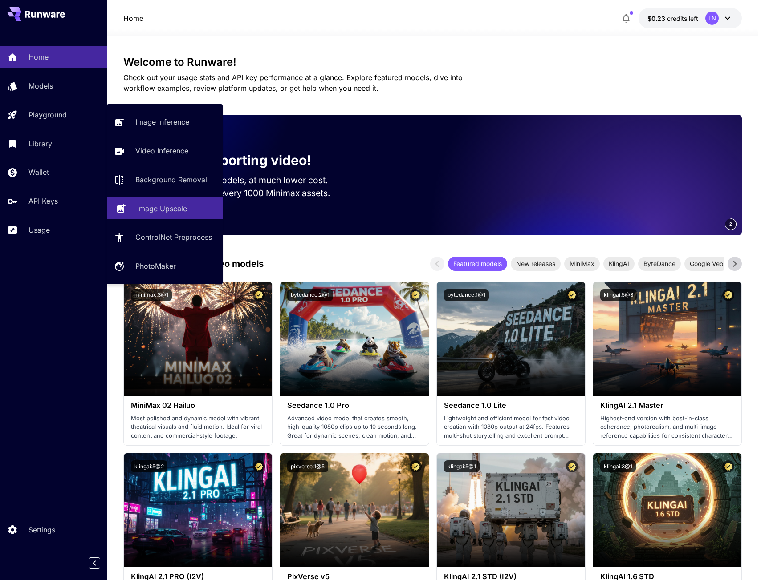
click at [149, 211] on p "Image Upscale" at bounding box center [162, 208] width 50 height 11
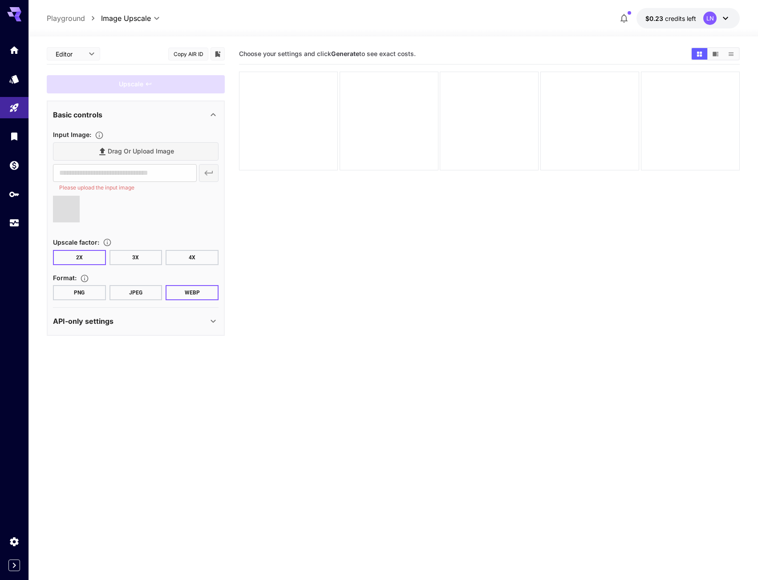
click at [181, 254] on button "4X" at bounding box center [192, 257] width 53 height 15
type input "**********"
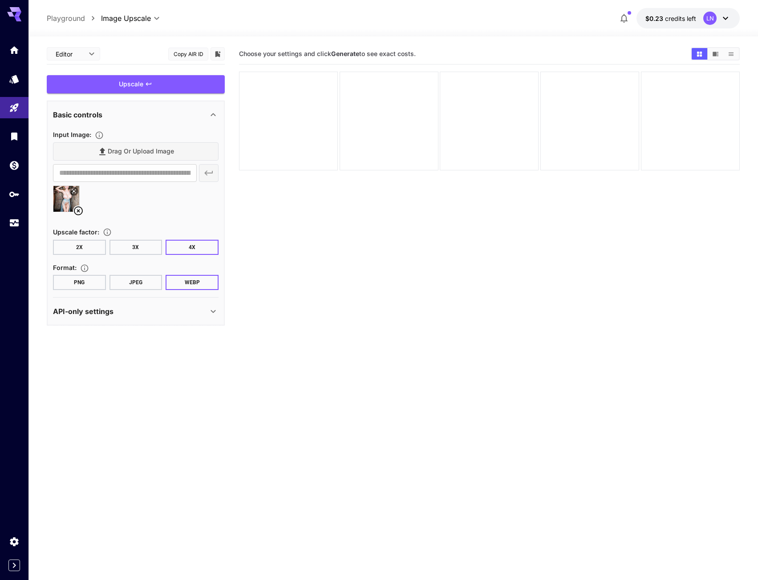
click at [130, 291] on section "**********" at bounding box center [136, 199] width 166 height 197
click at [138, 286] on button "JPEG" at bounding box center [135, 282] width 53 height 15
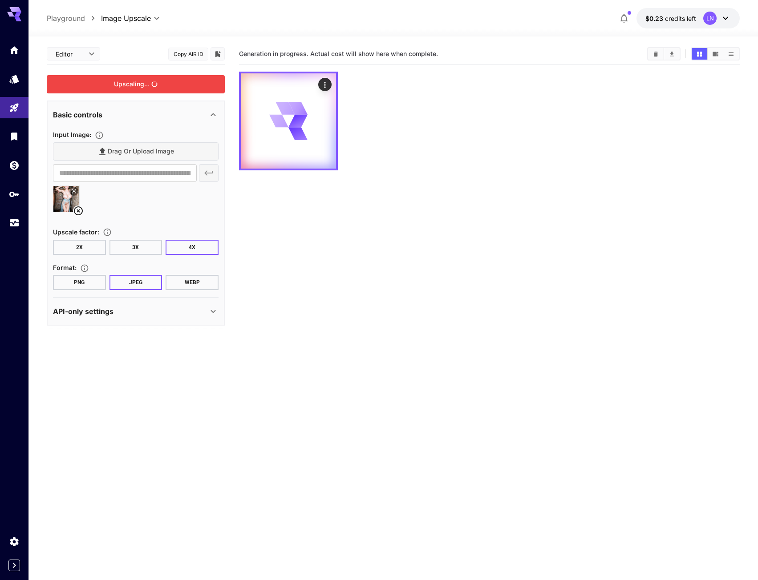
click at [142, 83] on div "Upscaling..." at bounding box center [136, 84] width 178 height 18
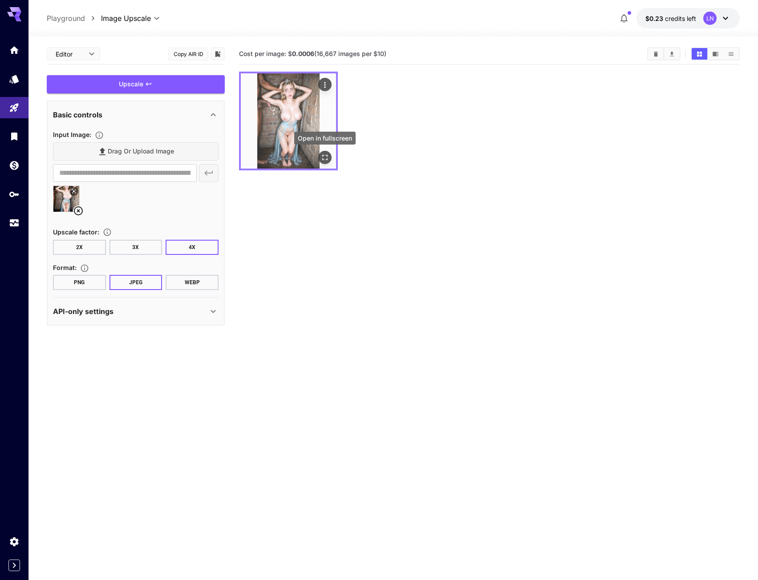
drag, startPoint x: 332, startPoint y: 159, endPoint x: 325, endPoint y: 160, distance: 6.2
click at [325, 160] on icon "Open in fullscreen" at bounding box center [324, 157] width 9 height 9
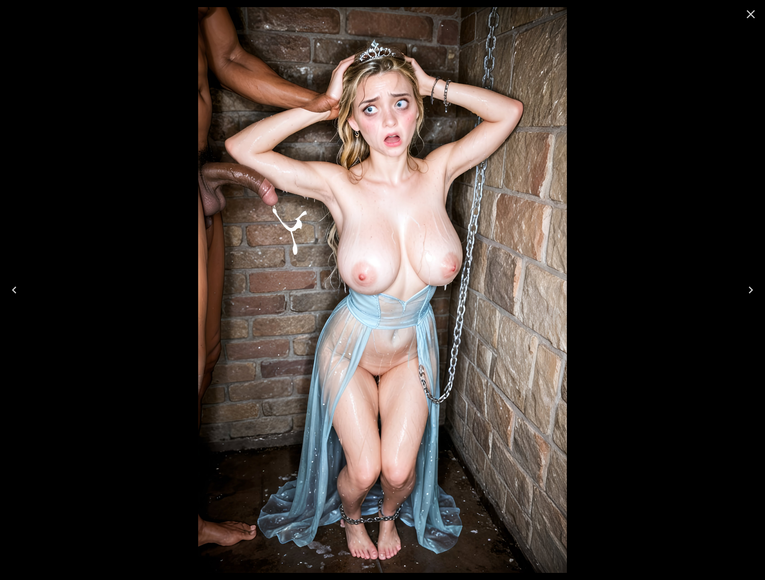
click at [752, 12] on icon "Close" at bounding box center [750, 14] width 8 height 8
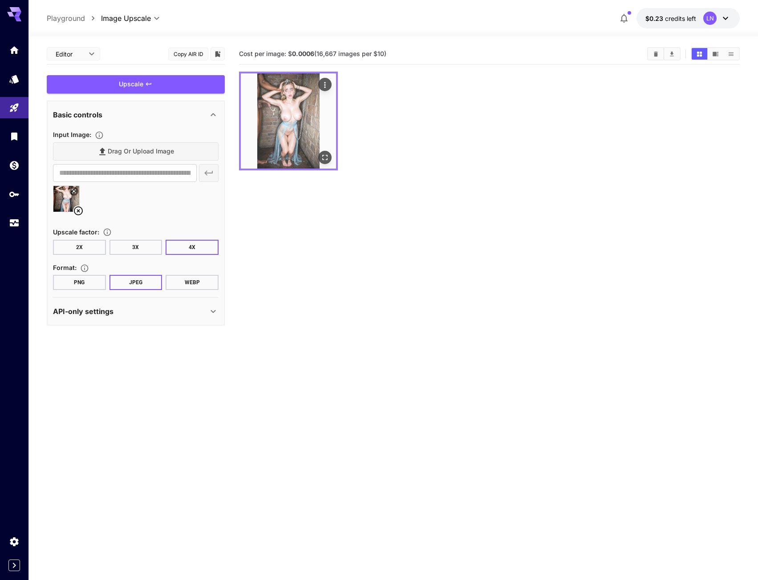
click at [331, 154] on div "Open in fullscreen" at bounding box center [324, 157] width 13 height 13
click at [327, 158] on icon "Open in fullscreen" at bounding box center [324, 157] width 9 height 9
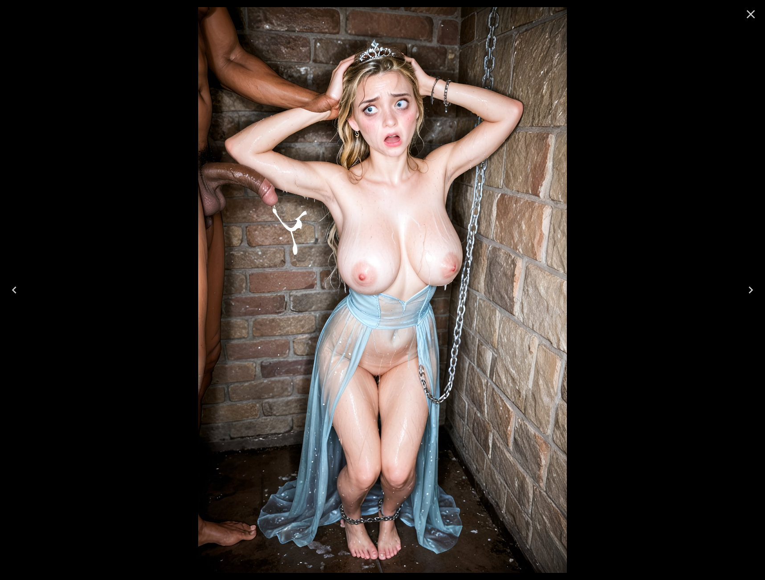
click at [745, 13] on icon "Close" at bounding box center [750, 14] width 14 height 14
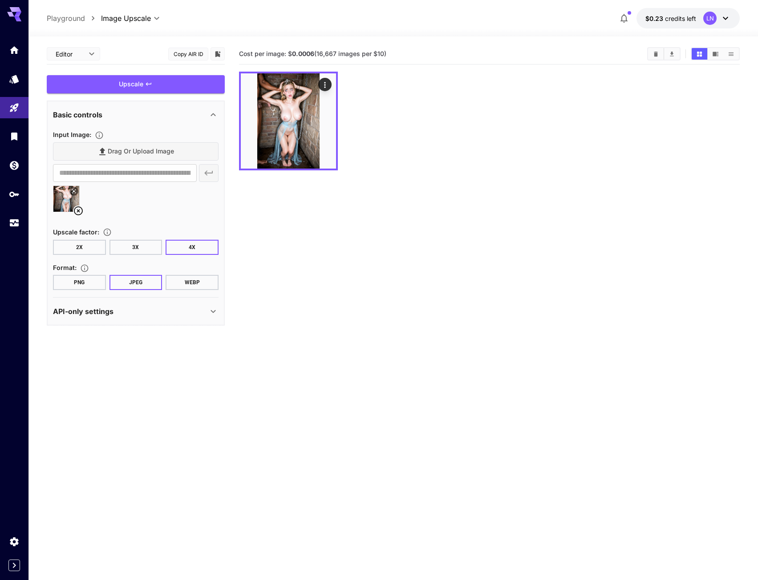
click at [80, 212] on icon at bounding box center [78, 211] width 11 height 11
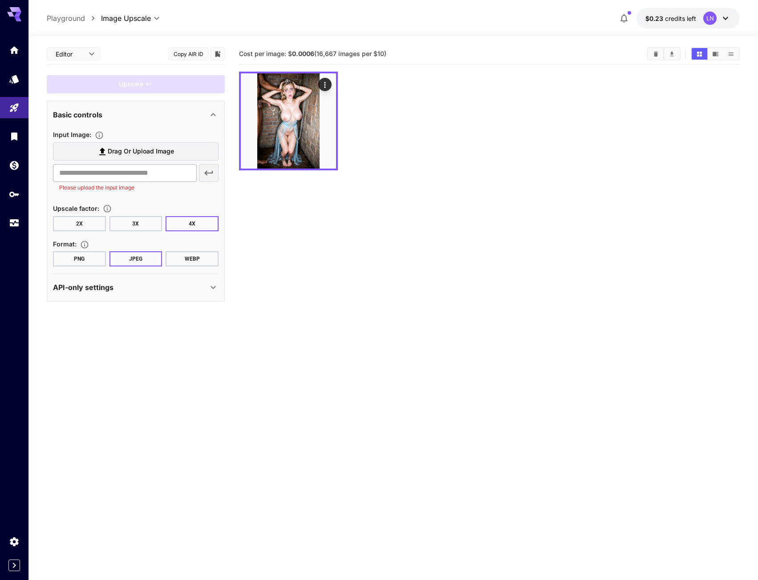
click at [83, 174] on input "text" at bounding box center [125, 173] width 144 height 18
paste input "**********"
click at [141, 404] on section "**********" at bounding box center [136, 290] width 178 height 493
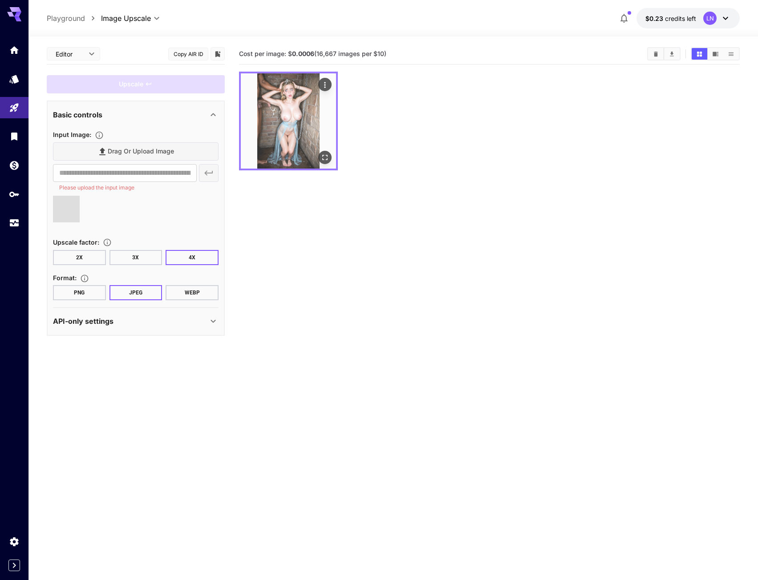
type input "**********"
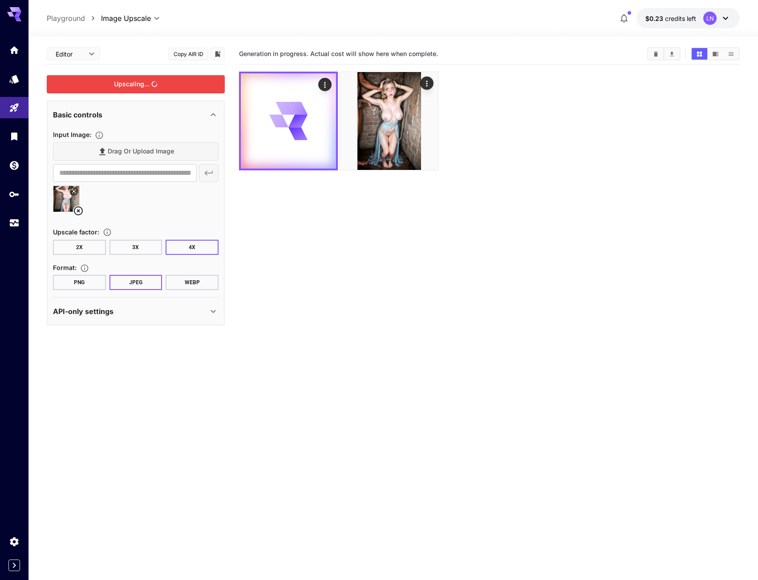
click at [165, 83] on div "Upscaling..." at bounding box center [136, 84] width 178 height 18
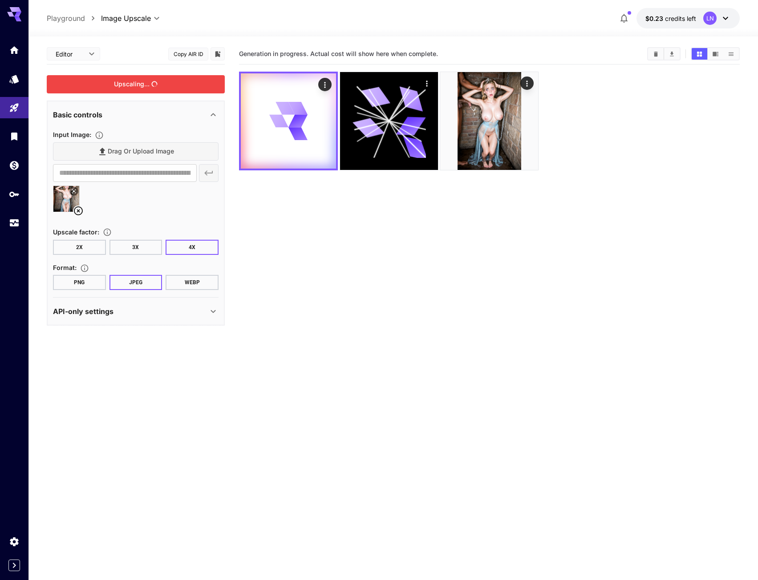
click at [140, 83] on div "Upscaling..." at bounding box center [136, 84] width 178 height 18
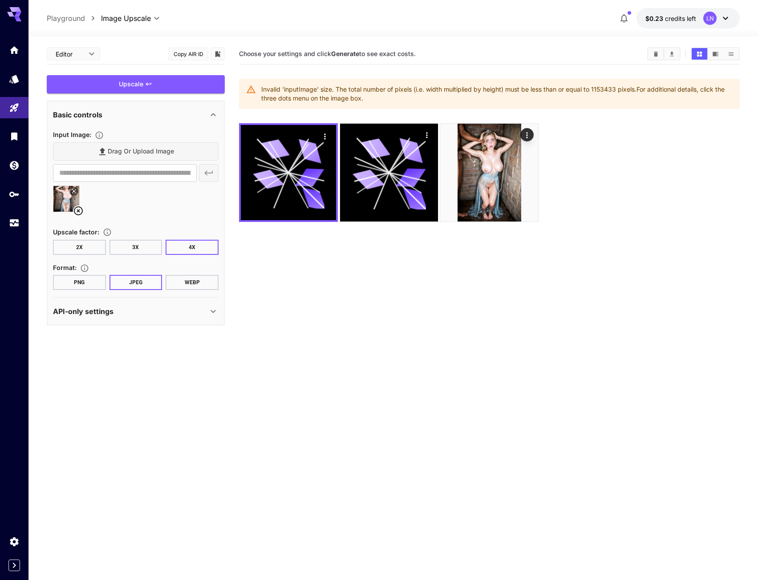
drag, startPoint x: 110, startPoint y: 312, endPoint x: 147, endPoint y: 312, distance: 36.5
click at [111, 312] on p "API-only settings" at bounding box center [83, 311] width 61 height 11
